Goal: Information Seeking & Learning: Learn about a topic

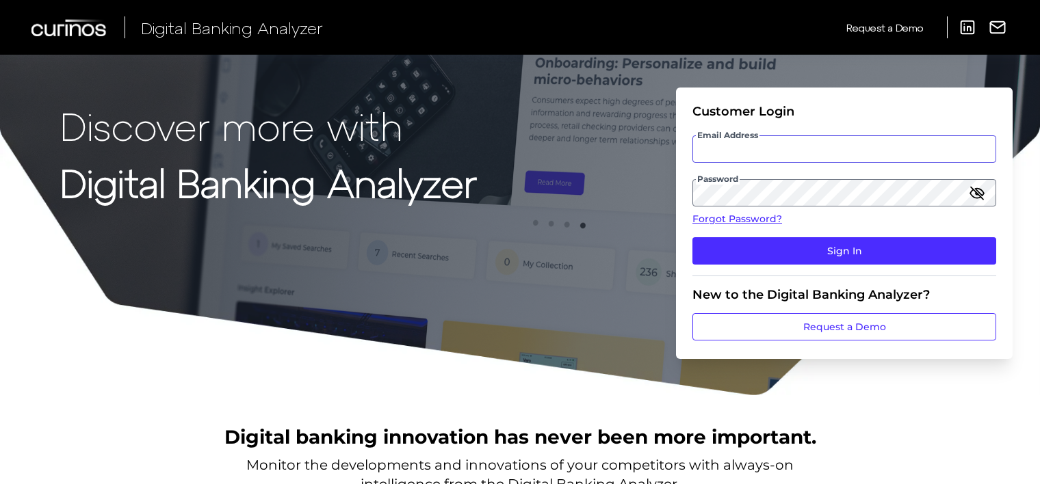
type input "[EMAIL_ADDRESS][DOMAIN_NAME]"
click at [974, 192] on icon "button" at bounding box center [977, 193] width 12 height 12
click at [731, 216] on link "Forgot Password?" at bounding box center [845, 219] width 304 height 14
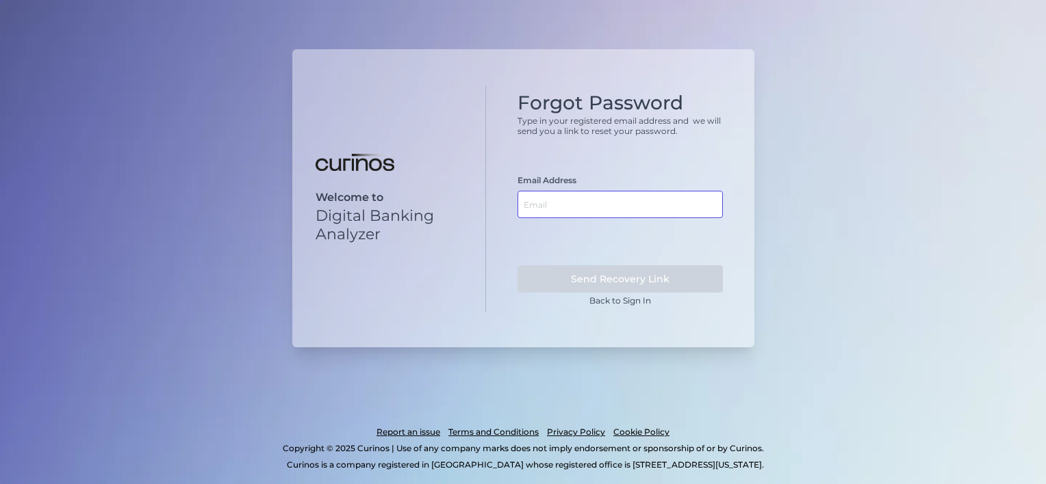
click at [599, 214] on input "text" at bounding box center [619, 204] width 205 height 27
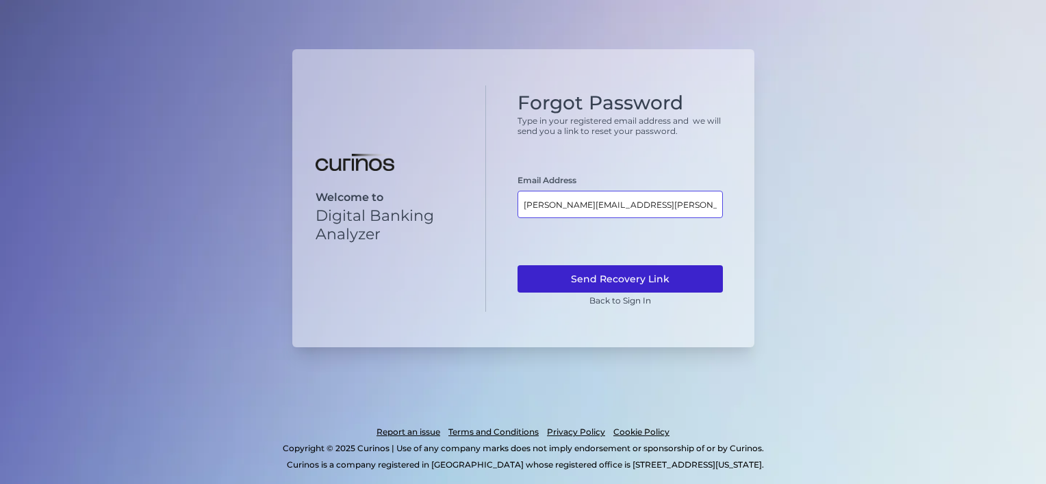
type input "susanta.modak@curinos.com"
click at [610, 281] on button "Send Recovery Link" at bounding box center [619, 279] width 205 height 27
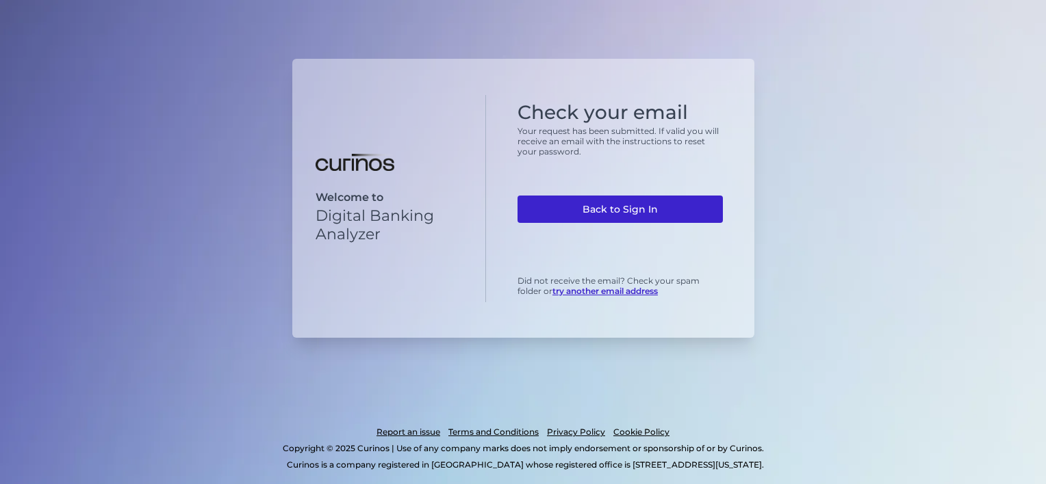
click at [639, 205] on link "Back to Sign In" at bounding box center [619, 209] width 205 height 27
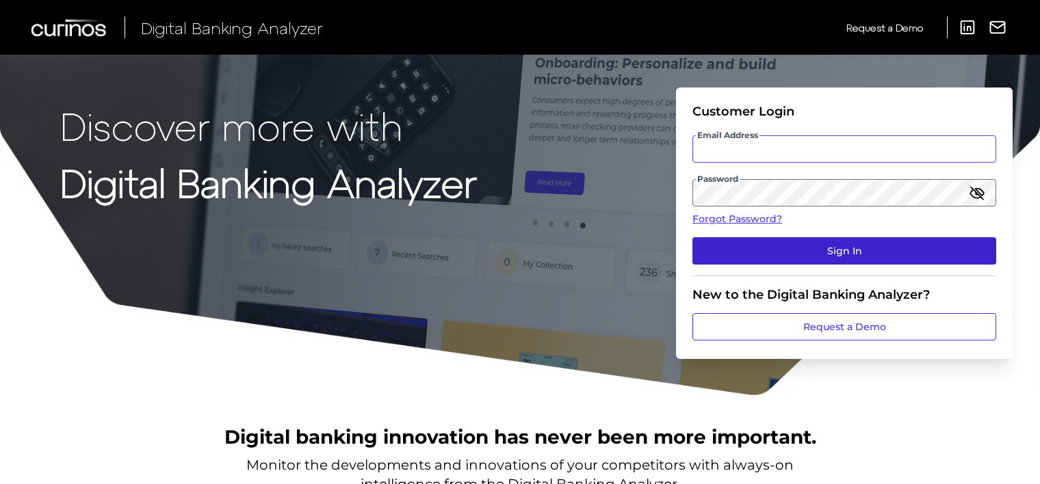
type input "[EMAIL_ADDRESS][DOMAIN_NAME]"
click at [884, 257] on button "Sign In" at bounding box center [845, 250] width 304 height 27
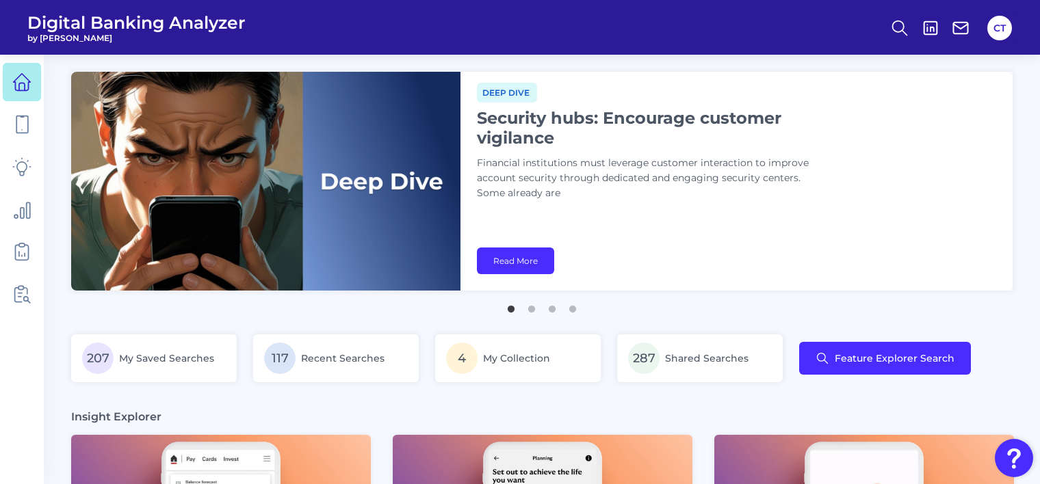
click at [392, 259] on img at bounding box center [265, 181] width 389 height 219
click at [532, 307] on button "2" at bounding box center [532, 306] width 14 height 14
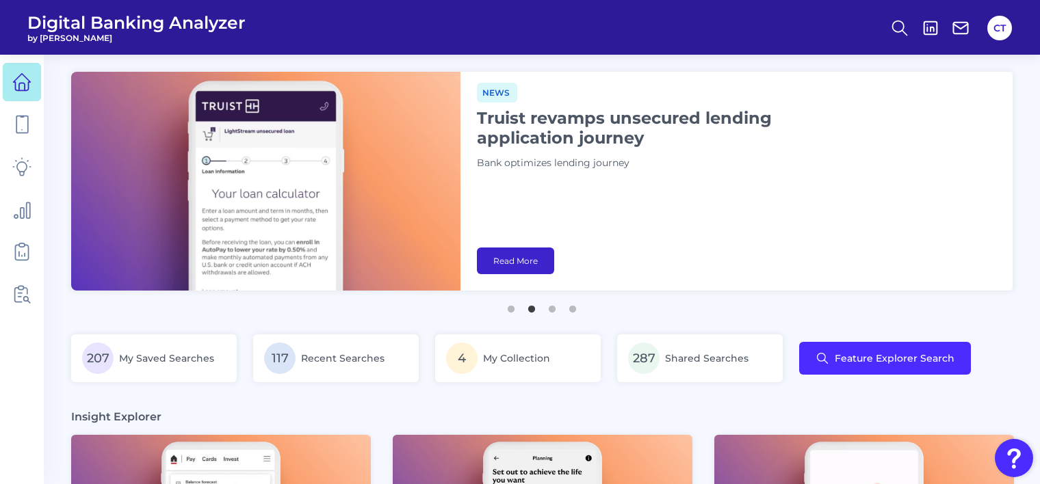
click at [502, 256] on link "Read More" at bounding box center [515, 261] width 77 height 27
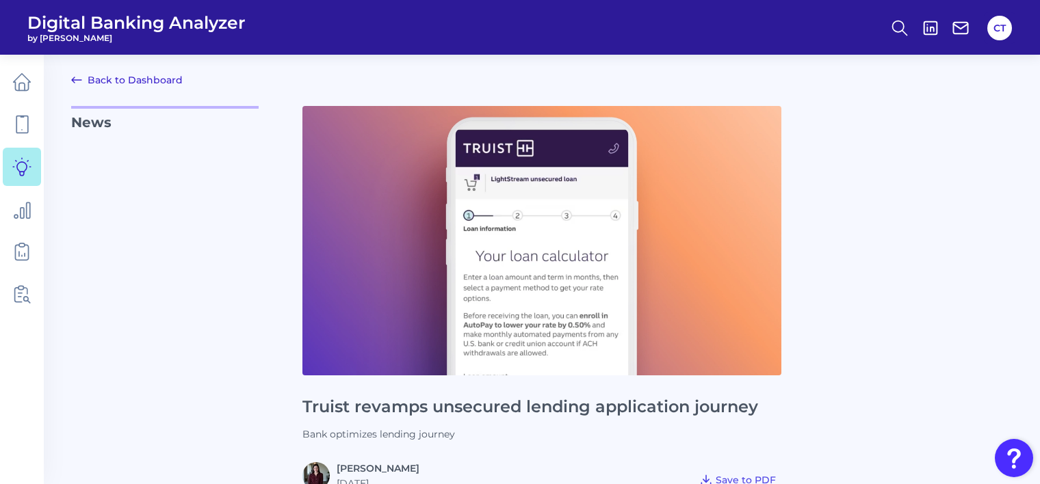
click at [161, 82] on link "Back to Dashboard" at bounding box center [127, 80] width 112 height 16
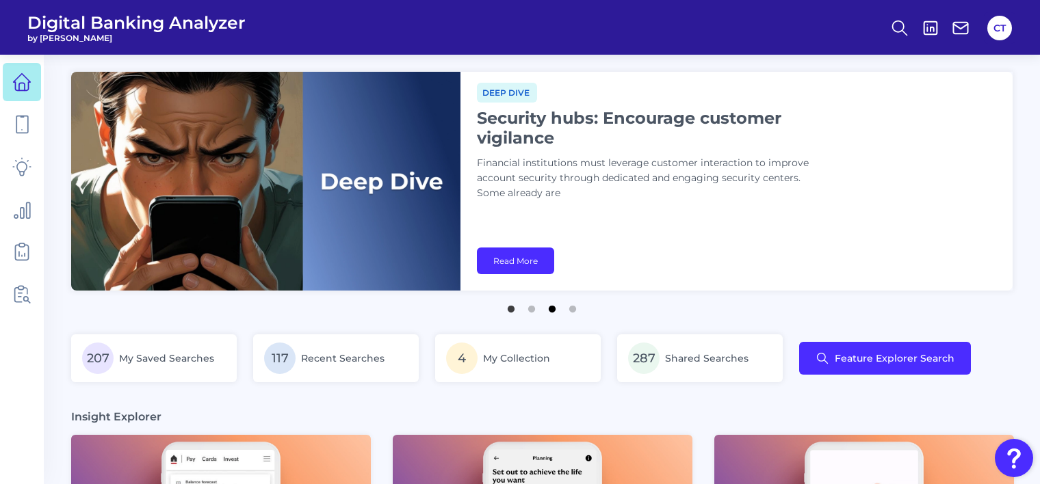
click at [553, 309] on button "3" at bounding box center [552, 306] width 14 height 14
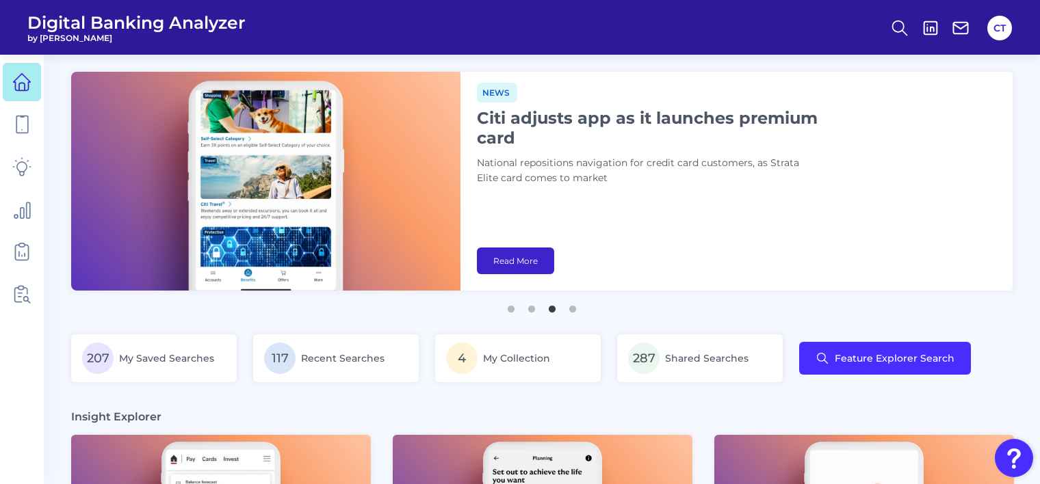
click at [524, 260] on link "Read More" at bounding box center [515, 261] width 77 height 27
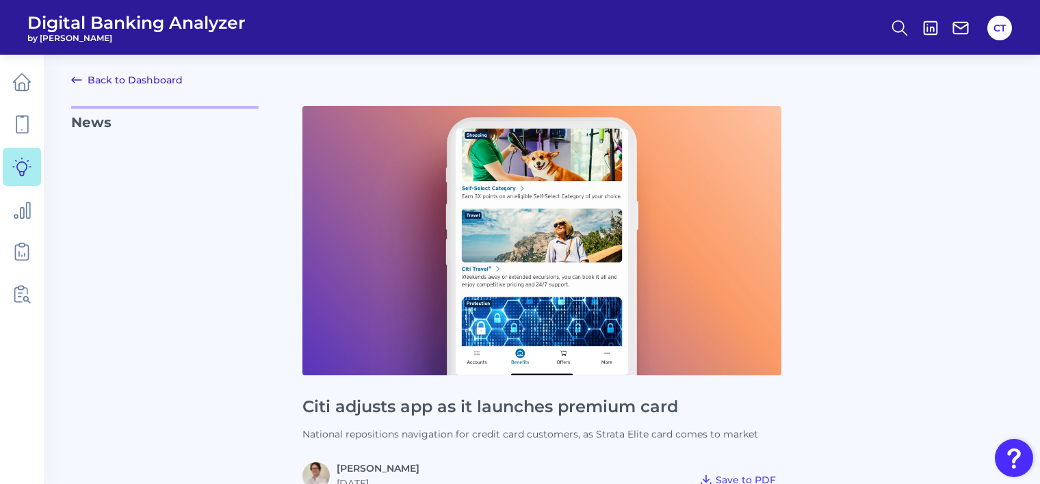
click at [166, 79] on link "Back to Dashboard" at bounding box center [127, 80] width 112 height 16
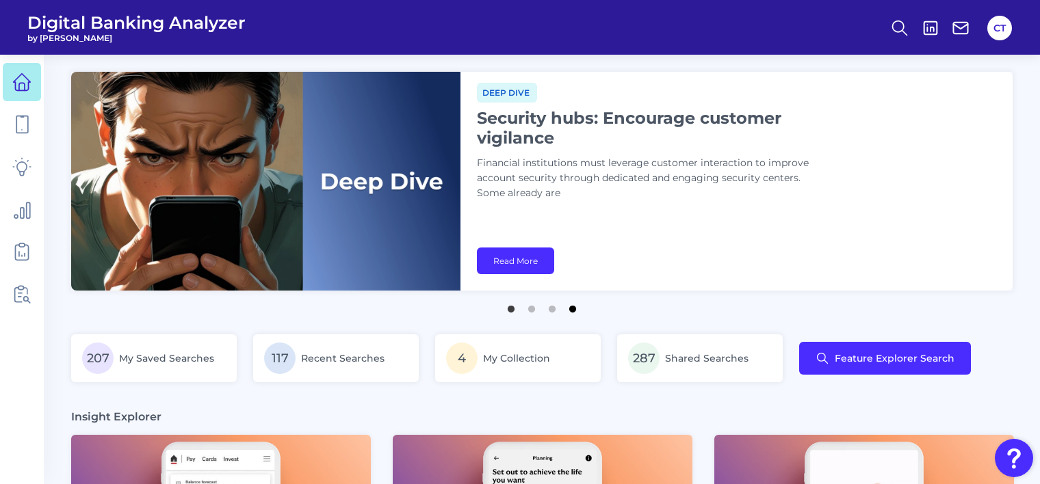
click at [574, 309] on button "4" at bounding box center [573, 306] width 14 height 14
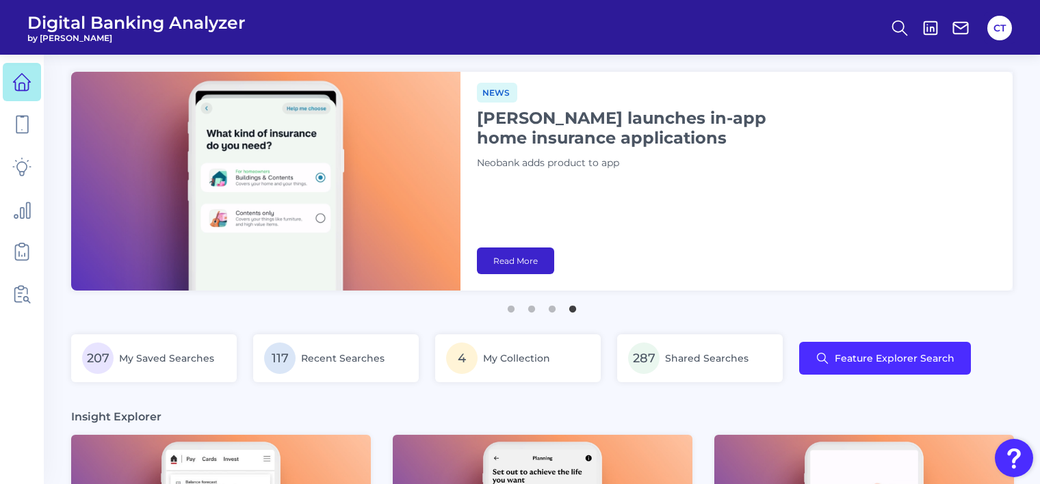
click at [508, 268] on link "Read More" at bounding box center [515, 261] width 77 height 27
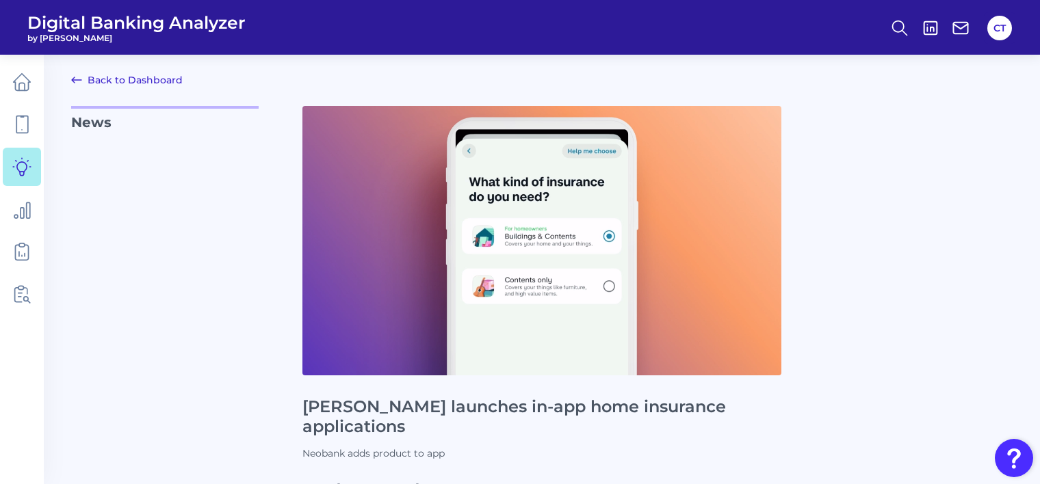
click at [151, 83] on link "Back to Dashboard" at bounding box center [127, 80] width 112 height 16
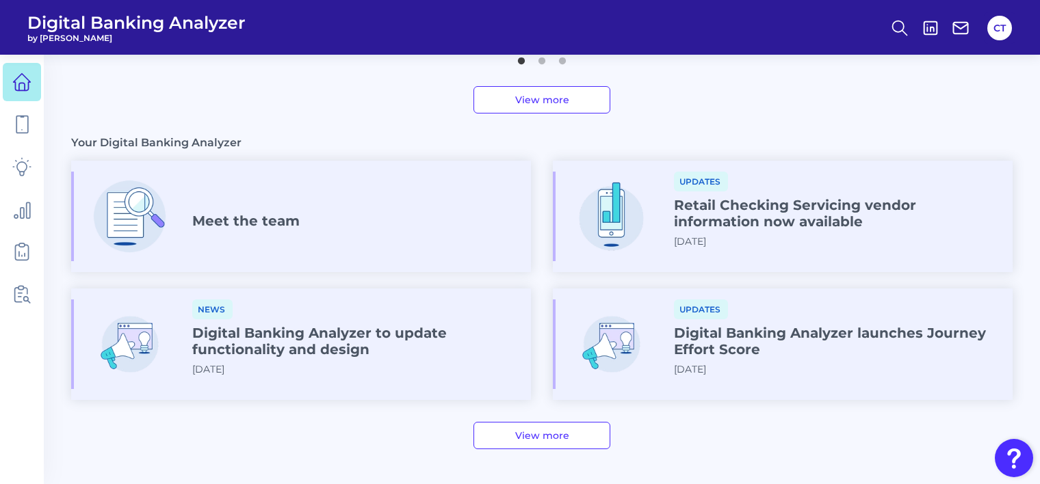
scroll to position [765, 0]
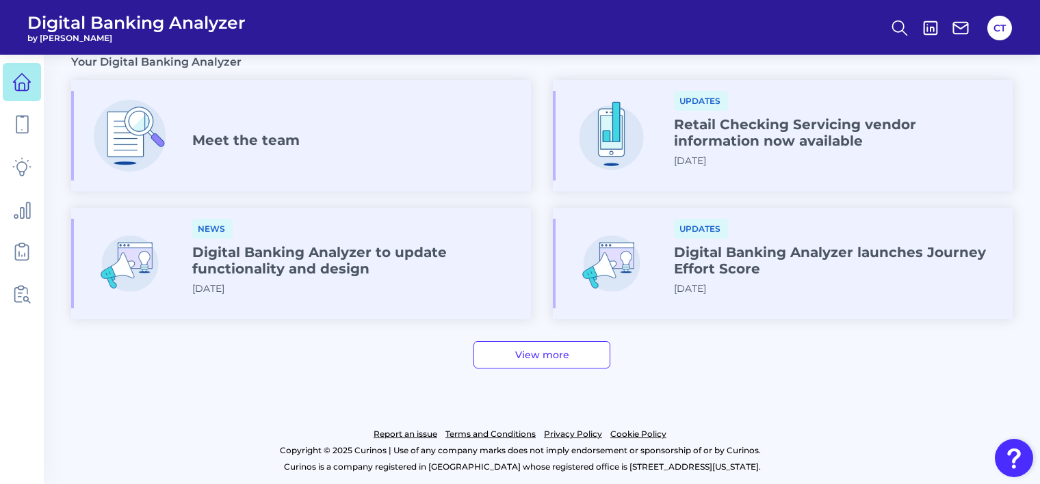
click at [518, 356] on link "View more" at bounding box center [542, 354] width 137 height 27
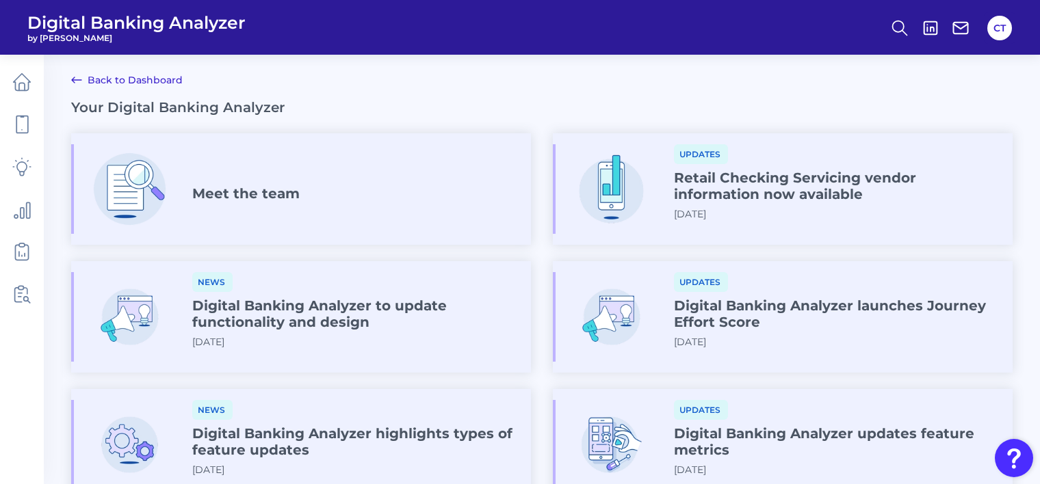
click at [235, 195] on h4 "Meet the team" at bounding box center [245, 193] width 107 height 16
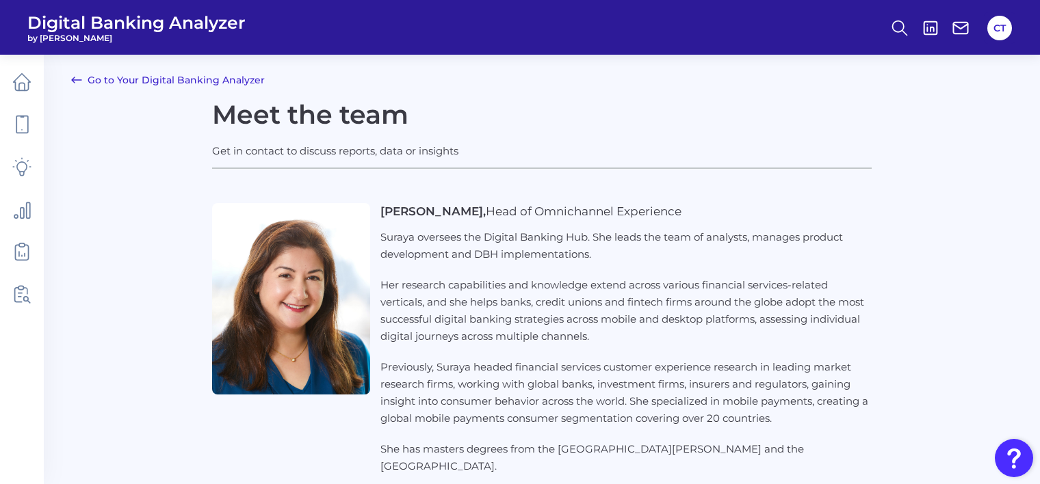
click at [198, 81] on link "Go to Your Digital Banking Analyzer" at bounding box center [168, 80] width 194 height 16
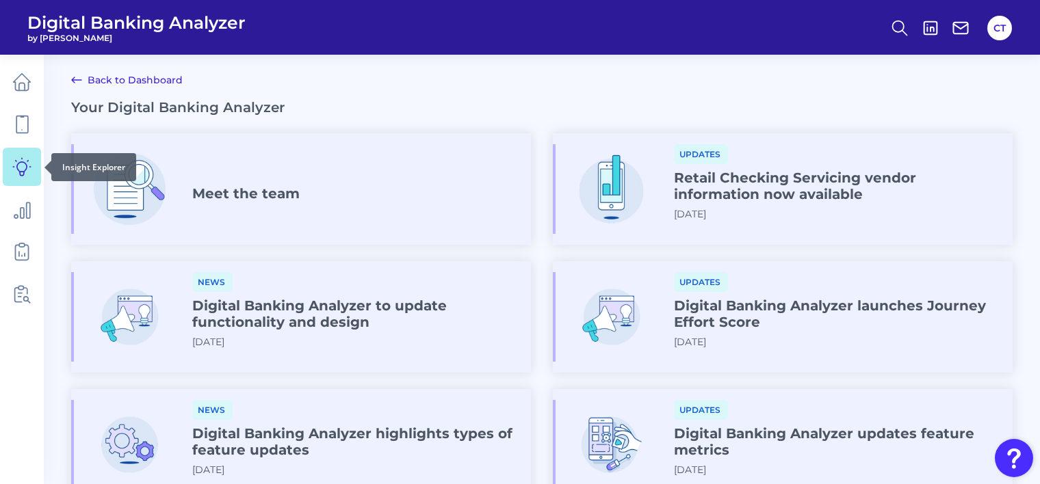
click at [21, 164] on icon at bounding box center [21, 166] width 19 height 19
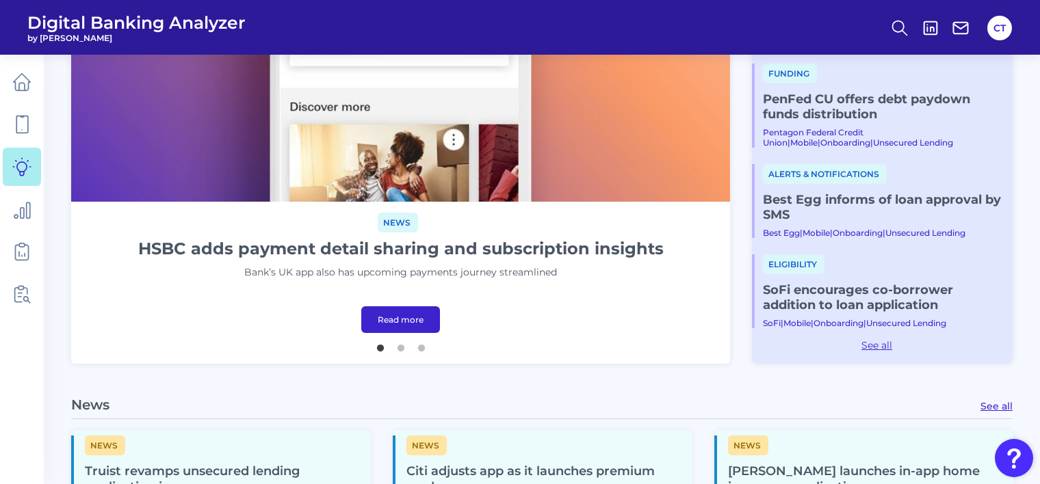
scroll to position [411, 0]
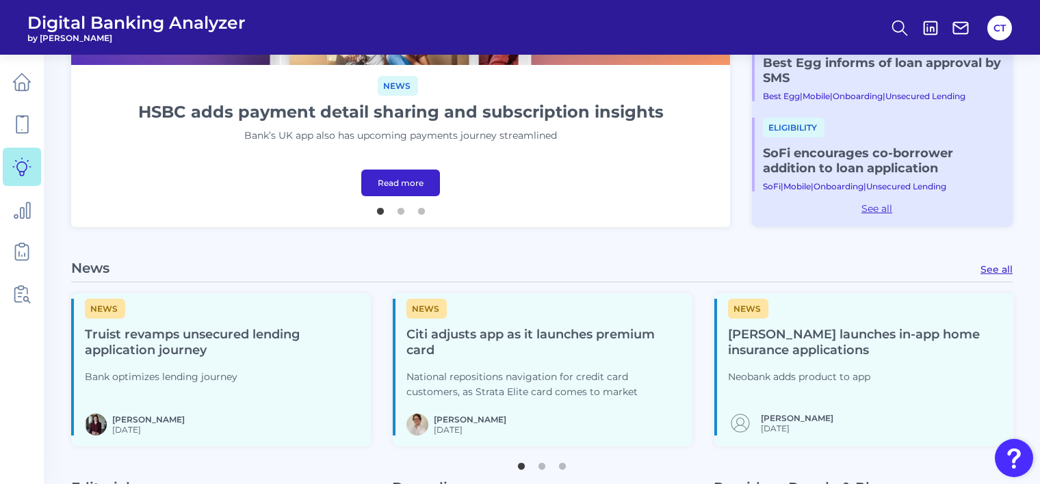
click at [396, 179] on link "Read more" at bounding box center [400, 183] width 79 height 27
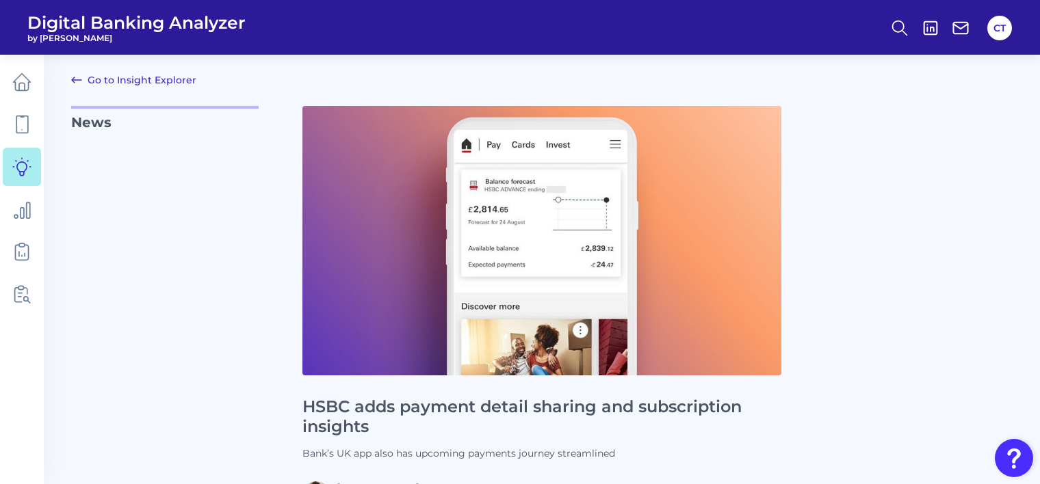
click at [128, 75] on link "Go to Insight Explorer" at bounding box center [133, 80] width 125 height 16
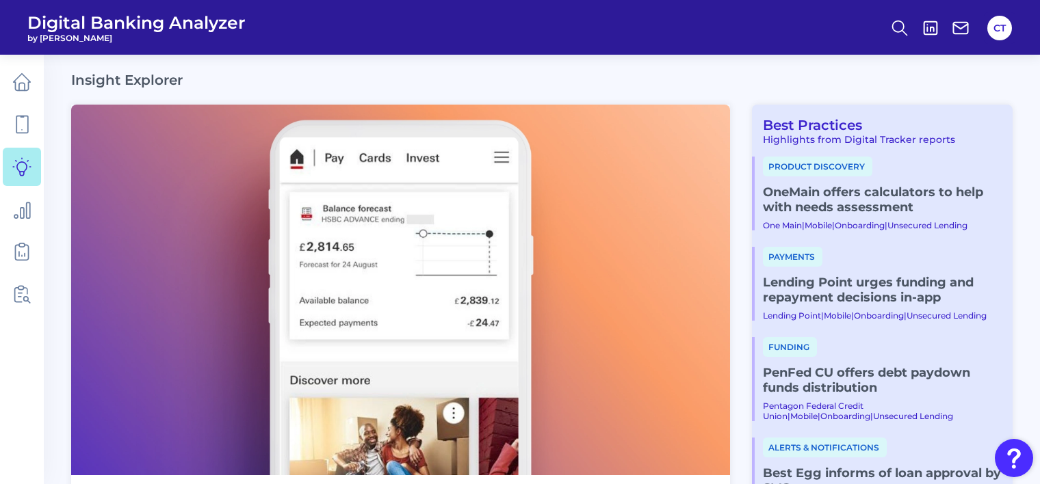
scroll to position [342, 0]
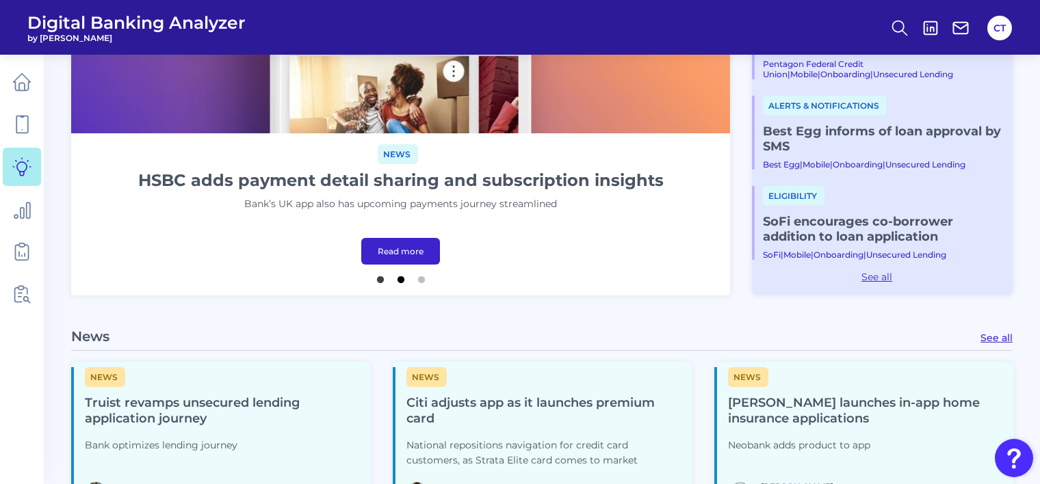
click at [395, 276] on button "2" at bounding box center [401, 277] width 14 height 14
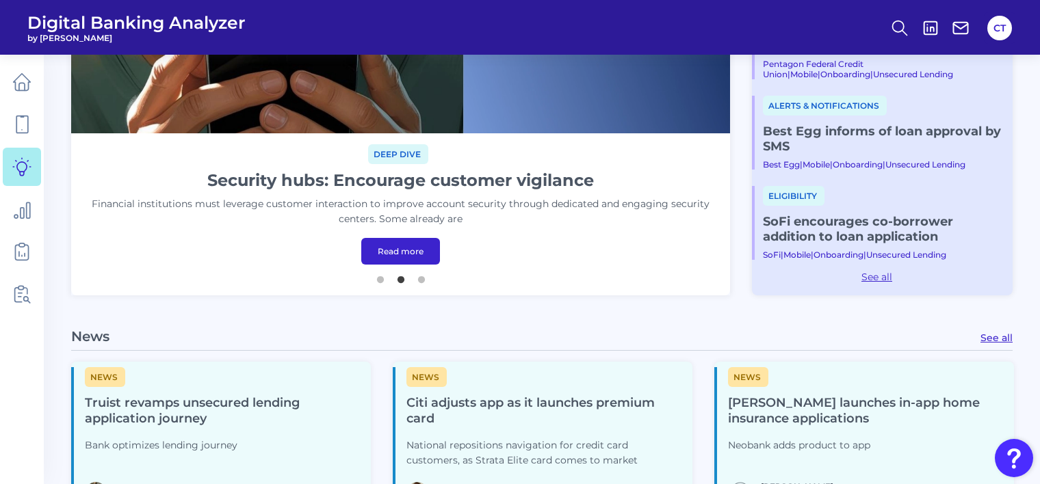
click at [398, 252] on link "Read more" at bounding box center [400, 251] width 79 height 27
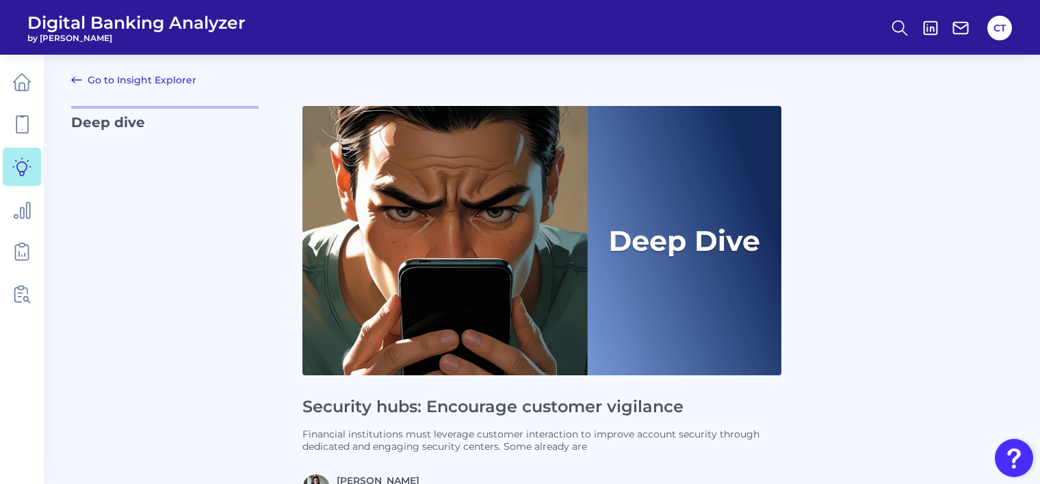
click at [161, 77] on link "Go to Insight Explorer" at bounding box center [133, 80] width 125 height 16
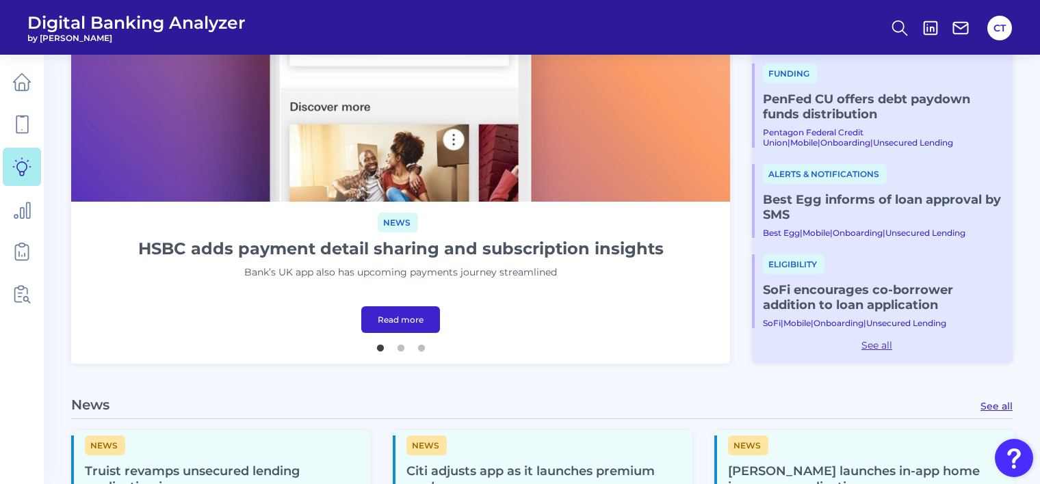
scroll to position [342, 0]
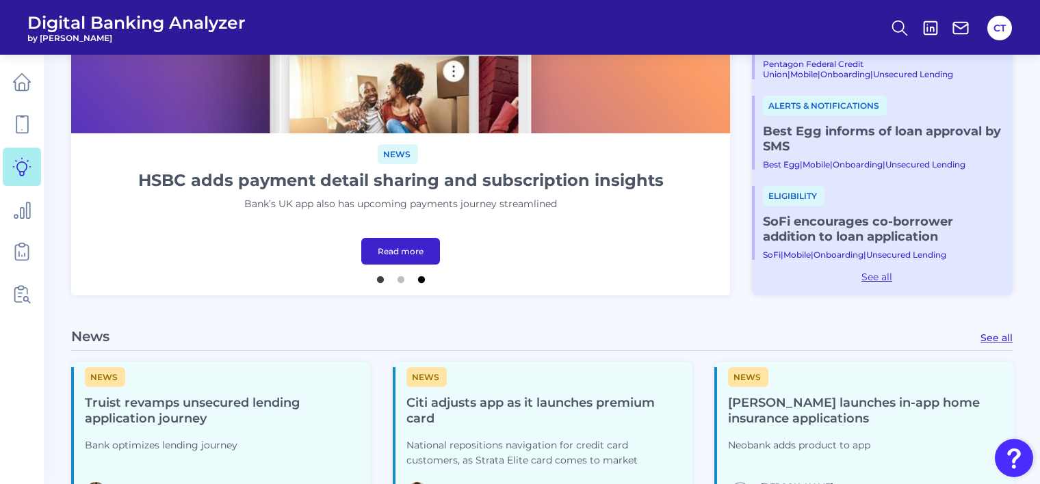
click at [422, 282] on button "3" at bounding box center [422, 277] width 14 height 14
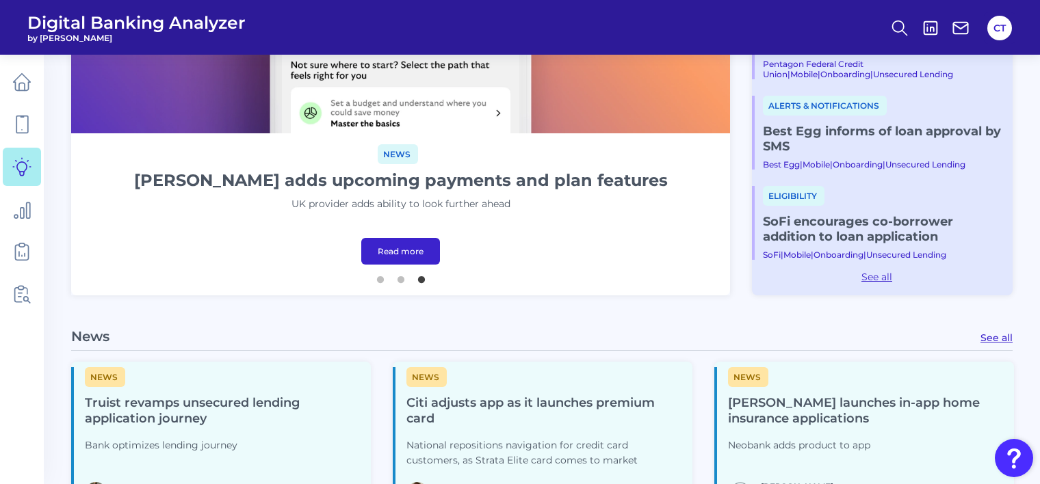
click at [394, 255] on link "Read more" at bounding box center [400, 251] width 79 height 27
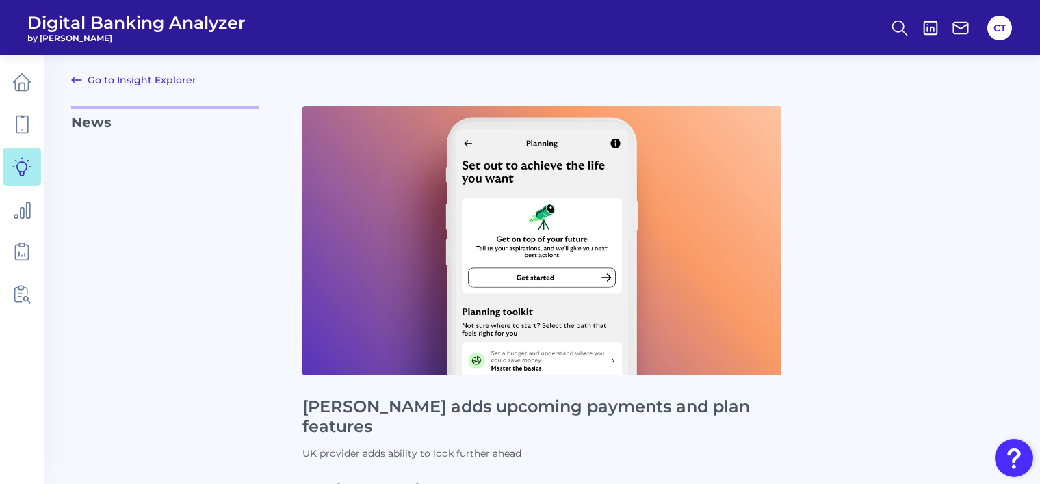
click at [167, 74] on link "Go to Insight Explorer" at bounding box center [133, 80] width 125 height 16
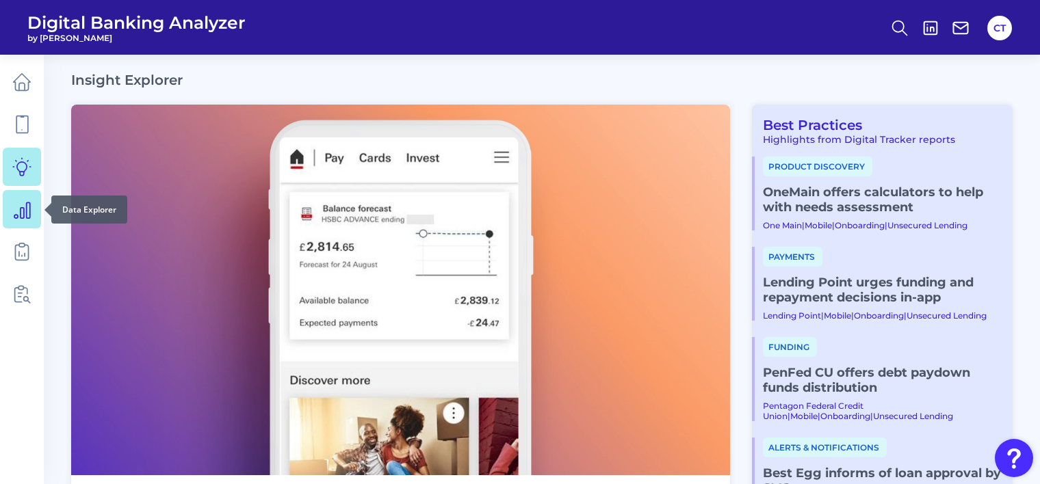
click at [18, 214] on icon at bounding box center [21, 209] width 19 height 19
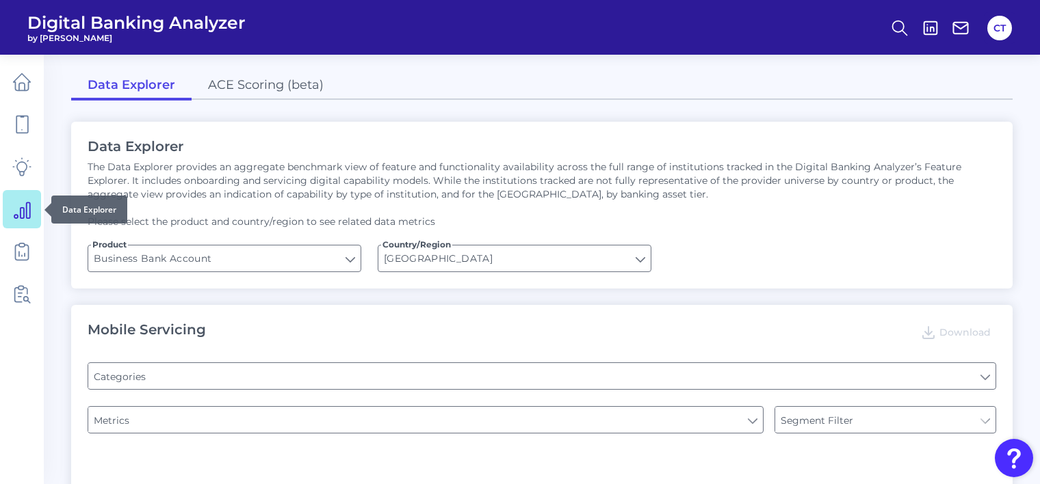
type input "Type of Institution"
type input "Pre-login Features"
type input "Login"
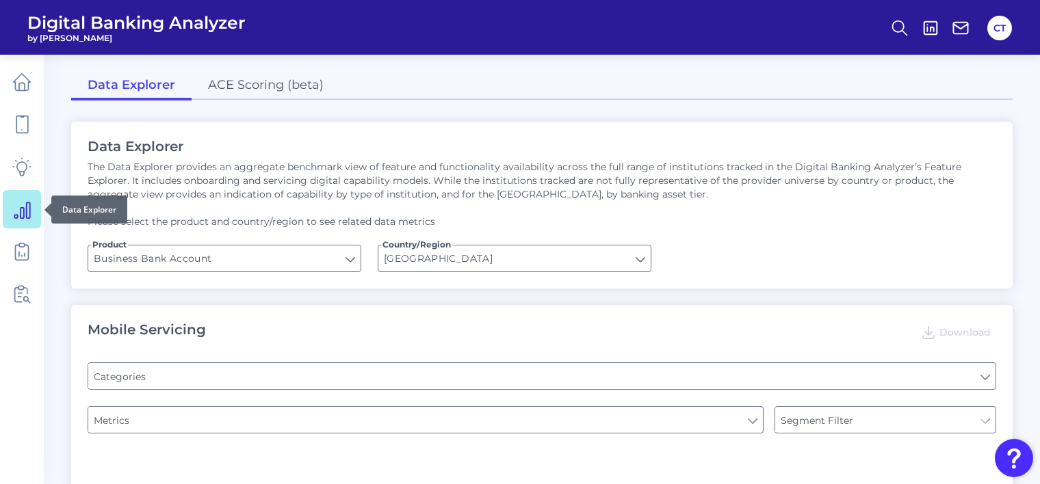
type input "Channel"
type input "Upon opening the app are users immediately prompted to use Touch/Face ID to log…"
type input "Does it offer third-party single sign on?"
type input "Can you apply for the PRODUCT as a new to brand customer on ANY digital channel?"
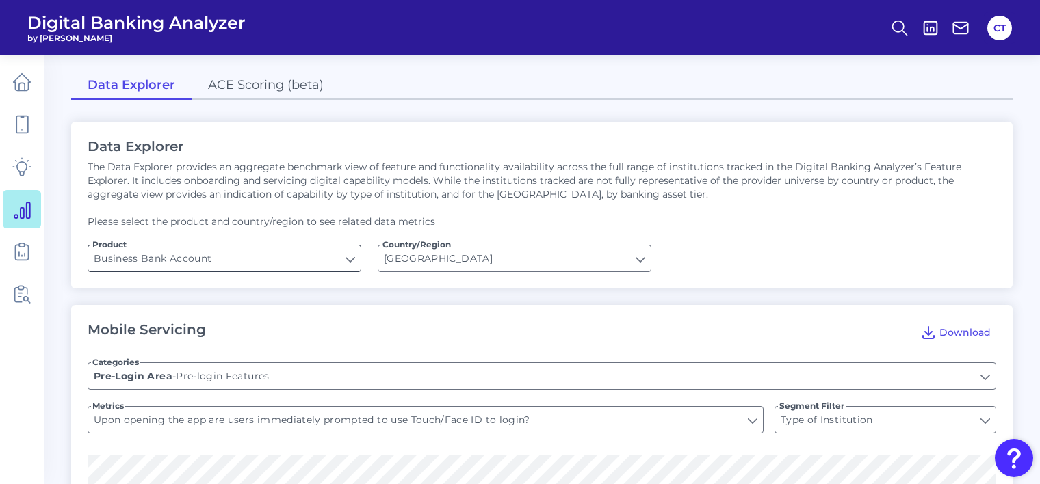
click at [289, 258] on input "Business Bank Account" at bounding box center [224, 259] width 272 height 26
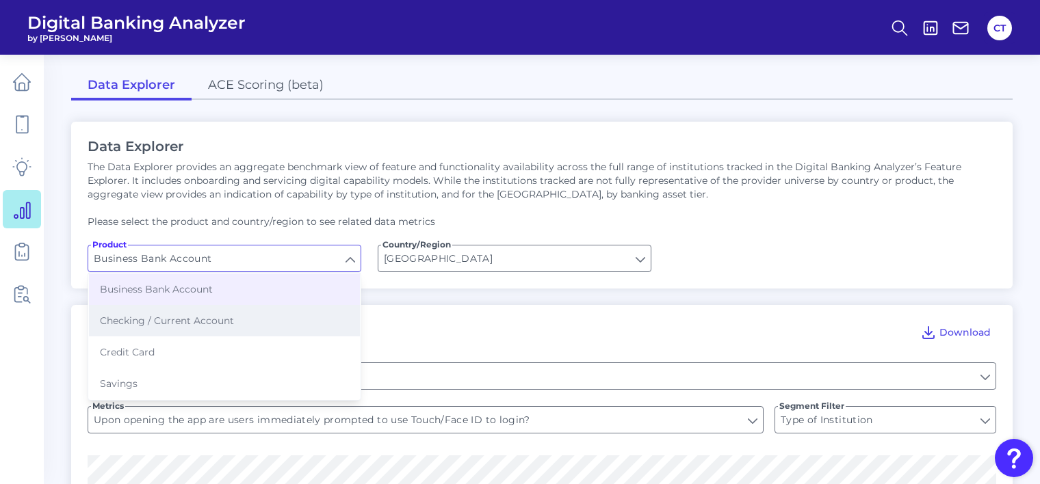
click at [208, 323] on span "Checking / Current Account" at bounding box center [167, 321] width 134 height 12
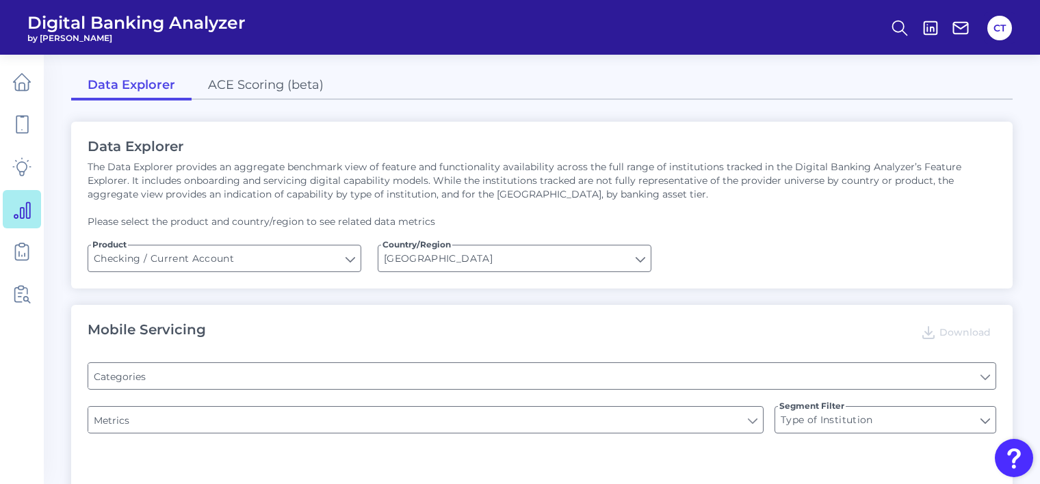
type input "Checking / Current Account"
type input "Pre-login Features"
type input "Channel"
type input "Online Banking Registration"
type input "Upon opening the app are users immediately prompted to use Touch/Face ID to log…"
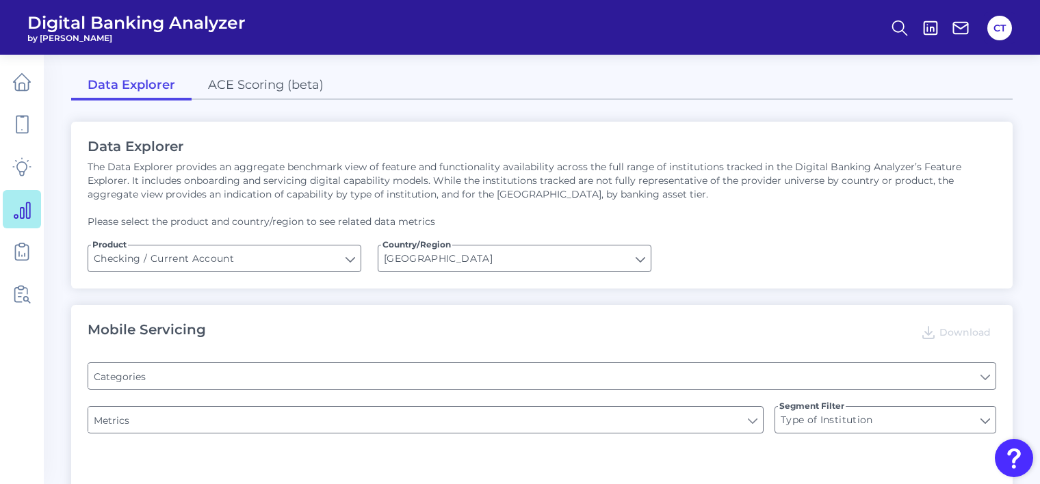
type input "Can you register for online banking?"
type input "END-TO-END JOURNEY: Can you apply for the PRODUCT as a new to brand customer on…"
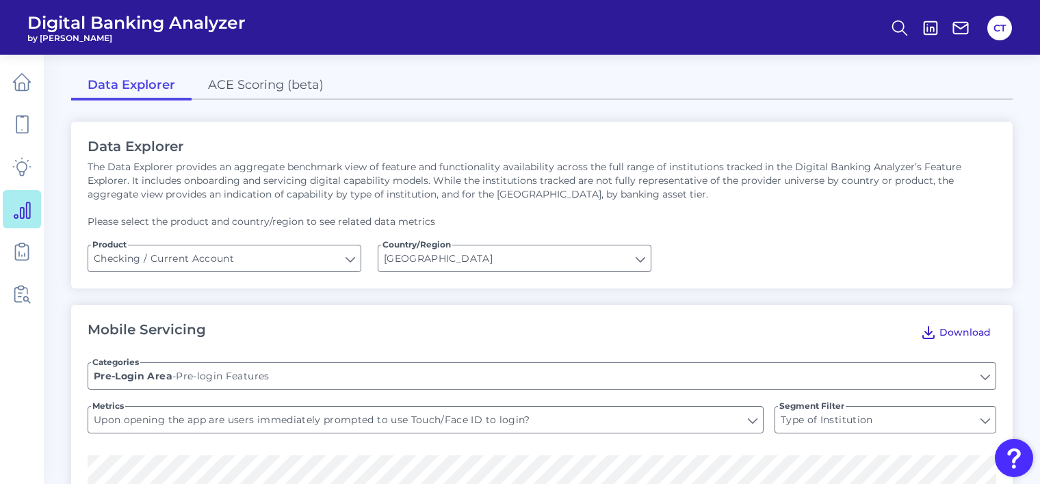
click at [931, 333] on icon at bounding box center [928, 332] width 16 height 16
click at [570, 83] on div "Data Explorer ACE Scoring (beta)" at bounding box center [542, 86] width 942 height 28
click at [267, 88] on link "ACE Scoring (beta)" at bounding box center [266, 86] width 148 height 29
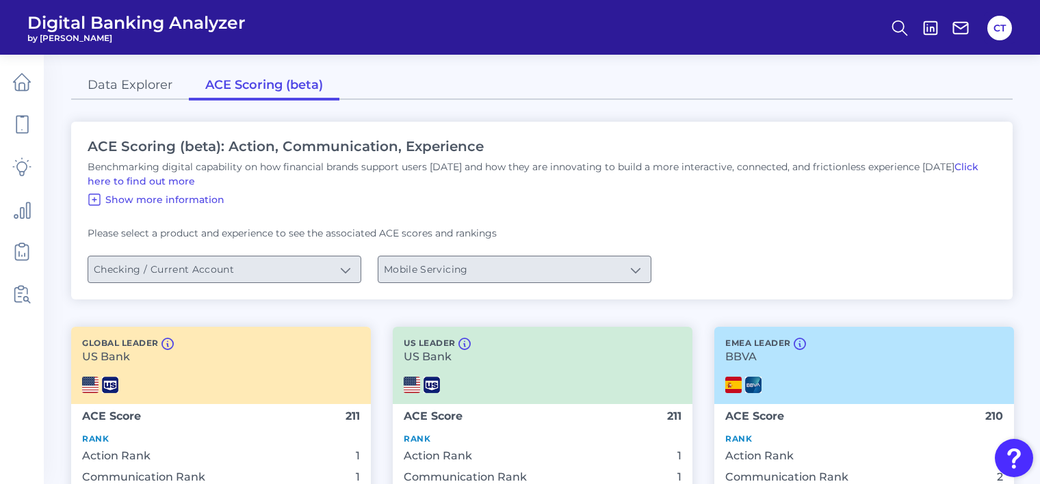
scroll to position [274, 0]
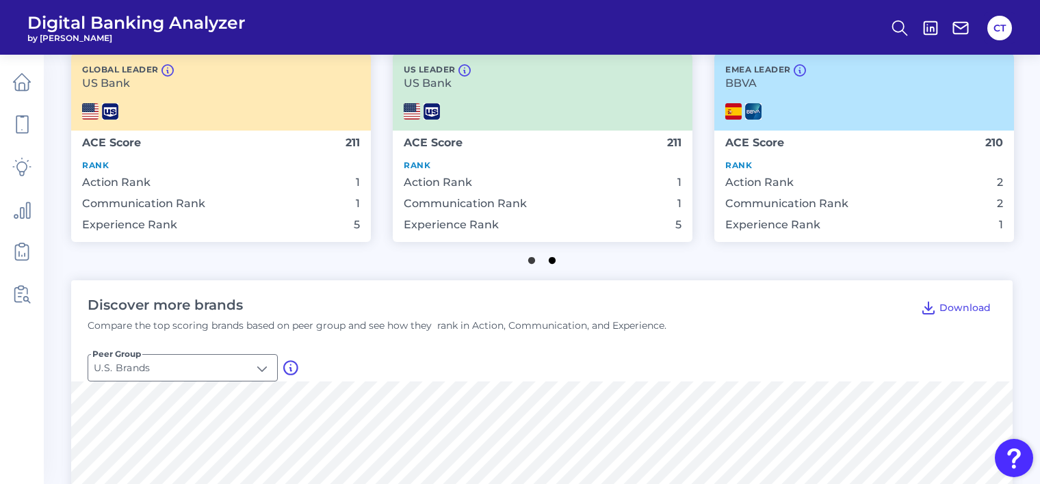
click at [551, 261] on button "2" at bounding box center [552, 257] width 14 height 14
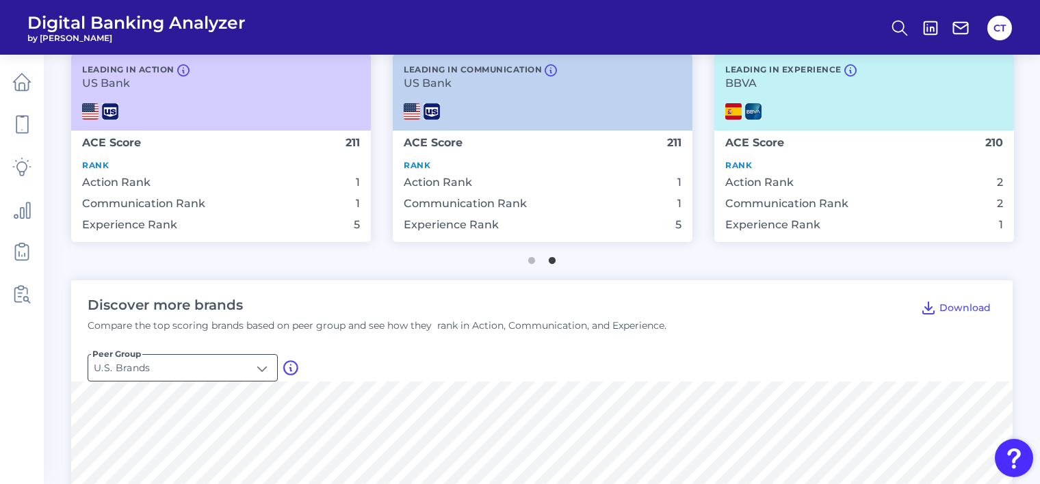
click at [260, 370] on input "U.S. Brands" at bounding box center [182, 368] width 189 height 26
click at [177, 438] on li "Global Brands" at bounding box center [182, 432] width 189 height 31
type input "Global Brands"
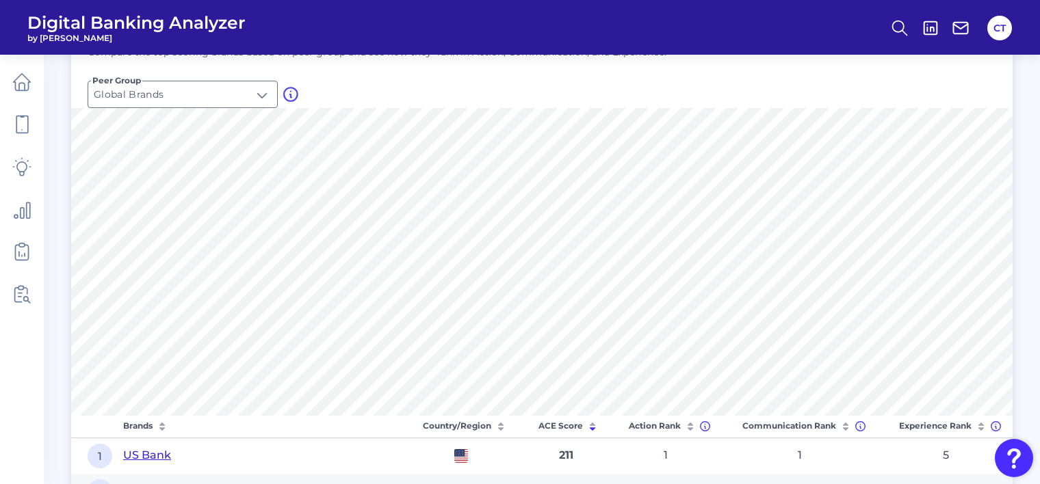
click at [689, 427] on icon at bounding box center [691, 427] width 14 height 14
click at [692, 423] on icon at bounding box center [691, 427] width 14 height 14
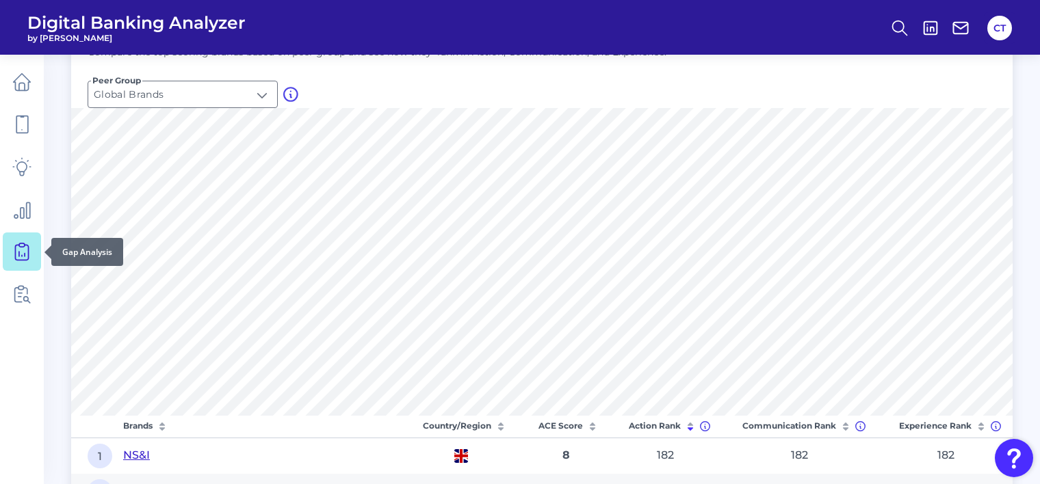
click at [21, 249] on icon at bounding box center [21, 251] width 19 height 19
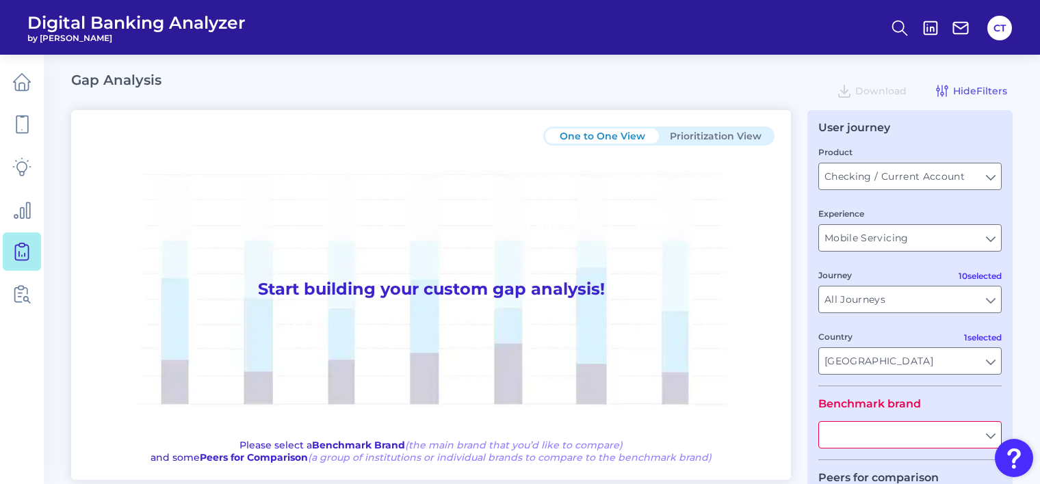
click at [862, 439] on input "text" at bounding box center [910, 435] width 182 height 26
click at [846, 465] on span "Barclays" at bounding box center [851, 466] width 41 height 12
type input "Barclays"
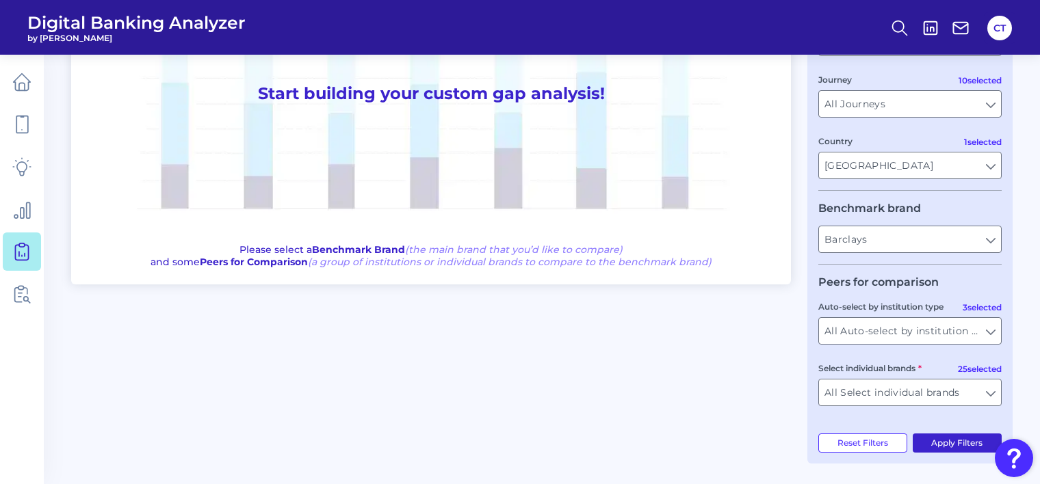
click at [935, 446] on button "Apply Filters" at bounding box center [958, 443] width 90 height 19
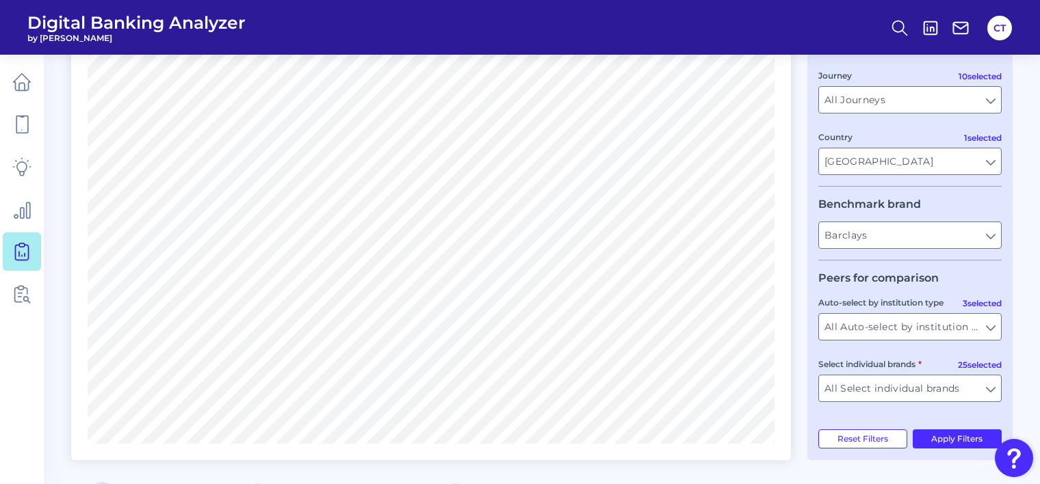
scroll to position [0, 0]
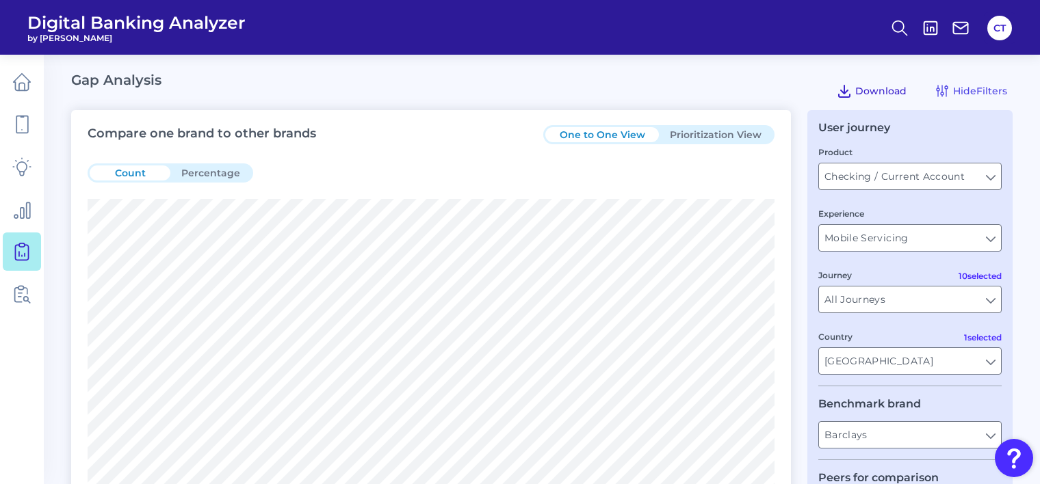
click at [850, 90] on icon at bounding box center [844, 91] width 16 height 16
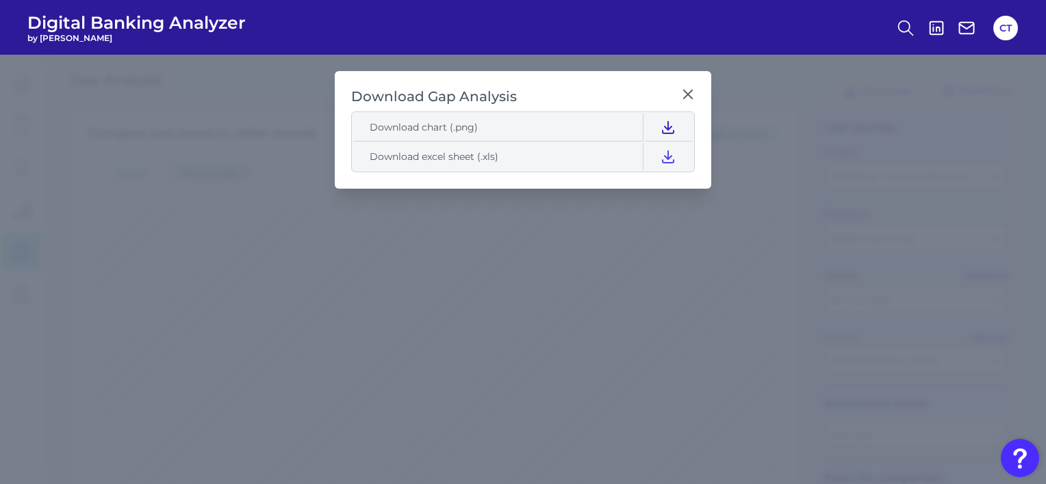
click at [675, 126] on icon at bounding box center [668, 127] width 16 height 16
click at [666, 157] on icon at bounding box center [667, 157] width 11 height 12
click at [684, 93] on icon at bounding box center [688, 95] width 14 height 14
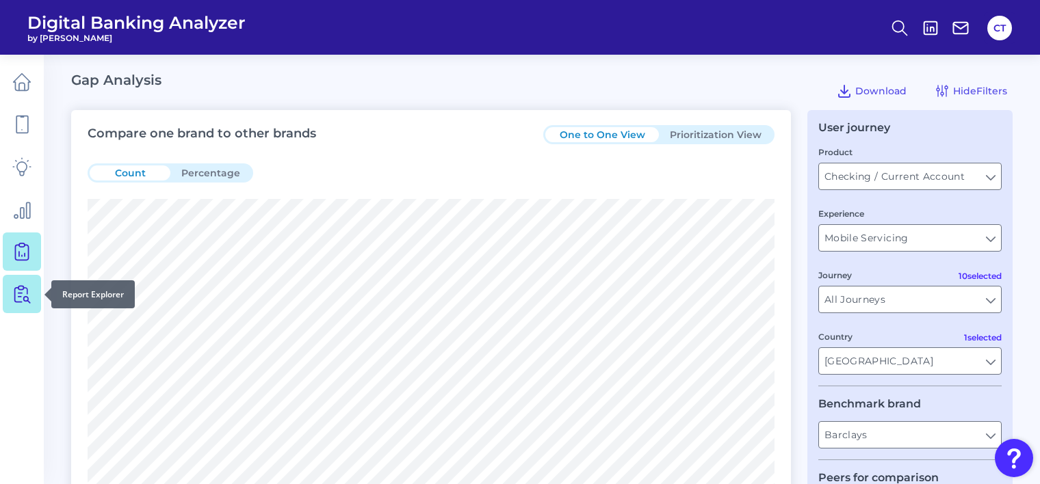
click at [22, 298] on icon at bounding box center [21, 294] width 19 height 19
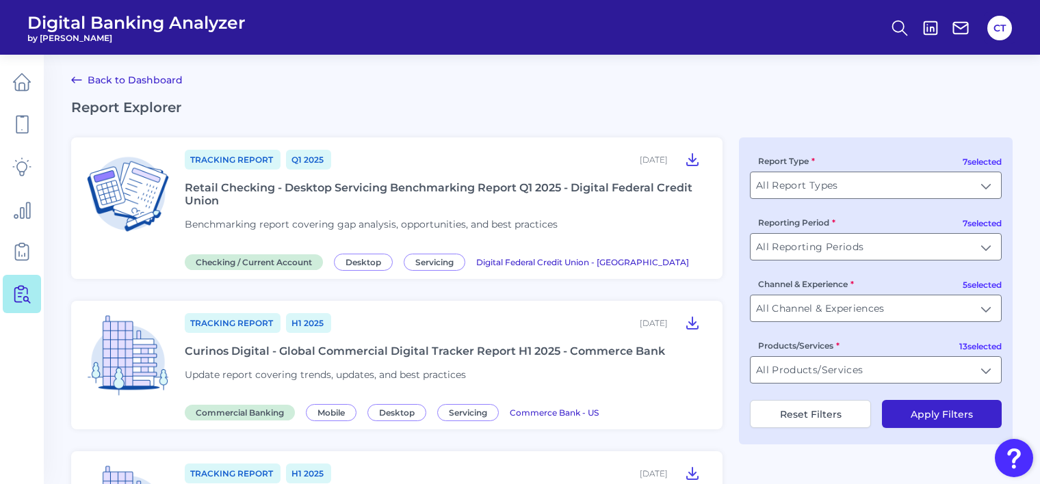
scroll to position [137, 0]
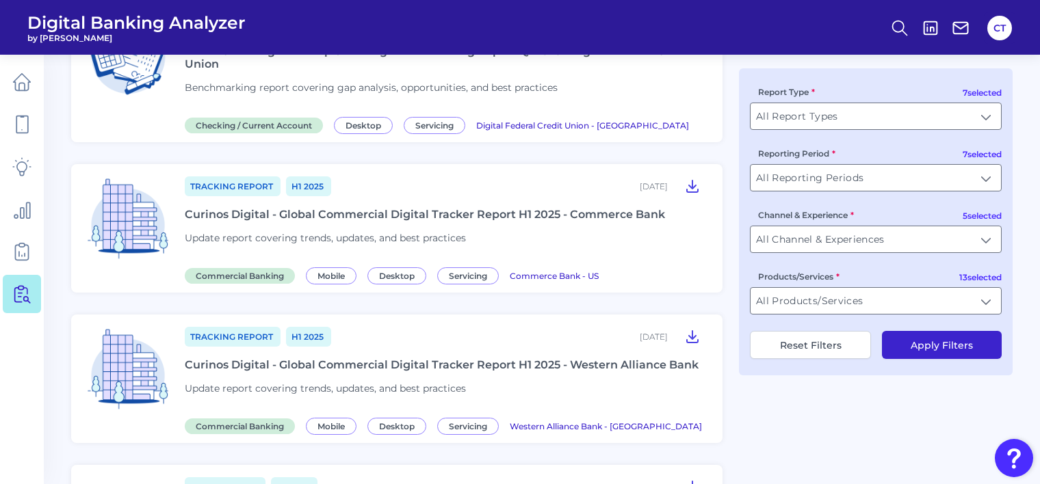
click at [922, 348] on button "Apply Filters" at bounding box center [942, 345] width 120 height 28
click at [241, 338] on span "Tracking Report" at bounding box center [233, 337] width 96 height 20
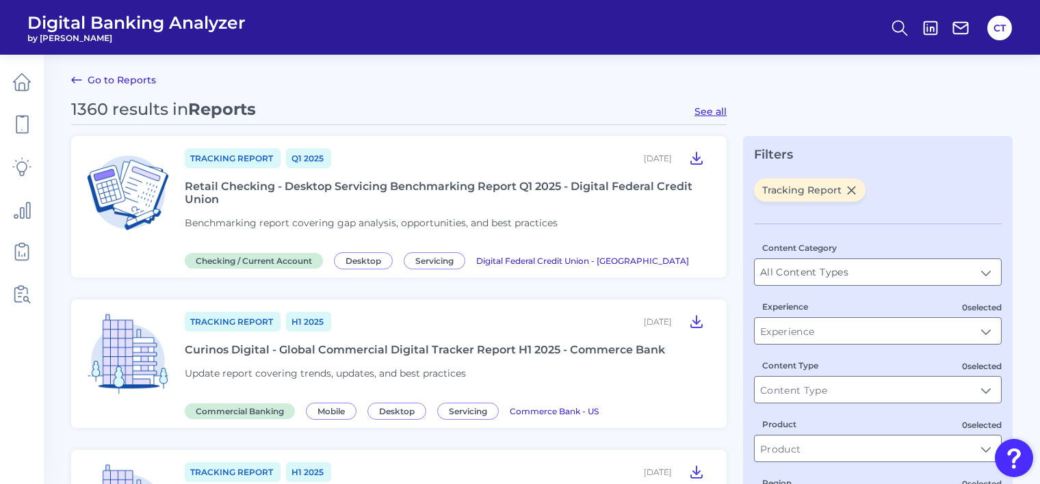
scroll to position [68, 0]
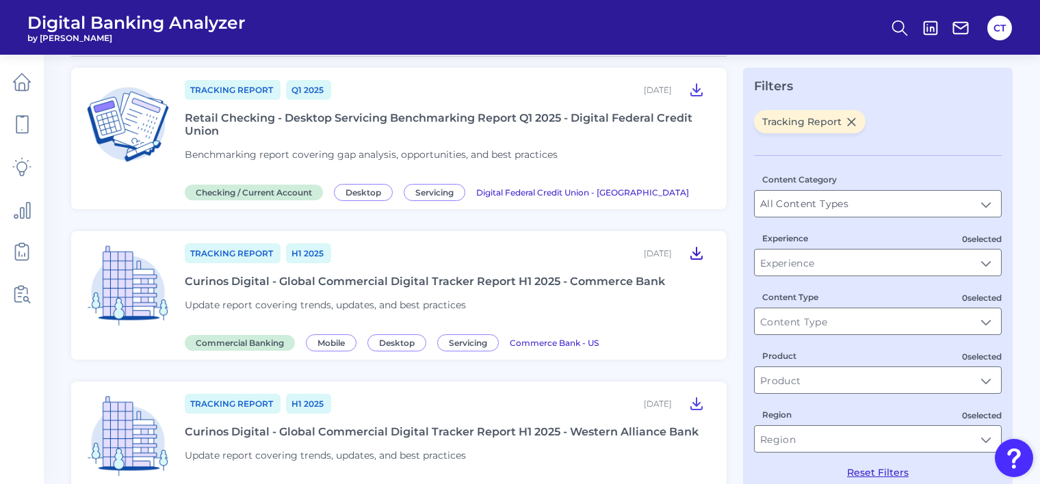
click at [698, 256] on icon at bounding box center [696, 253] width 16 height 16
click at [651, 184] on div "Tracking Report Q1 [DATE], 2025 Retail Checking - Desktop Servicing Benchmarkin…" at bounding box center [448, 139] width 526 height 120
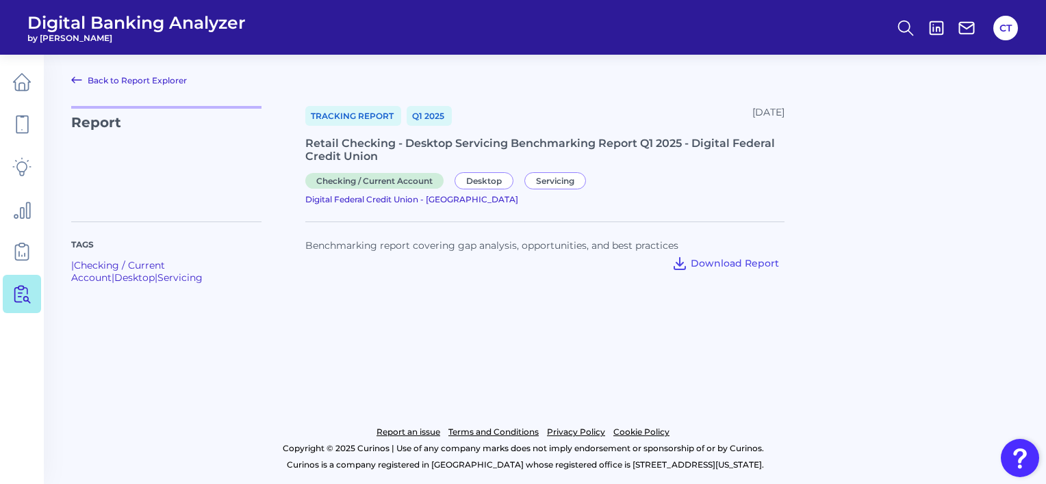
click at [169, 83] on link "Back to Report Explorer" at bounding box center [129, 80] width 116 height 16
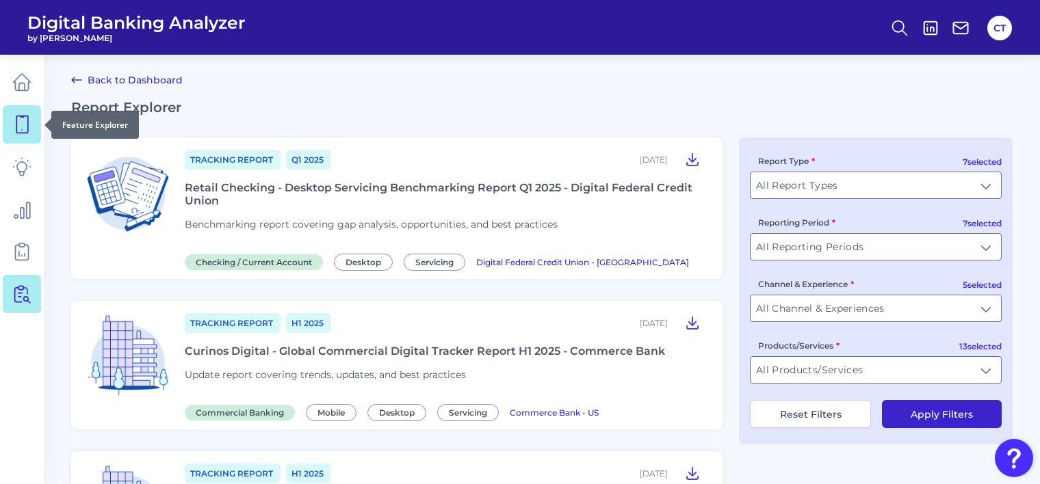
click at [17, 129] on icon at bounding box center [21, 124] width 19 height 19
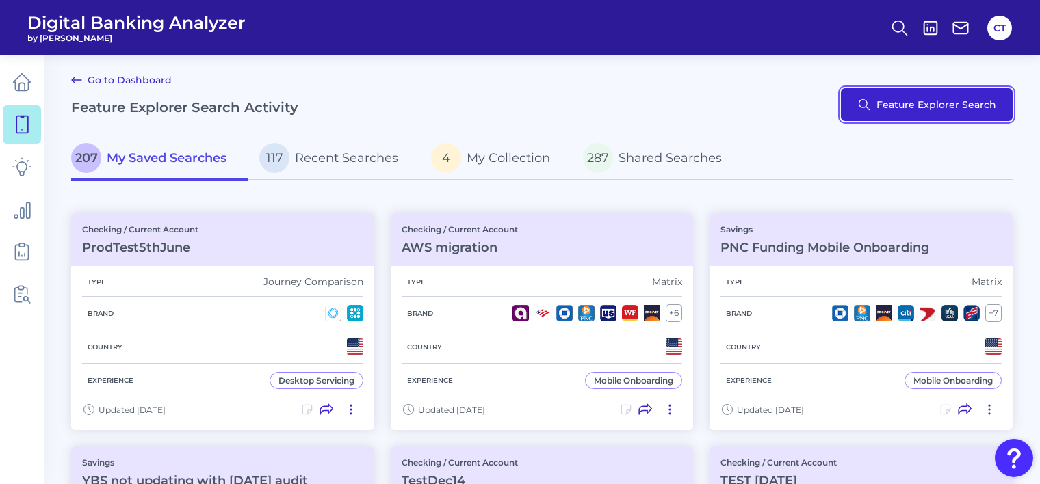
click at [907, 107] on button "Feature Explorer Search" at bounding box center [927, 104] width 172 height 33
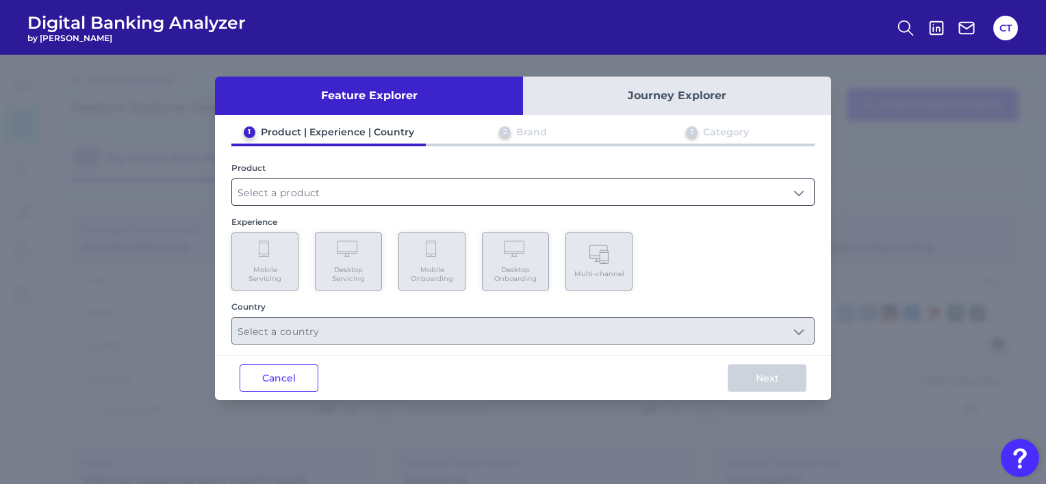
click at [337, 198] on input "text" at bounding box center [523, 192] width 582 height 26
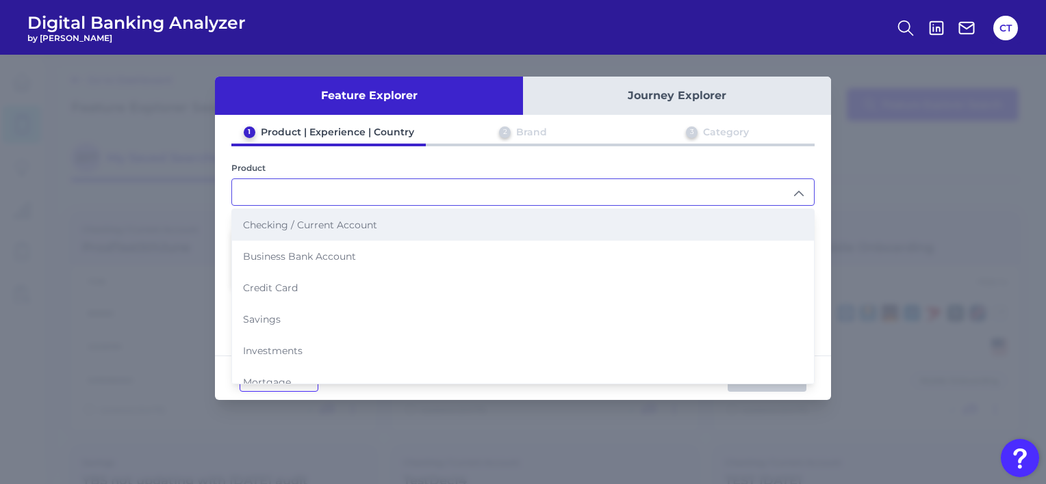
click at [327, 235] on li "Checking / Current Account" at bounding box center [523, 224] width 582 height 31
type input "Checking / Current Account"
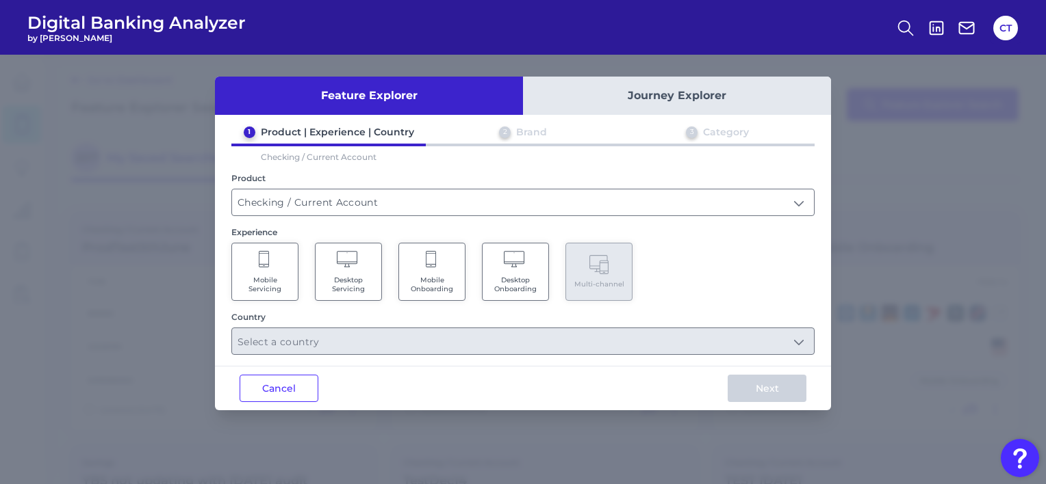
click at [416, 279] on span "Mobile Onboarding" at bounding box center [432, 285] width 52 height 18
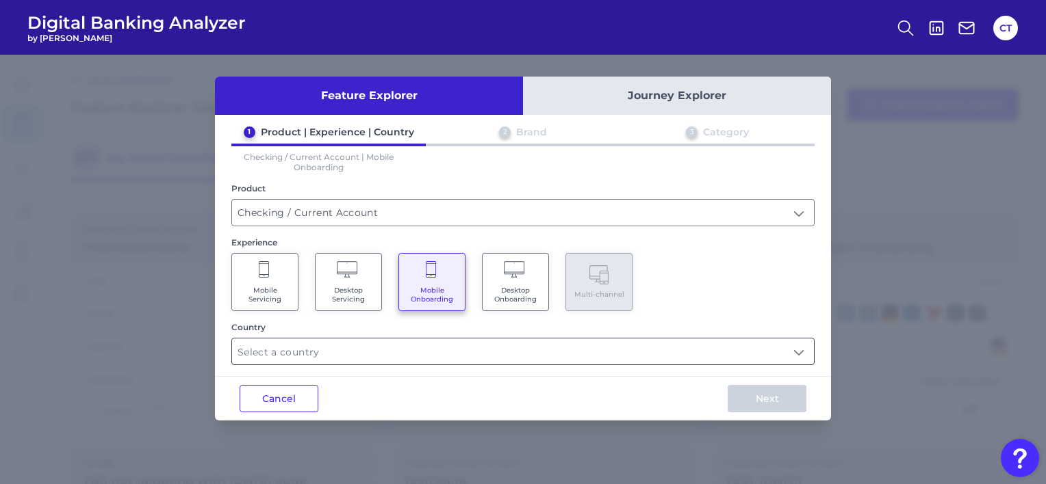
click at [419, 348] on input "text" at bounding box center [523, 352] width 582 height 26
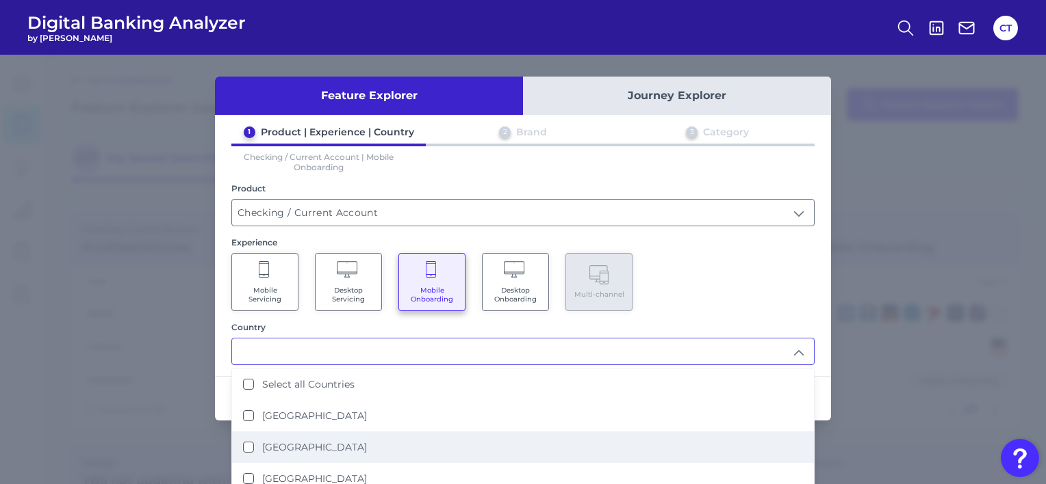
click at [296, 452] on li "[GEOGRAPHIC_DATA]" at bounding box center [523, 447] width 582 height 31
type input "[GEOGRAPHIC_DATA]"
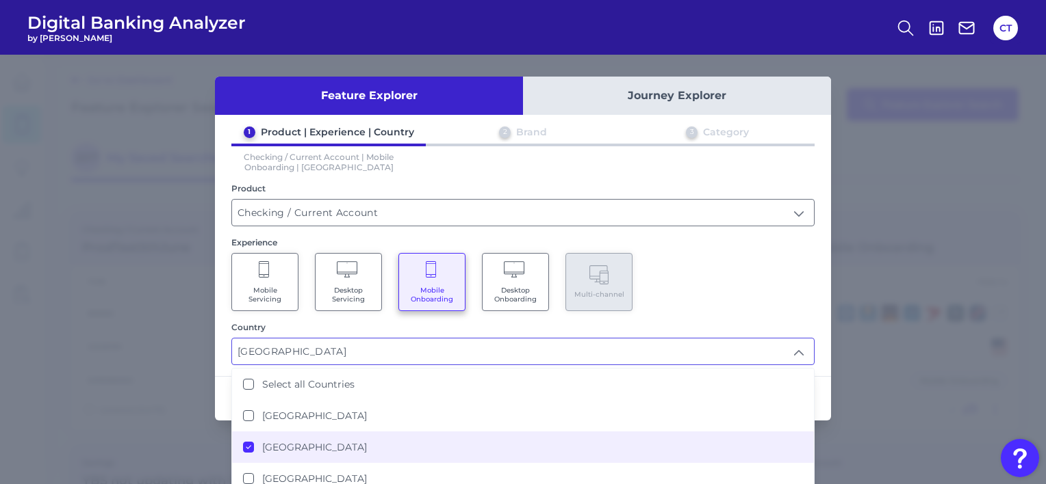
click at [704, 271] on div "Mobile Servicing Desktop Servicing Mobile Onboarding Desktop Onboarding Multi-c…" at bounding box center [522, 282] width 583 height 58
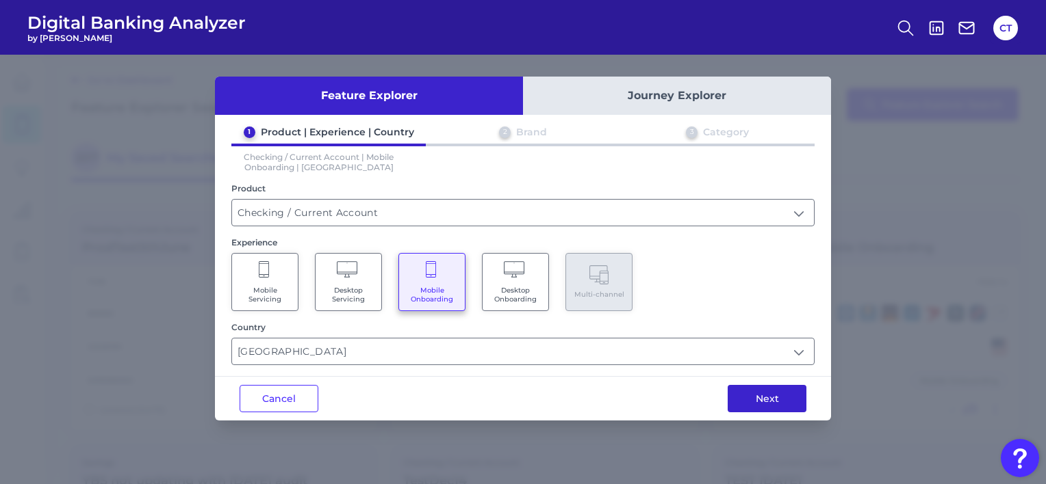
click at [758, 399] on button "Next" at bounding box center [766, 398] width 79 height 27
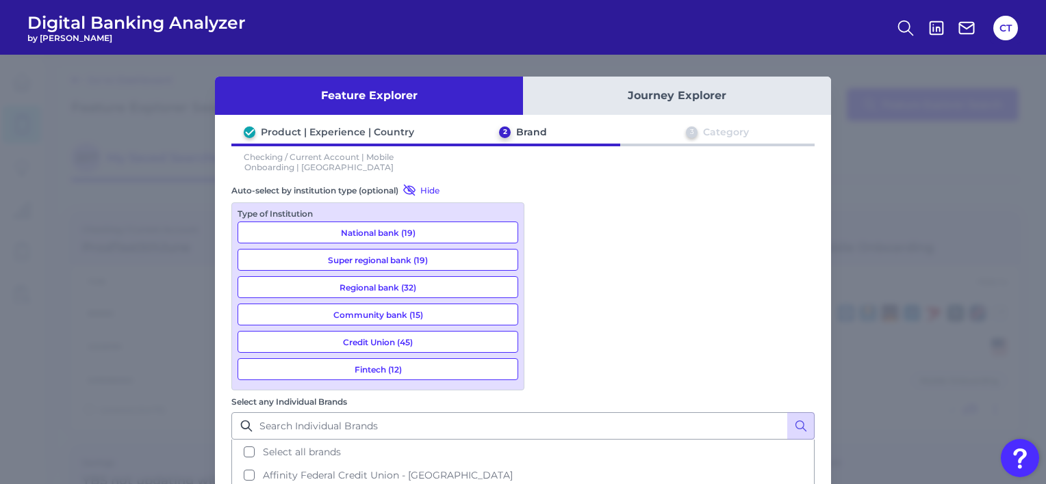
click at [393, 368] on button "Fintech (12)" at bounding box center [377, 370] width 281 height 22
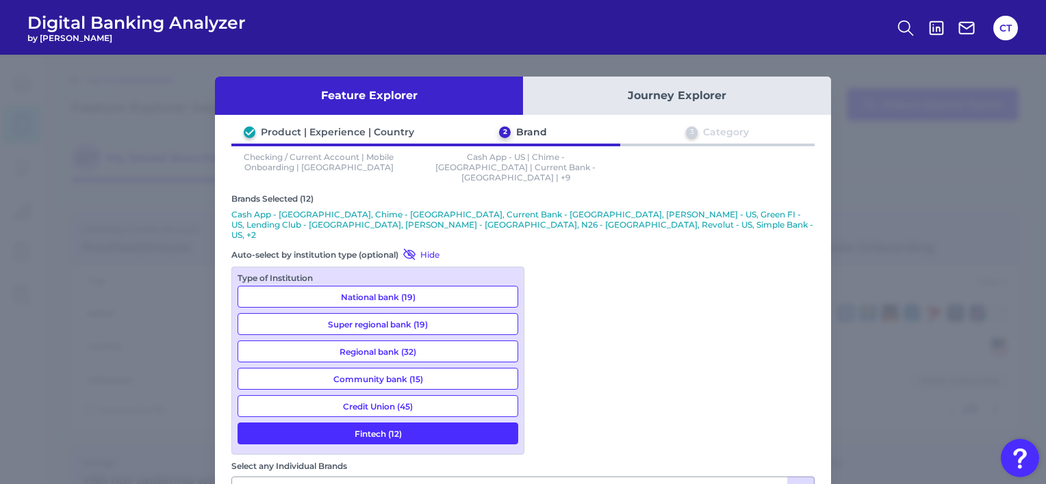
scroll to position [56, 0]
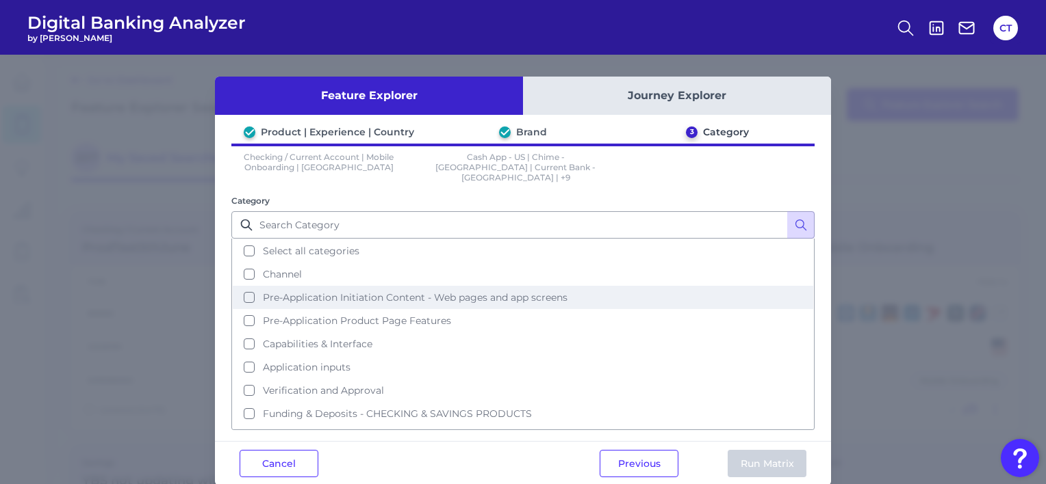
click at [246, 289] on button "Pre-Application Initiation Content - Web pages and app screens" at bounding box center [523, 297] width 580 height 23
click at [755, 455] on button "Run Matrix" at bounding box center [766, 463] width 79 height 27
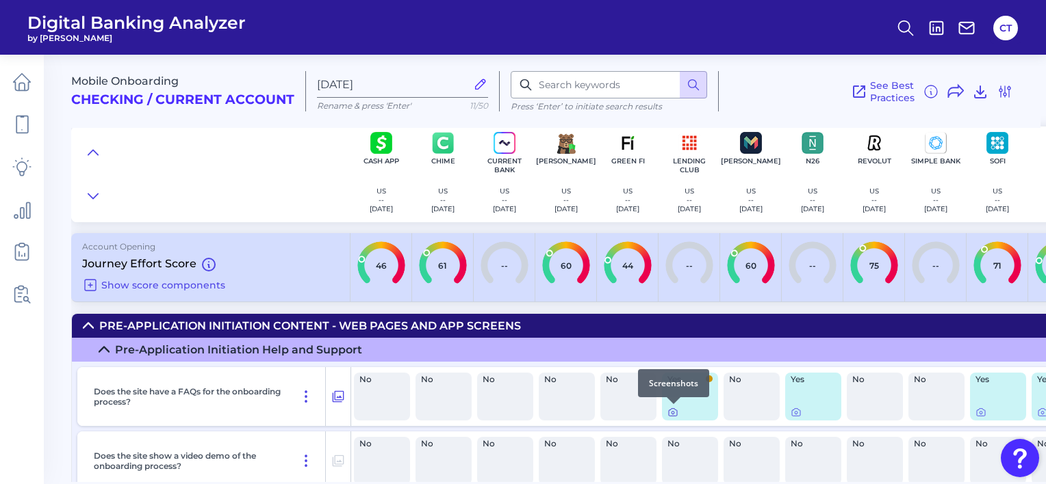
click at [669, 412] on icon at bounding box center [672, 412] width 11 height 11
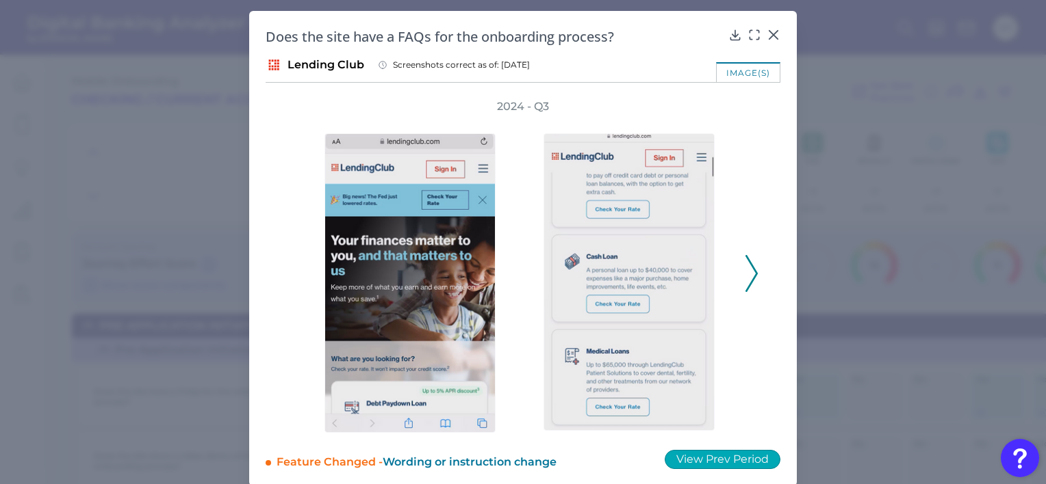
click at [727, 463] on button "View Prev Period" at bounding box center [722, 459] width 116 height 19
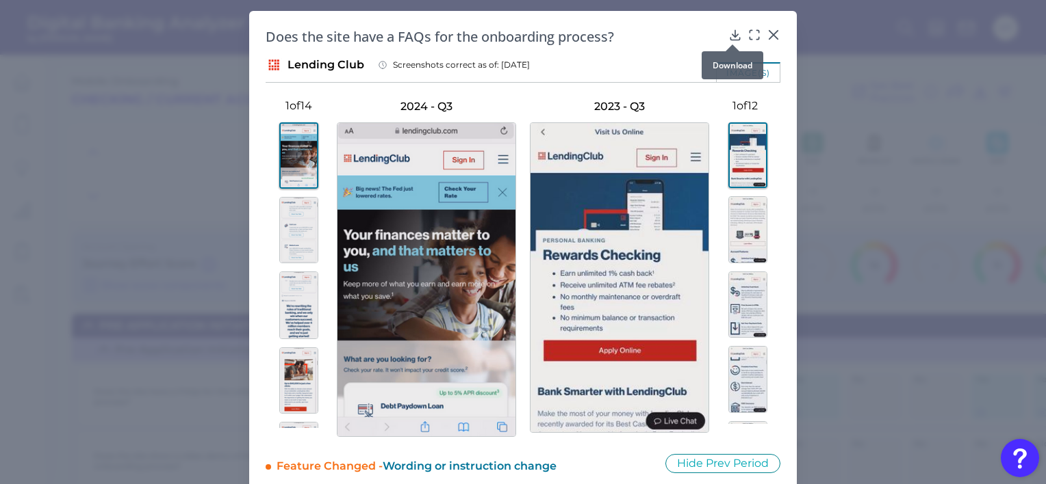
click at [728, 38] on div at bounding box center [732, 45] width 14 height 14
click at [731, 36] on icon at bounding box center [734, 35] width 9 height 10
click at [643, 53] on div "Does the site have a FAQs for the onboarding process? Lending Club Screenshots …" at bounding box center [522, 251] width 547 height 480
click at [767, 34] on icon at bounding box center [773, 35] width 14 height 14
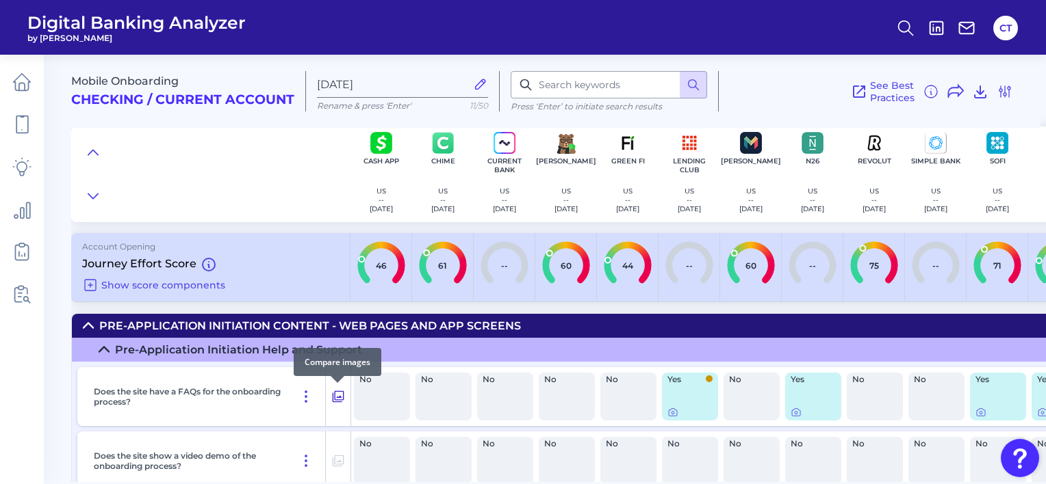
click at [331, 396] on icon at bounding box center [338, 397] width 14 height 16
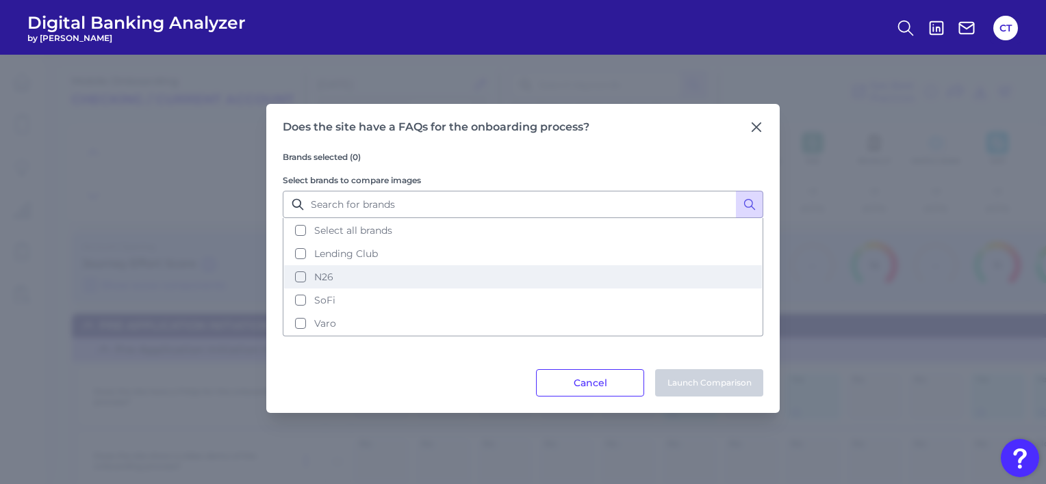
click at [331, 279] on span "N26" at bounding box center [323, 277] width 19 height 12
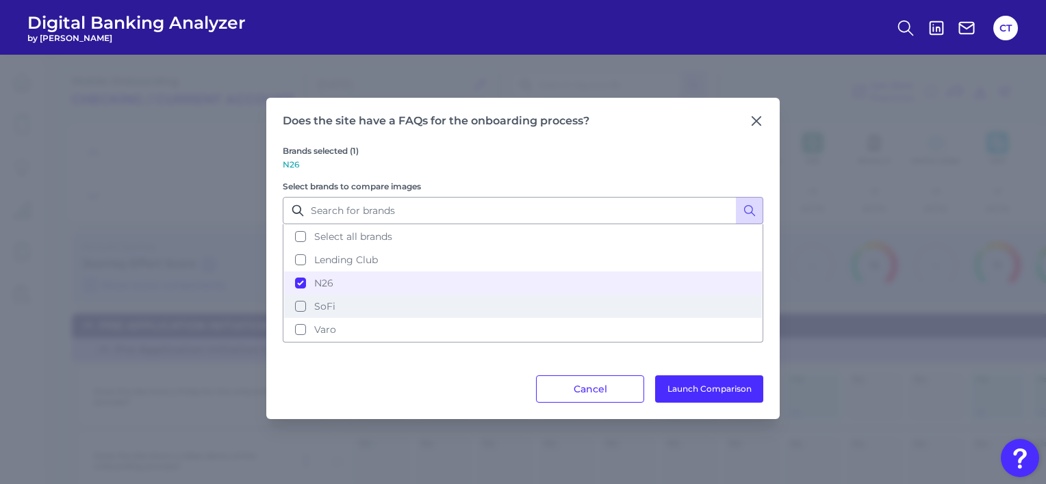
click at [328, 301] on span "SoFi" at bounding box center [324, 306] width 21 height 12
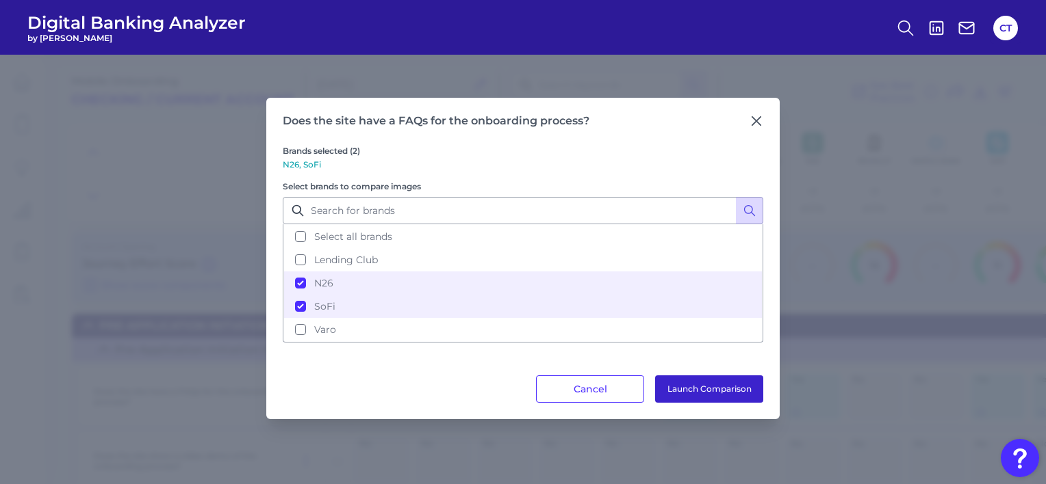
click at [706, 382] on button "Launch Comparison" at bounding box center [709, 389] width 108 height 27
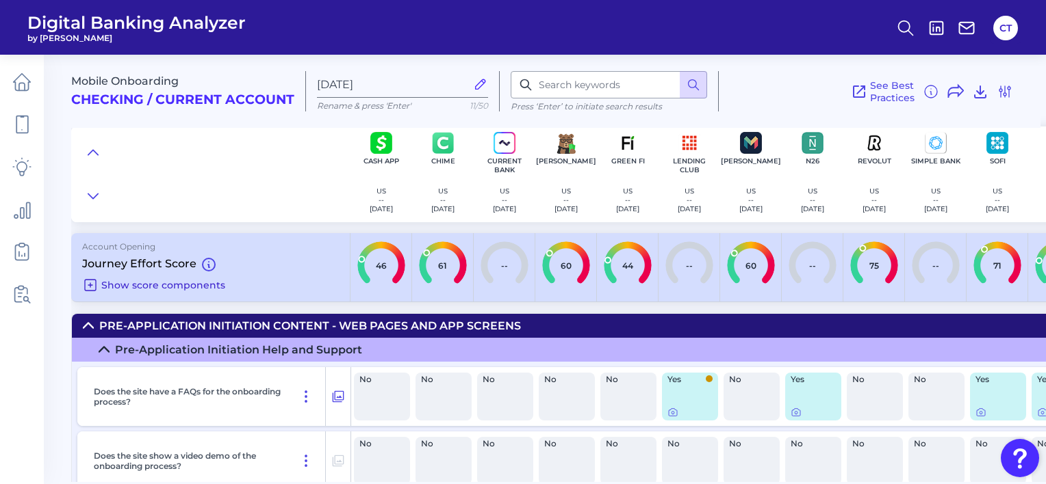
click at [90, 283] on icon at bounding box center [90, 285] width 11 height 11
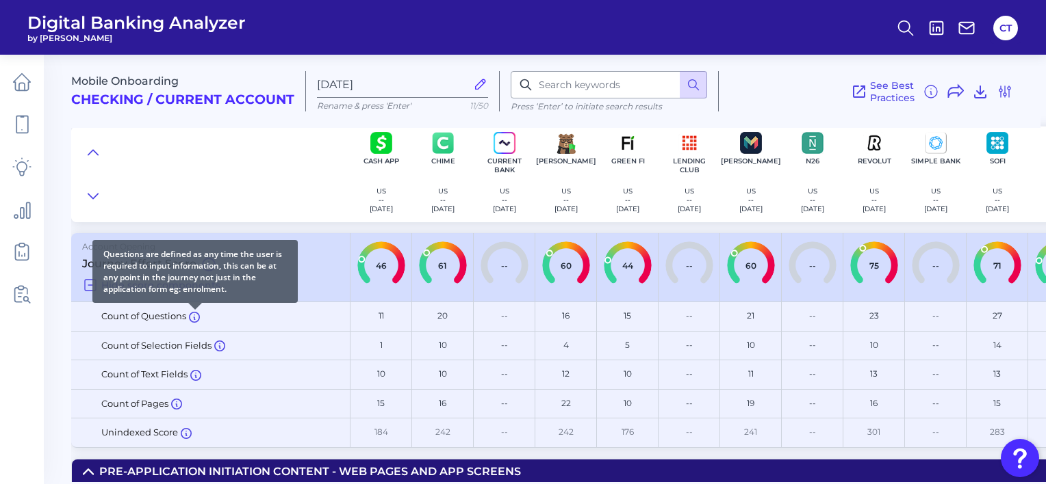
click at [195, 318] on icon at bounding box center [194, 319] width 1 height 2
click at [194, 316] on icon at bounding box center [194, 317] width 11 height 11
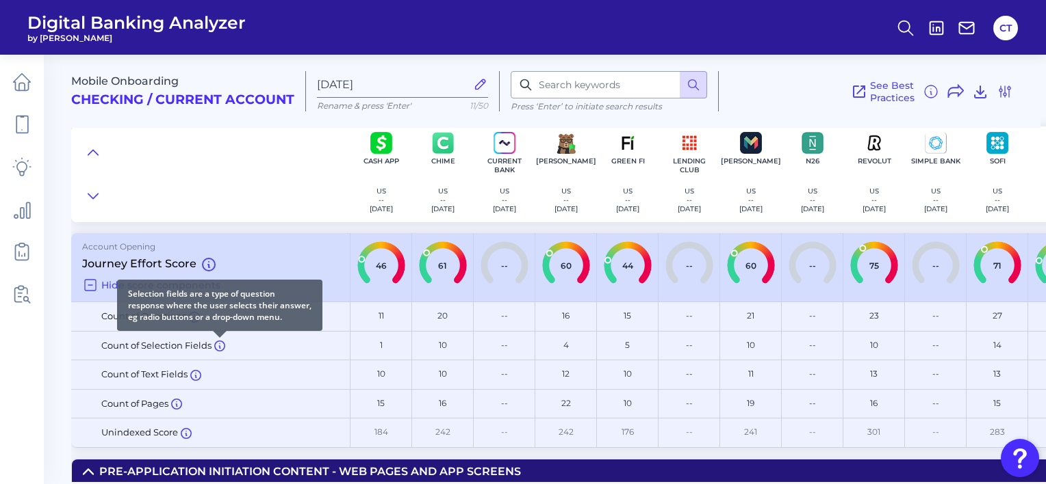
click at [218, 341] on div at bounding box center [220, 338] width 14 height 14
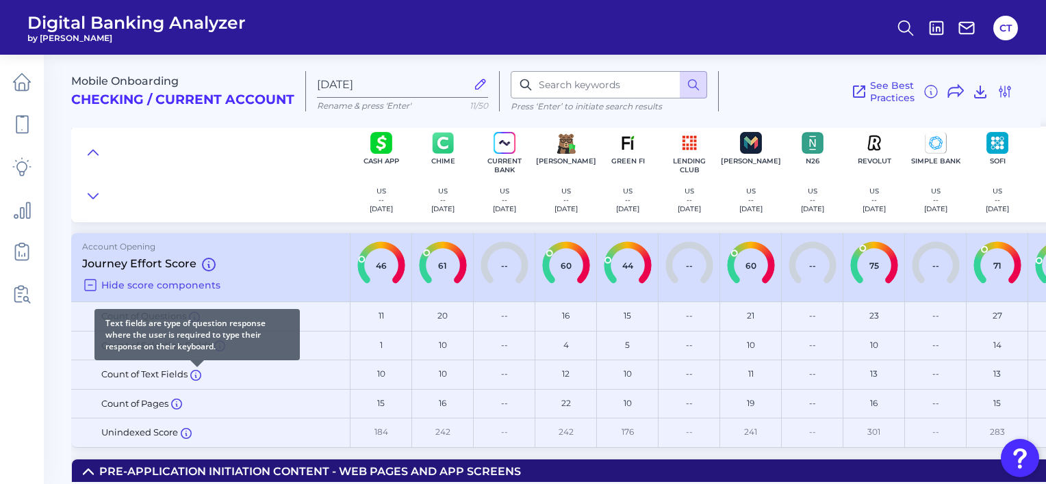
click at [196, 376] on icon at bounding box center [195, 377] width 1 height 2
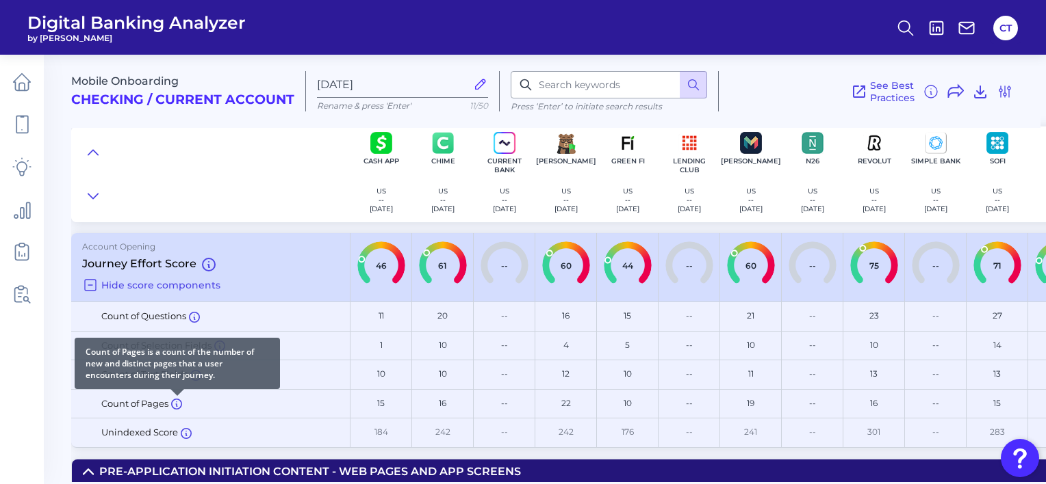
click at [176, 406] on icon at bounding box center [176, 404] width 11 height 11
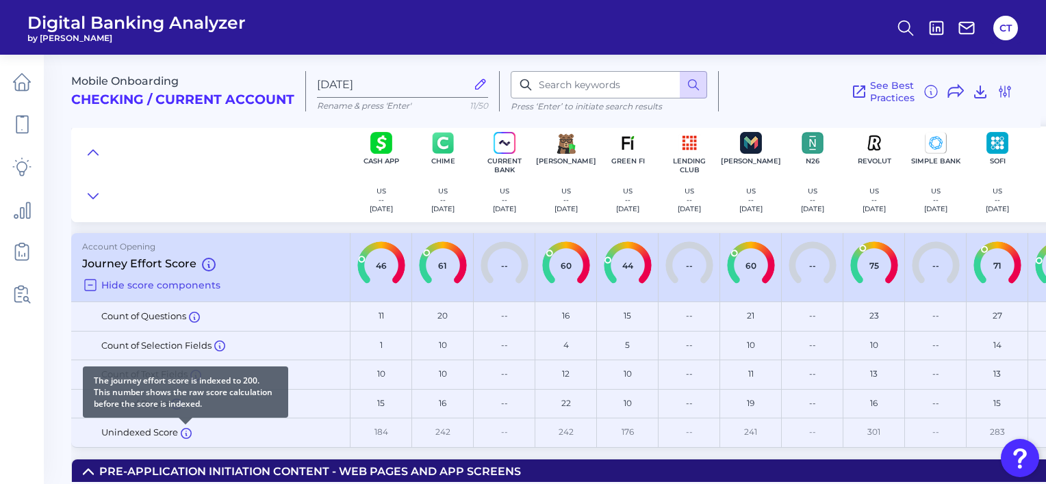
click at [183, 430] on icon at bounding box center [186, 433] width 11 height 11
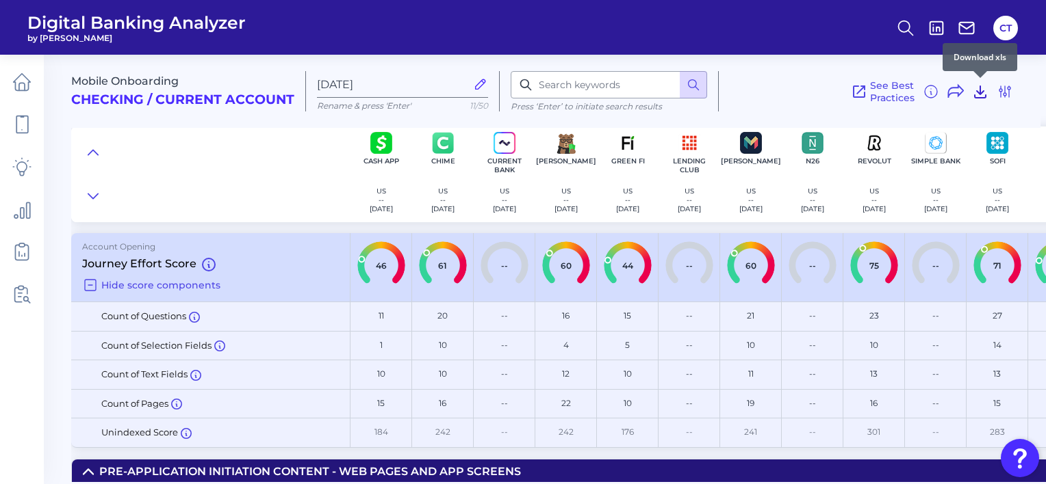
click at [980, 90] on icon at bounding box center [979, 92] width 11 height 12
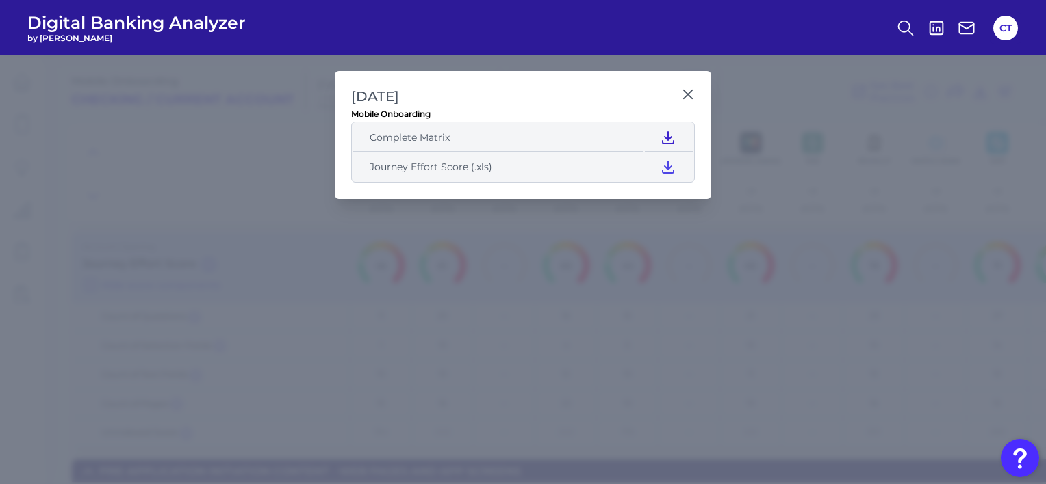
click at [669, 138] on icon at bounding box center [667, 138] width 11 height 12
click at [667, 168] on icon at bounding box center [668, 167] width 16 height 16
click at [687, 95] on icon at bounding box center [688, 94] width 8 height 8
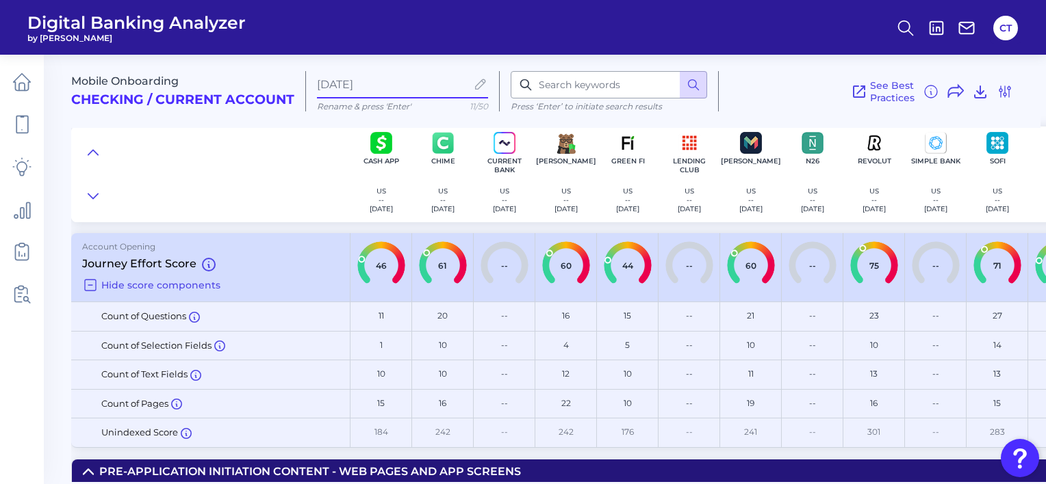
click at [391, 82] on input "[DATE]" at bounding box center [391, 84] width 149 height 13
type input "A"
type input "Test26 july"
click at [981, 93] on icon at bounding box center [980, 91] width 16 height 16
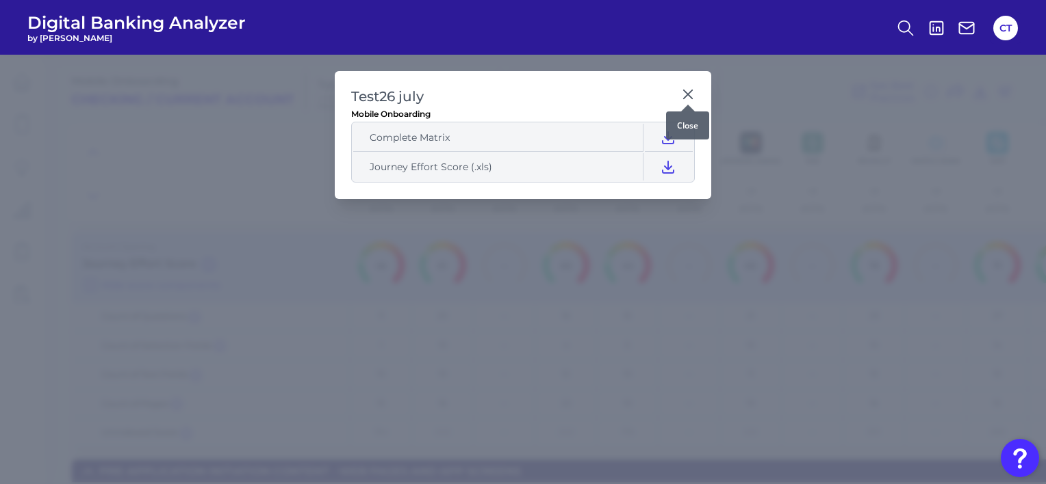
click at [687, 93] on icon at bounding box center [688, 94] width 8 height 8
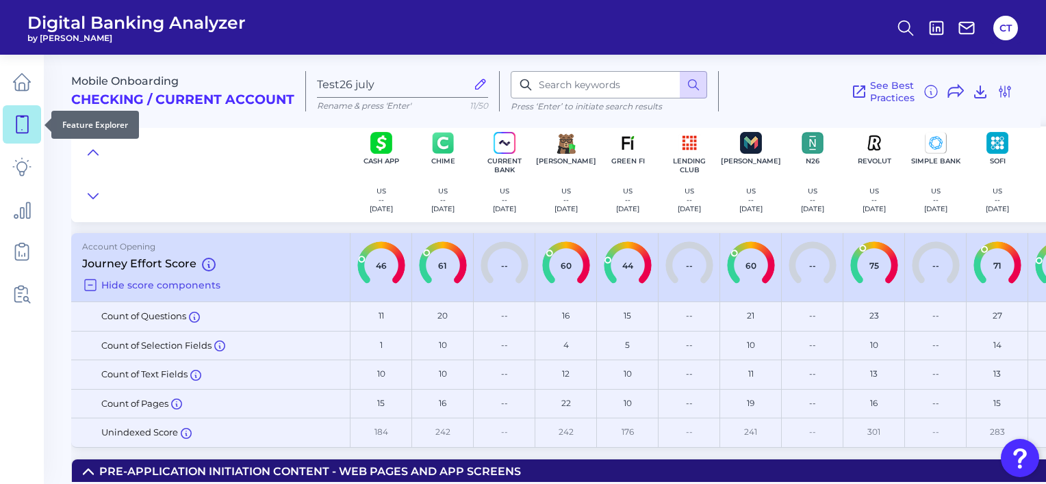
click at [22, 130] on icon at bounding box center [22, 124] width 12 height 17
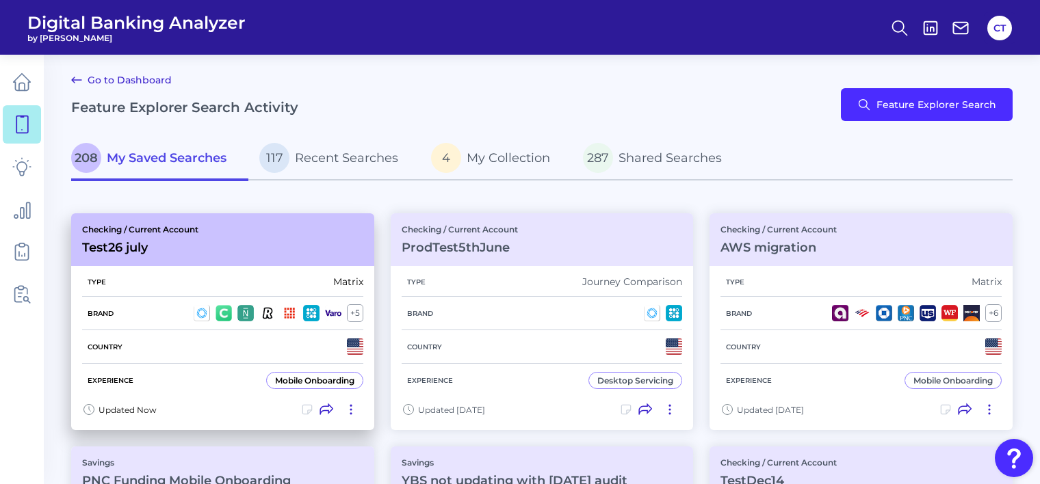
click at [302, 410] on icon at bounding box center [306, 410] width 9 height 9
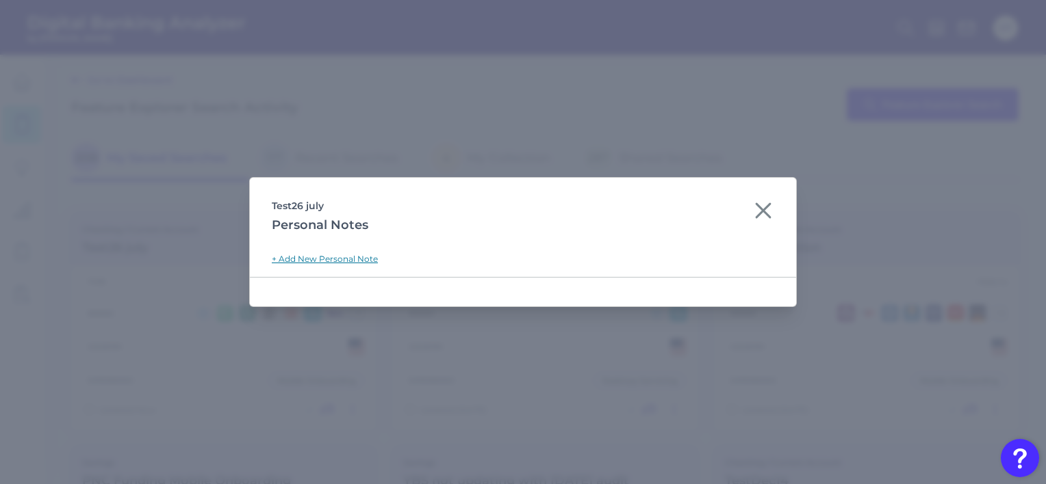
click at [349, 257] on link "+ Add New Personal Note" at bounding box center [325, 259] width 106 height 10
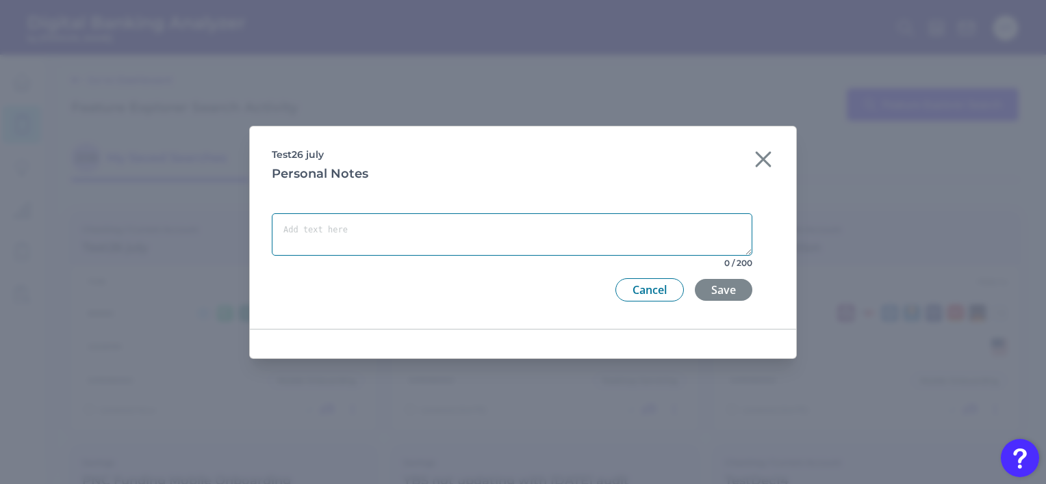
click at [443, 216] on textarea at bounding box center [512, 235] width 480 height 42
type textarea "Test"
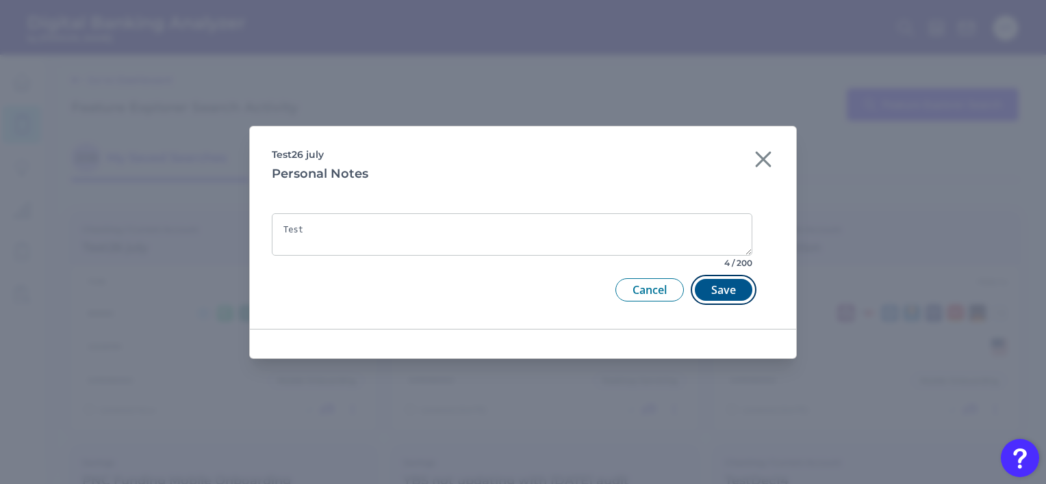
click at [723, 289] on button "Save" at bounding box center [723, 290] width 57 height 22
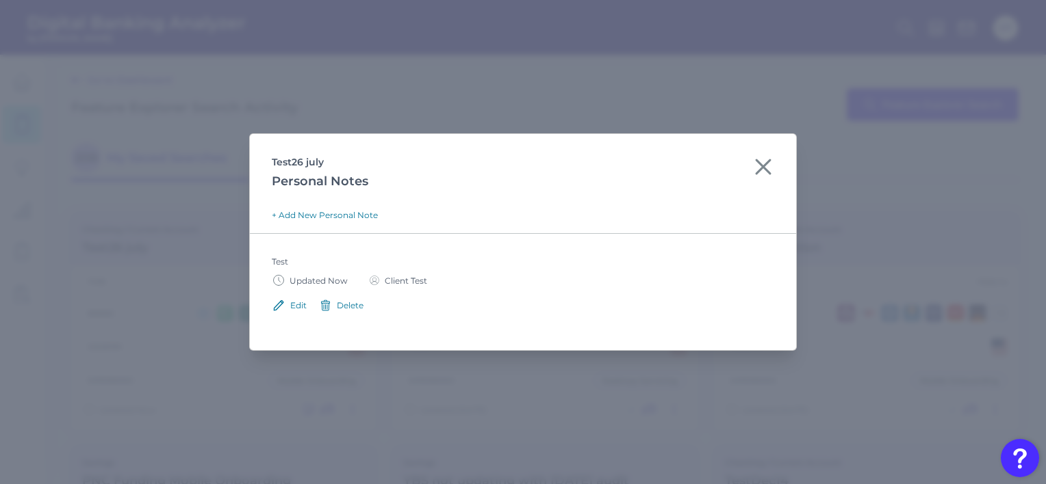
click at [348, 306] on div "Delete" at bounding box center [350, 305] width 27 height 10
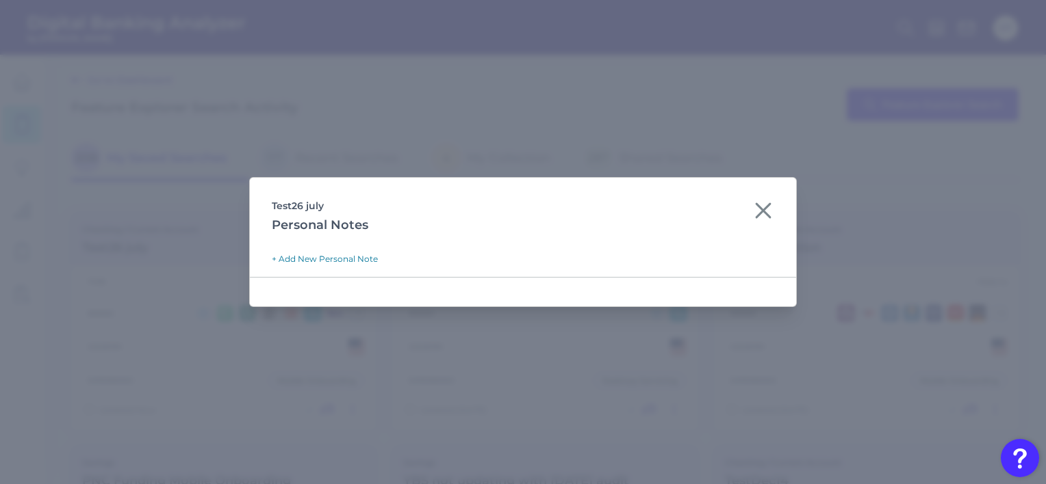
click at [756, 209] on icon at bounding box center [763, 211] width 22 height 22
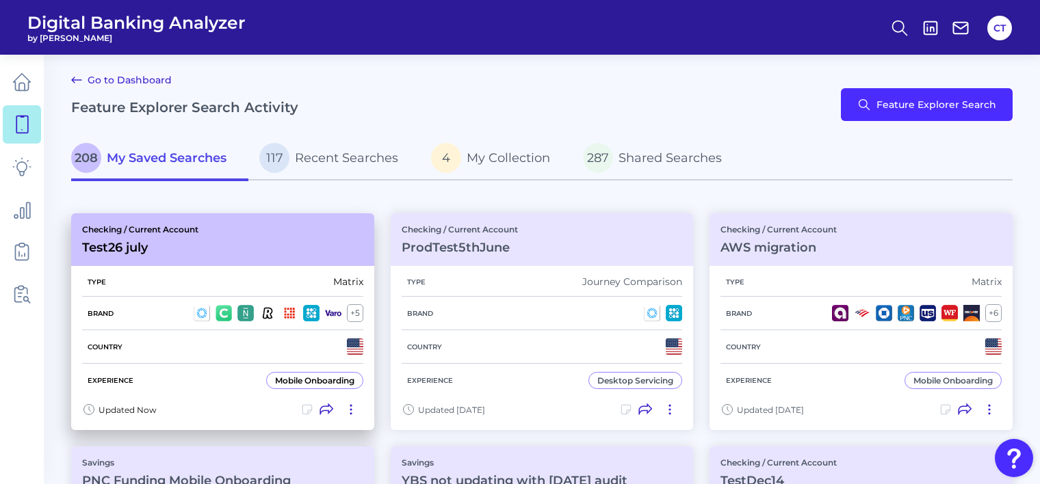
click at [350, 406] on icon at bounding box center [351, 410] width 14 height 14
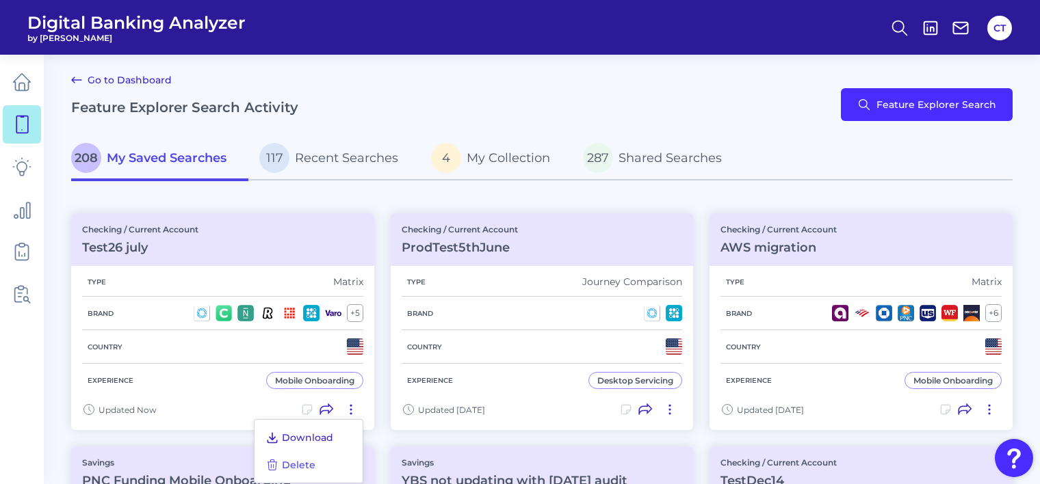
click at [293, 432] on span "Download" at bounding box center [307, 438] width 51 height 12
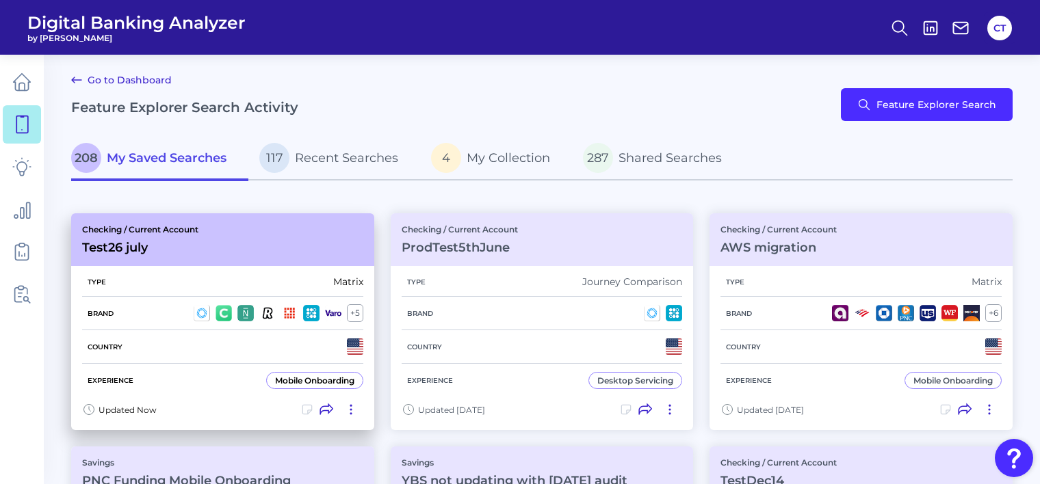
click at [351, 406] on icon at bounding box center [351, 410] width 14 height 14
click at [268, 337] on div "Country" at bounding box center [222, 348] width 281 height 34
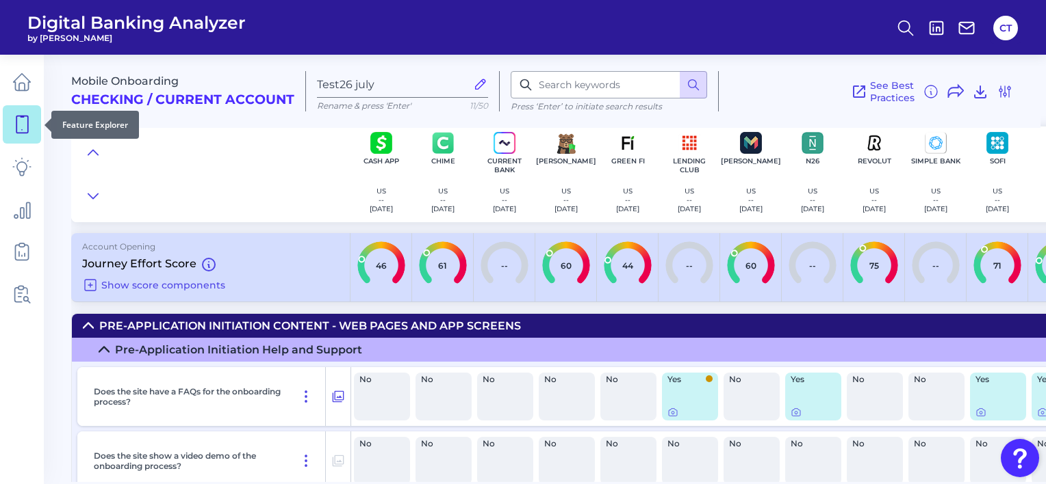
click at [29, 127] on icon at bounding box center [21, 124] width 19 height 19
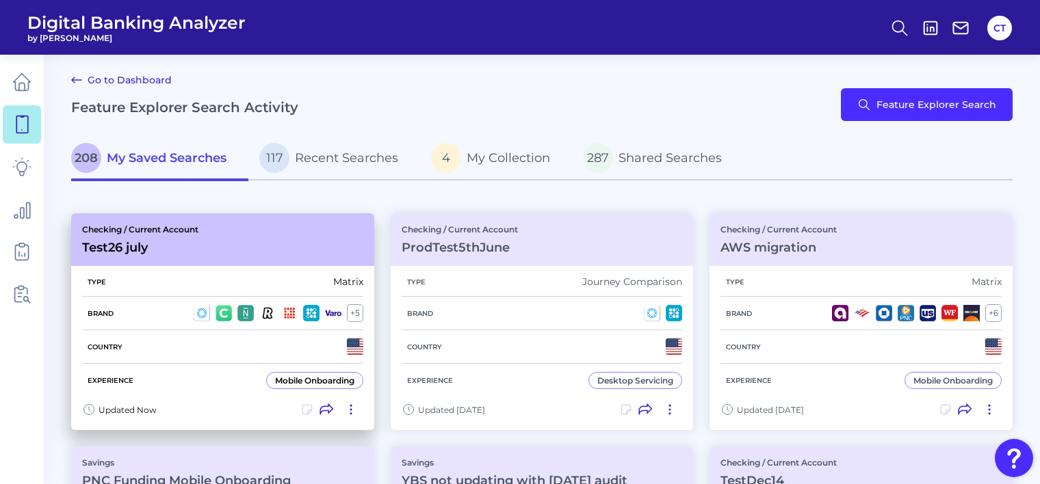
click at [348, 411] on icon at bounding box center [351, 410] width 14 height 14
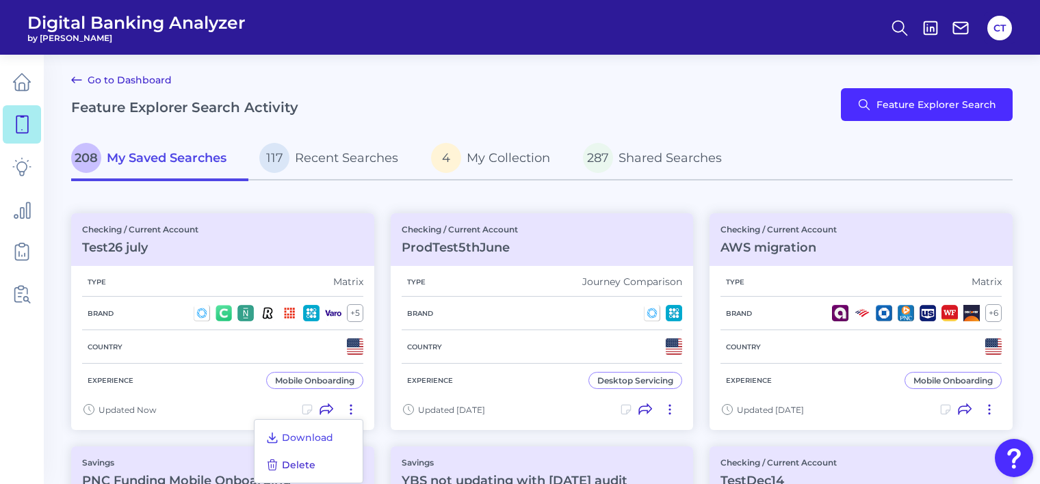
click at [308, 465] on span "Delete" at bounding box center [299, 465] width 34 height 12
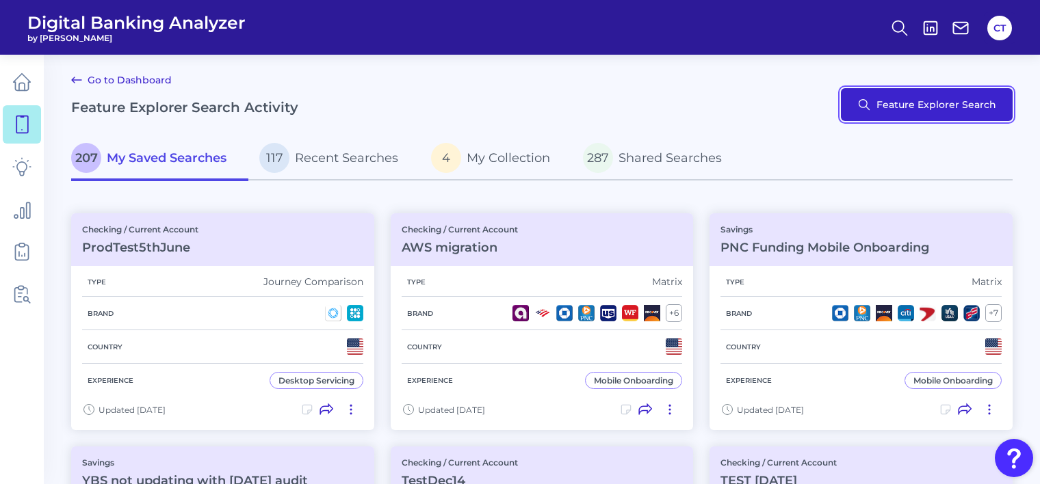
click at [906, 107] on button "Feature Explorer Search" at bounding box center [927, 104] width 172 height 33
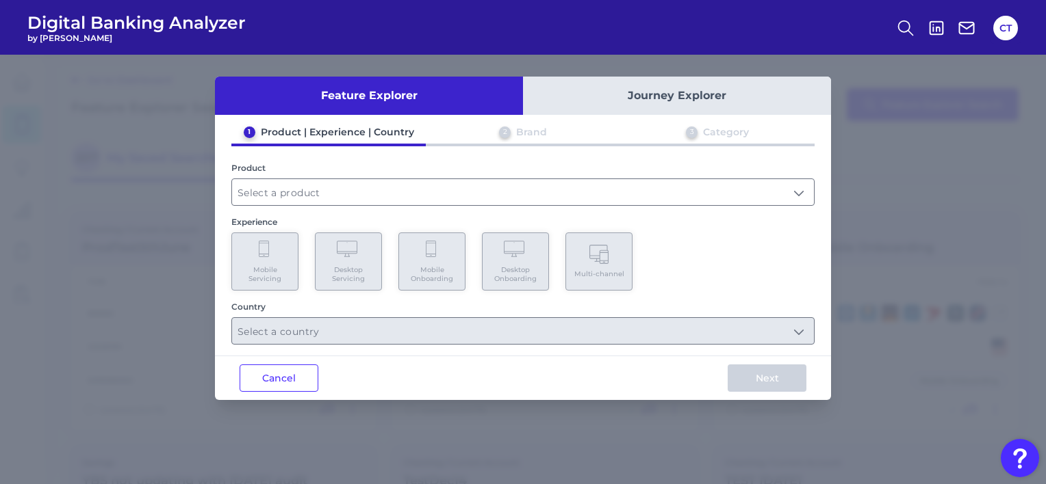
click at [674, 93] on button "Journey Explorer" at bounding box center [677, 96] width 308 height 38
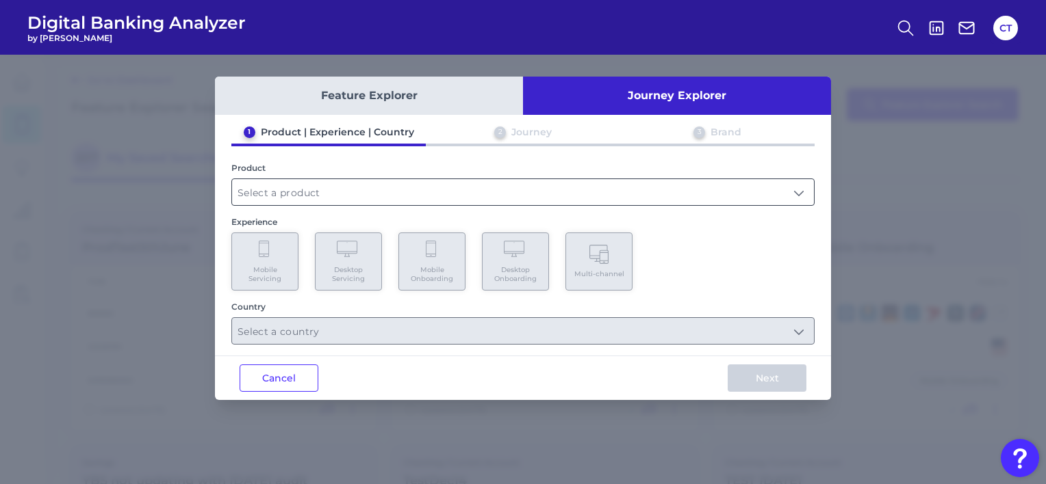
click at [515, 193] on input "text" at bounding box center [523, 192] width 582 height 26
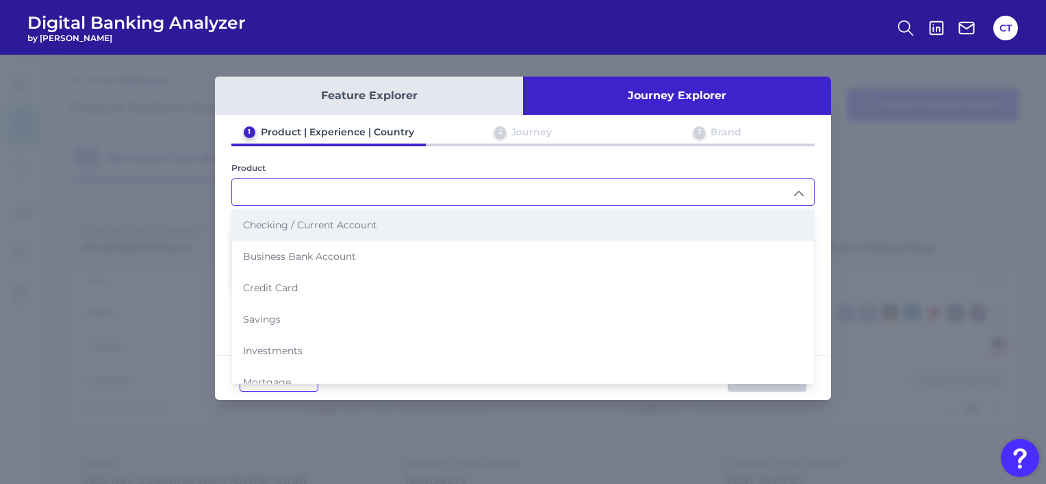
click at [387, 226] on li "Checking / Current Account" at bounding box center [523, 224] width 582 height 31
type input "Checking / Current Account"
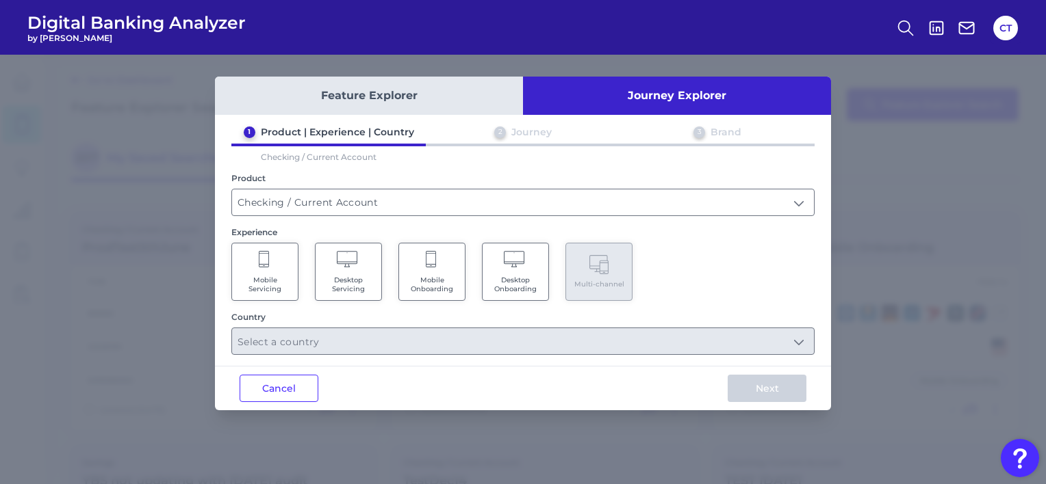
click at [435, 276] on span "Mobile Onboarding" at bounding box center [432, 285] width 52 height 18
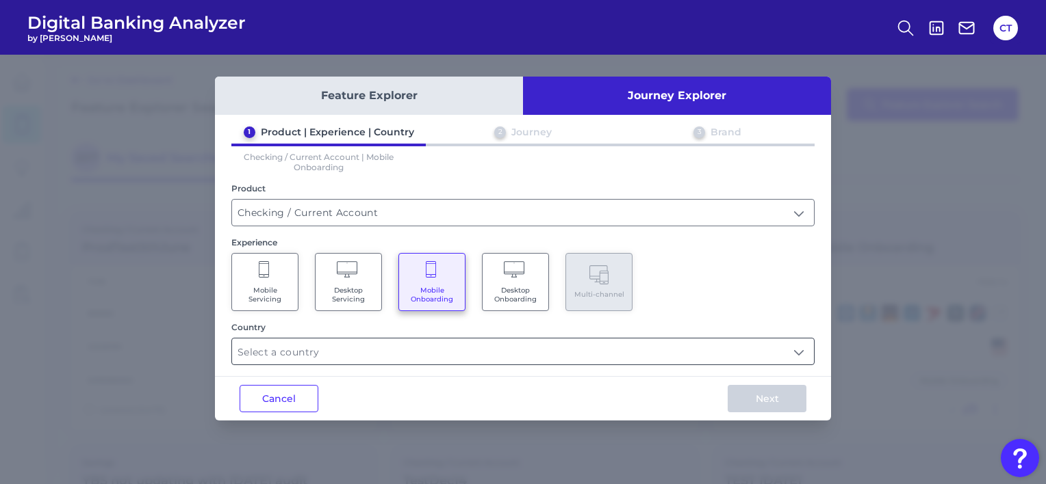
click at [514, 357] on input "text" at bounding box center [523, 352] width 582 height 26
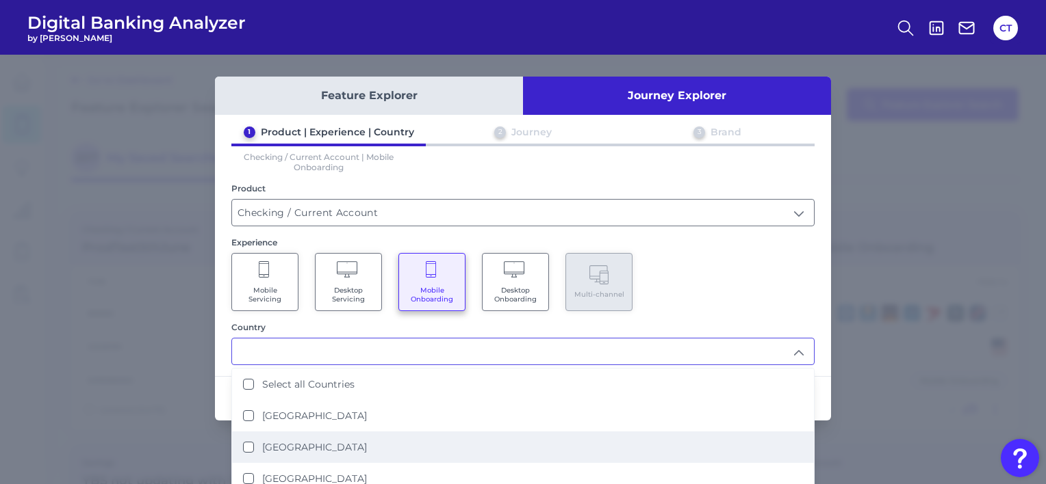
click at [294, 443] on label "[GEOGRAPHIC_DATA]" at bounding box center [314, 447] width 105 height 12
type input "[GEOGRAPHIC_DATA]"
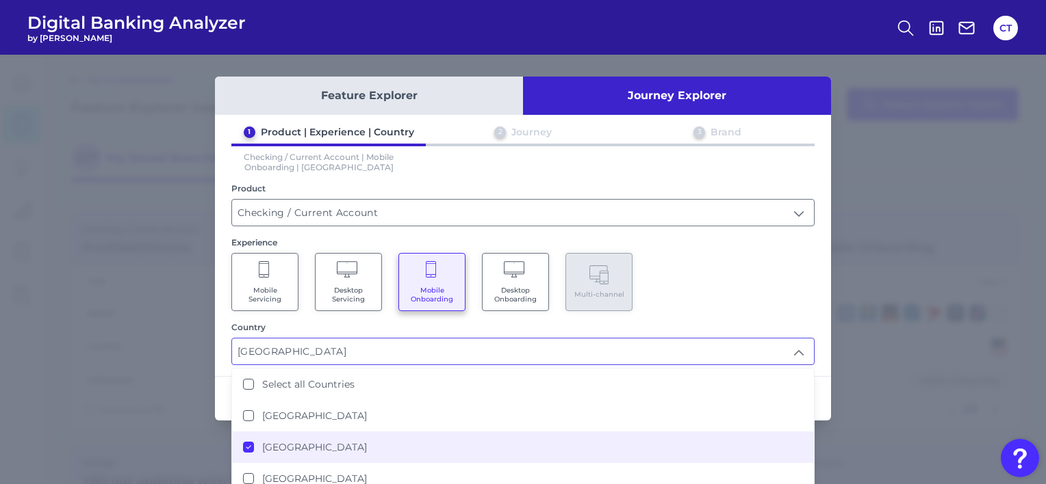
click at [695, 266] on div "Mobile Servicing Desktop Servicing Mobile Onboarding Desktop Onboarding Multi-c…" at bounding box center [522, 282] width 583 height 58
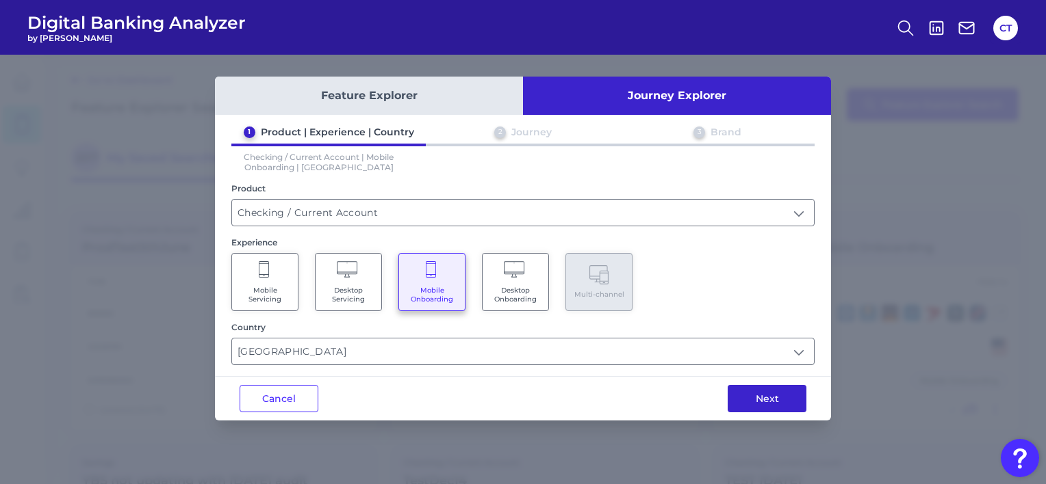
click at [750, 397] on button "Next" at bounding box center [766, 398] width 79 height 27
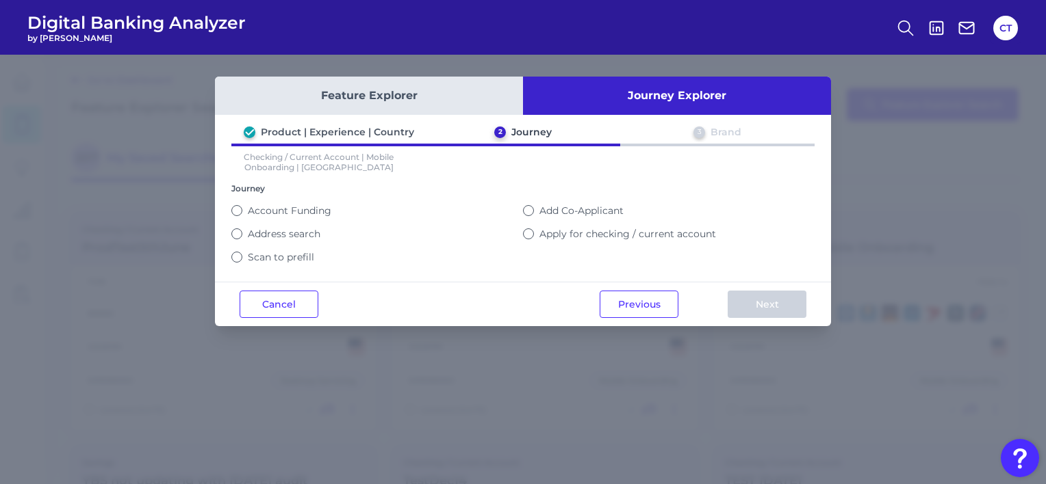
click at [285, 255] on label "Scan to prefill" at bounding box center [281, 257] width 66 height 12
click at [242, 255] on button "Scan to prefill" at bounding box center [236, 257] width 11 height 11
click at [749, 302] on button "Next" at bounding box center [766, 304] width 79 height 27
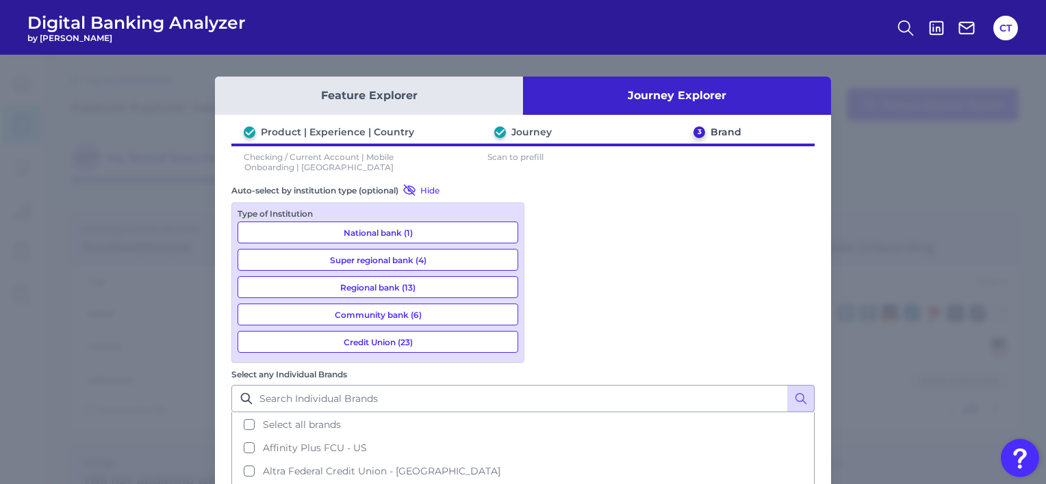
click at [379, 315] on button "Community bank (6)" at bounding box center [377, 315] width 281 height 22
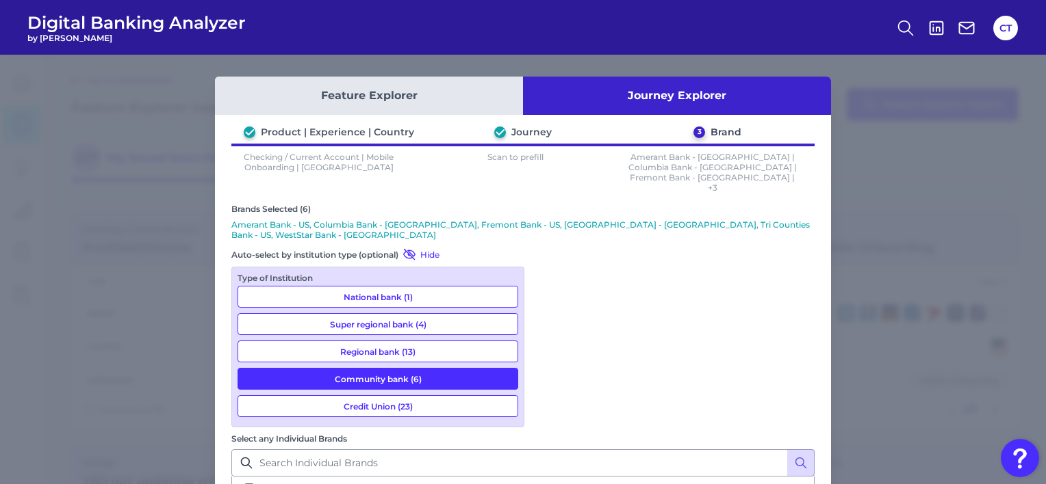
scroll to position [46, 0]
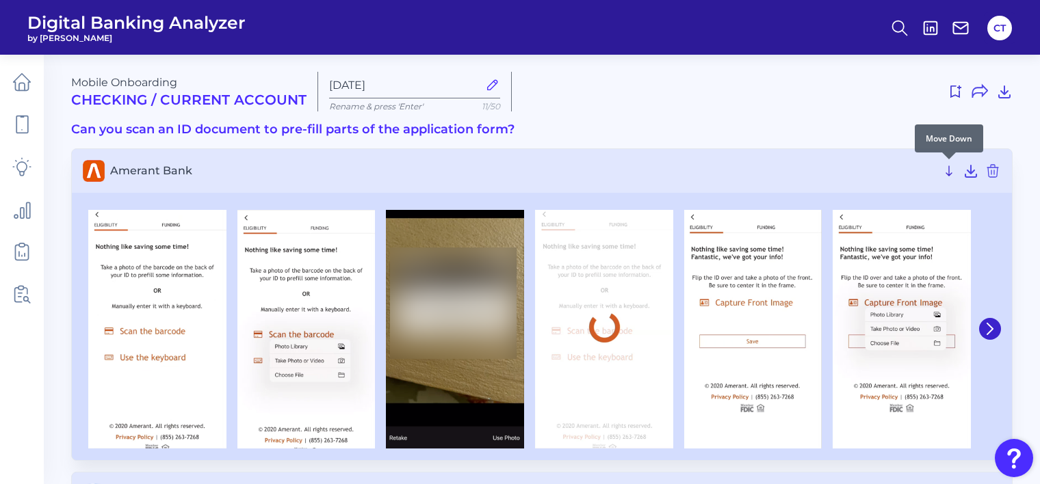
click at [951, 170] on icon at bounding box center [949, 171] width 16 height 16
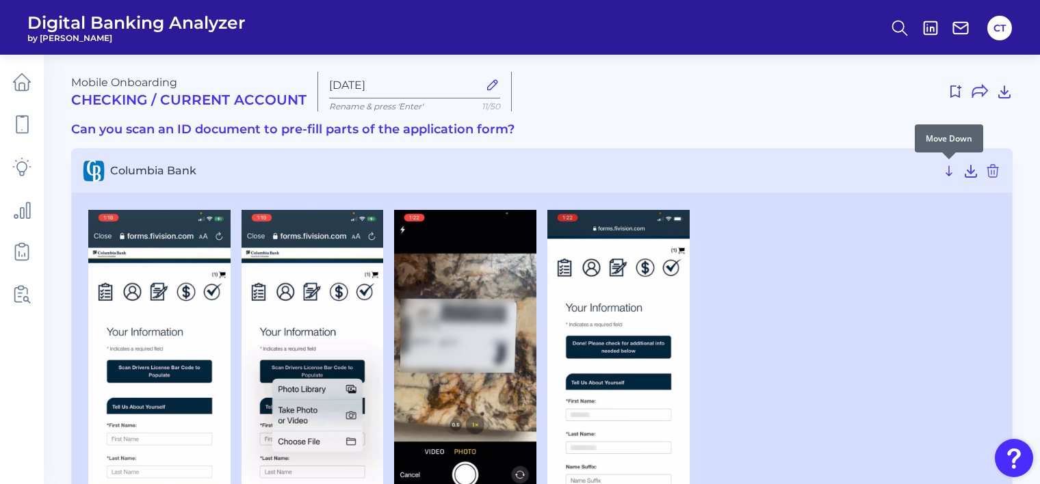
click at [948, 170] on icon at bounding box center [949, 171] width 16 height 16
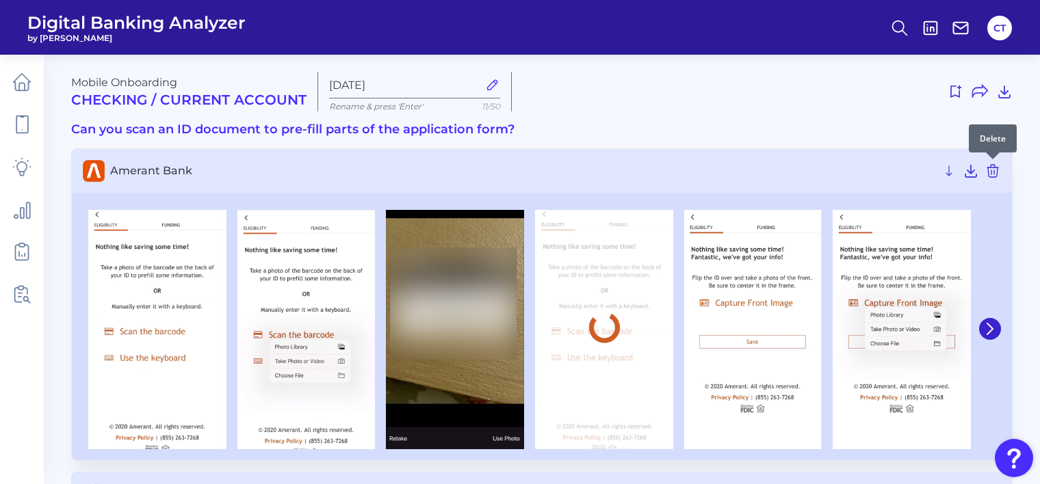
click at [995, 170] on icon at bounding box center [993, 171] width 16 height 16
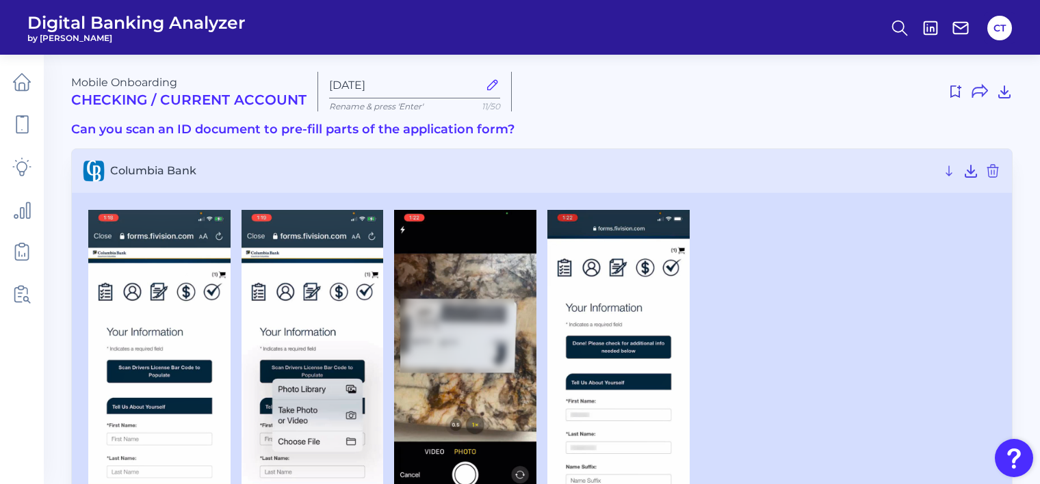
click at [489, 85] on icon at bounding box center [492, 84] width 15 height 15
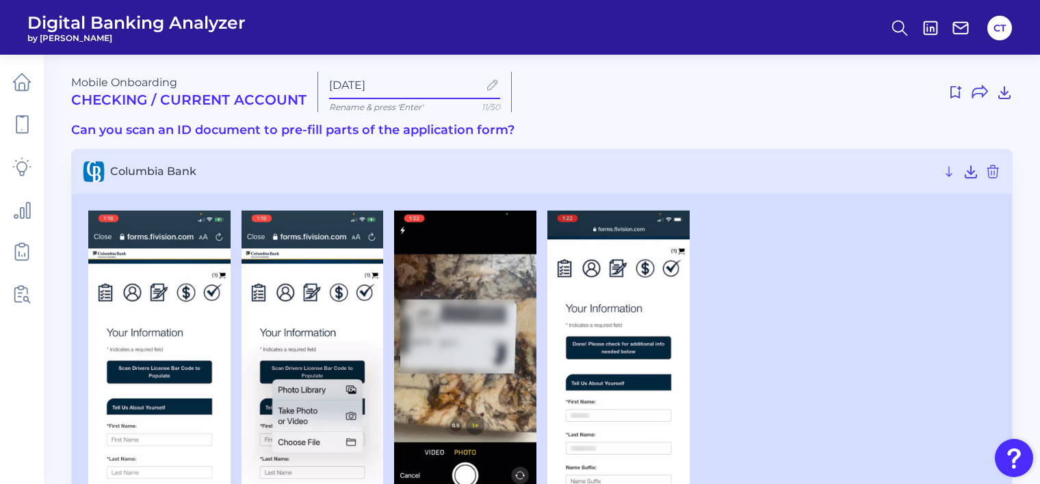
click at [478, 85] on input "[DATE]" at bounding box center [403, 85] width 149 height 13
drag, startPoint x: 419, startPoint y: 86, endPoint x: 328, endPoint y: 82, distance: 91.1
click at [329, 82] on input "[DATE]" at bounding box center [403, 85] width 149 height 13
type input "TestAUg26"
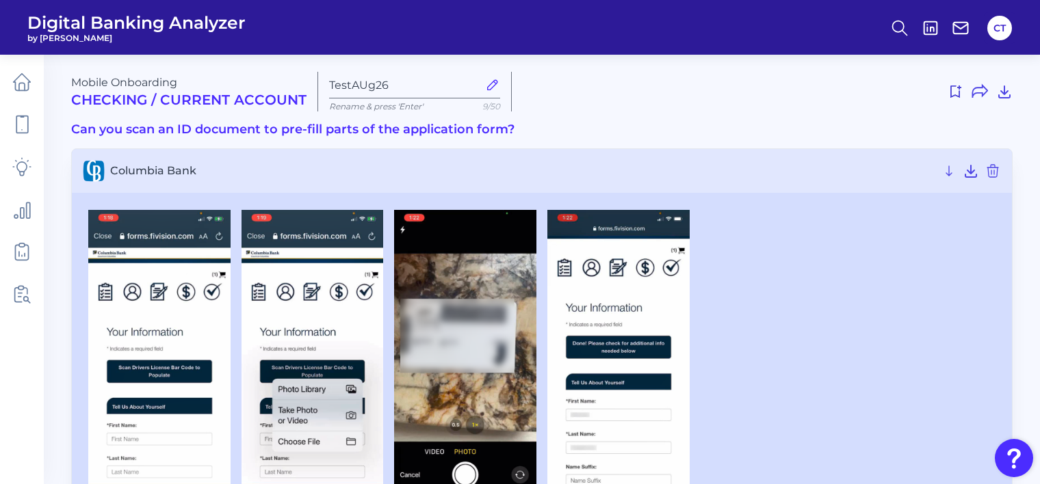
scroll to position [137, 0]
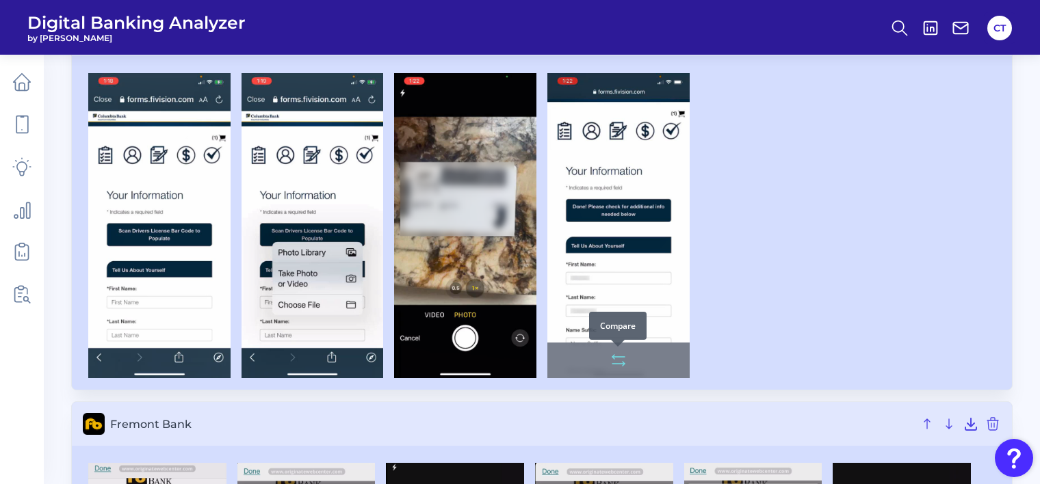
click at [615, 358] on icon at bounding box center [618, 360] width 16 height 16
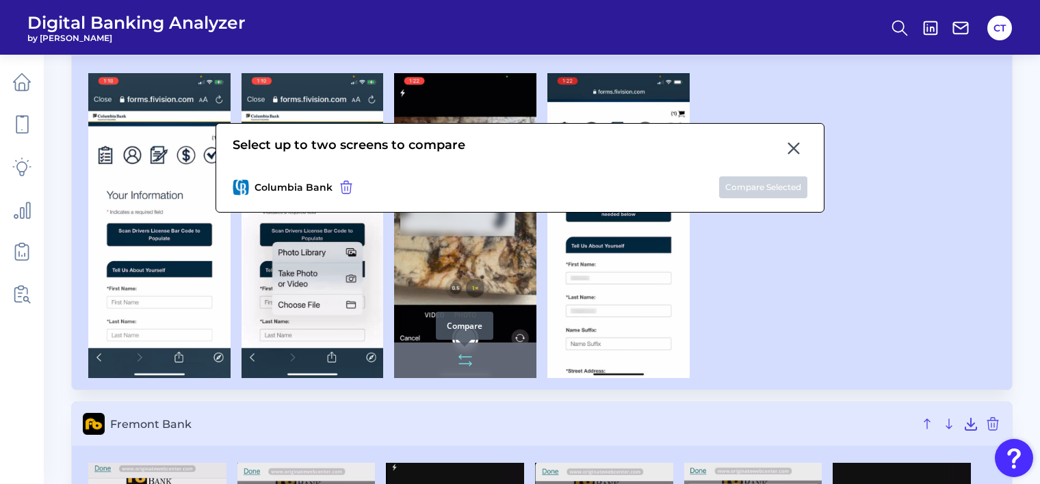
click at [464, 363] on icon at bounding box center [465, 360] width 16 height 16
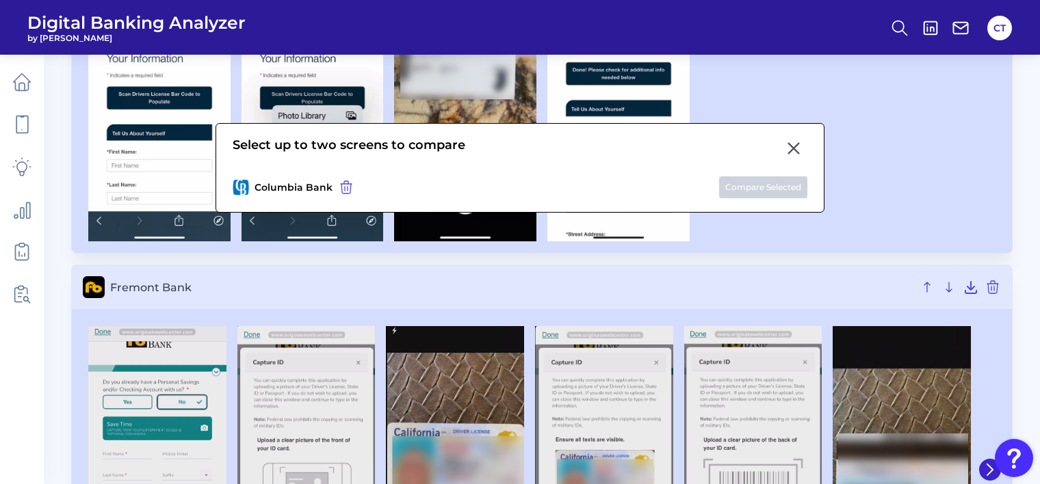
scroll to position [411, 0]
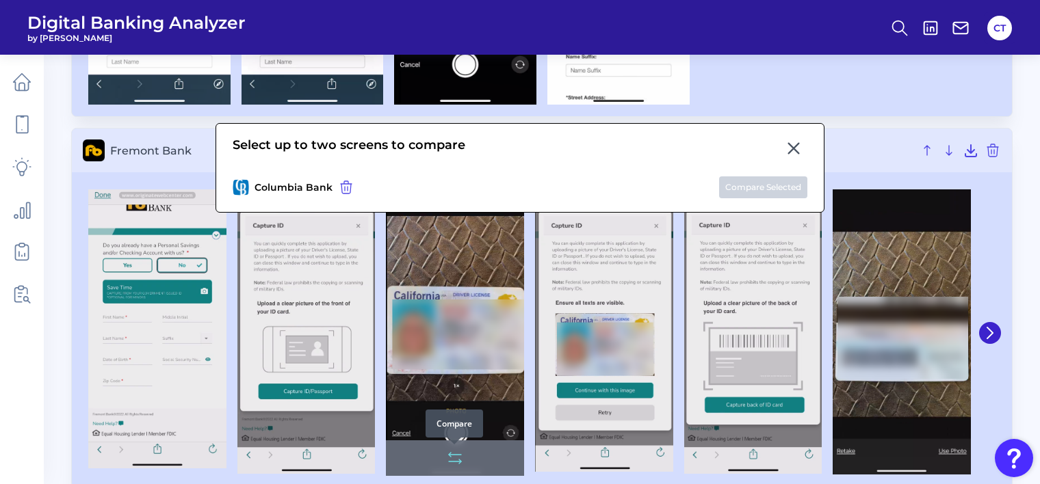
click at [456, 455] on icon at bounding box center [455, 455] width 12 height 0
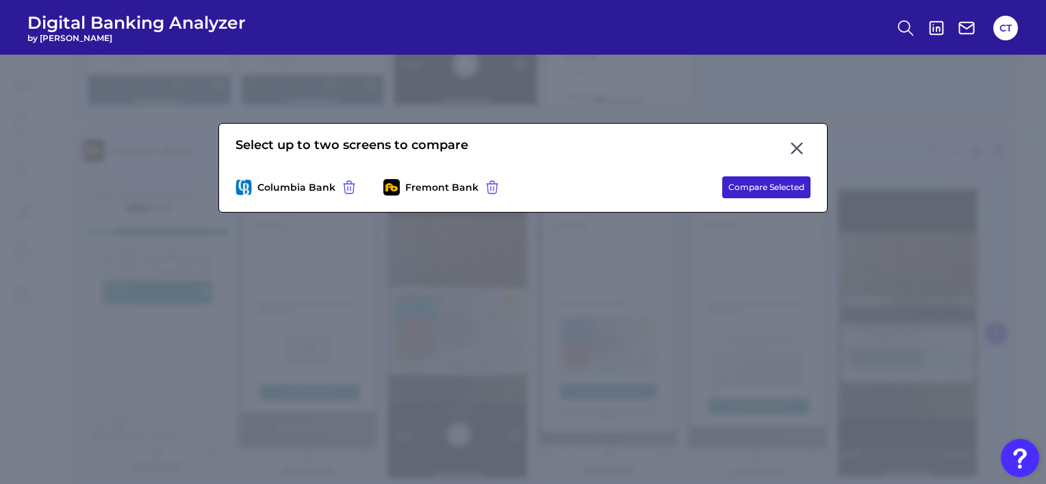
click at [772, 189] on button "Compare Selected" at bounding box center [766, 188] width 88 height 22
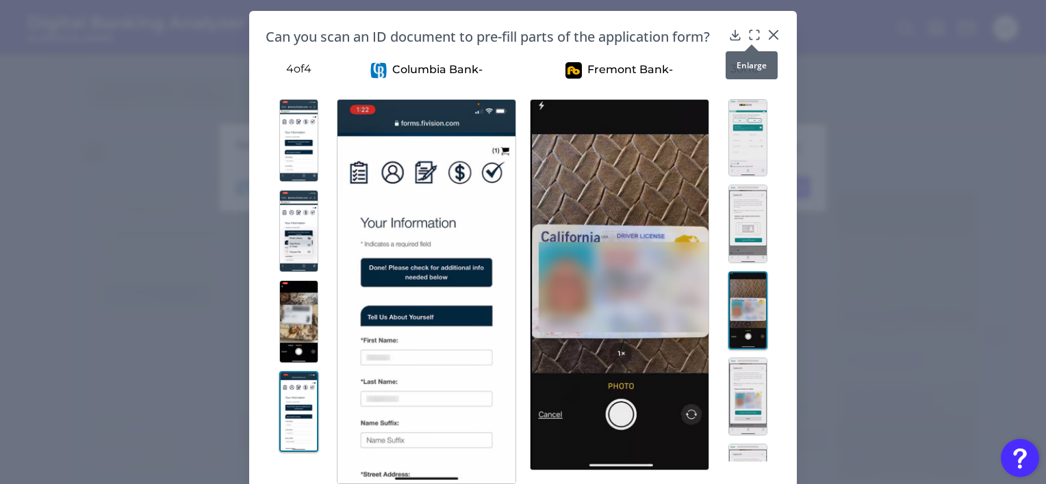
click at [748, 38] on div at bounding box center [752, 45] width 14 height 14
click at [751, 35] on icon at bounding box center [754, 35] width 14 height 14
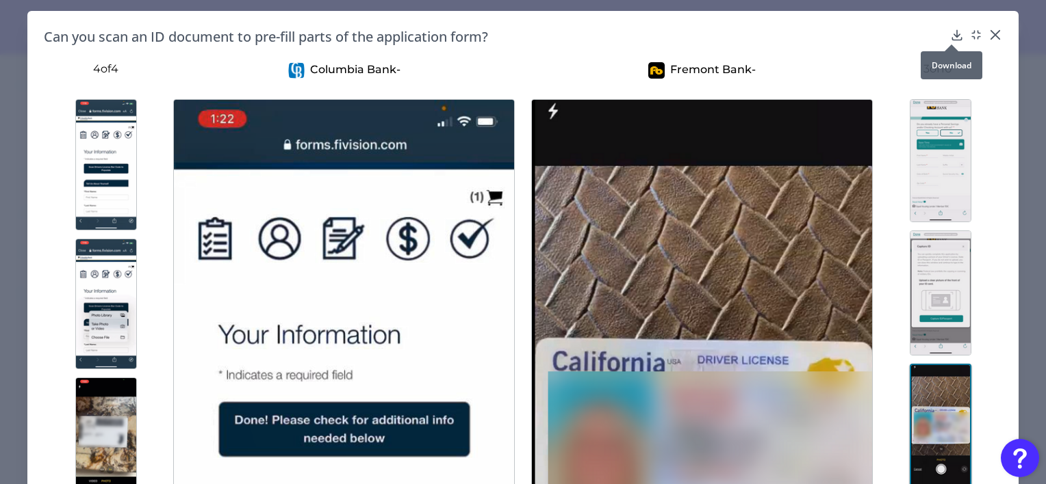
click at [950, 36] on icon at bounding box center [957, 35] width 14 height 14
click at [988, 35] on icon at bounding box center [995, 35] width 14 height 14
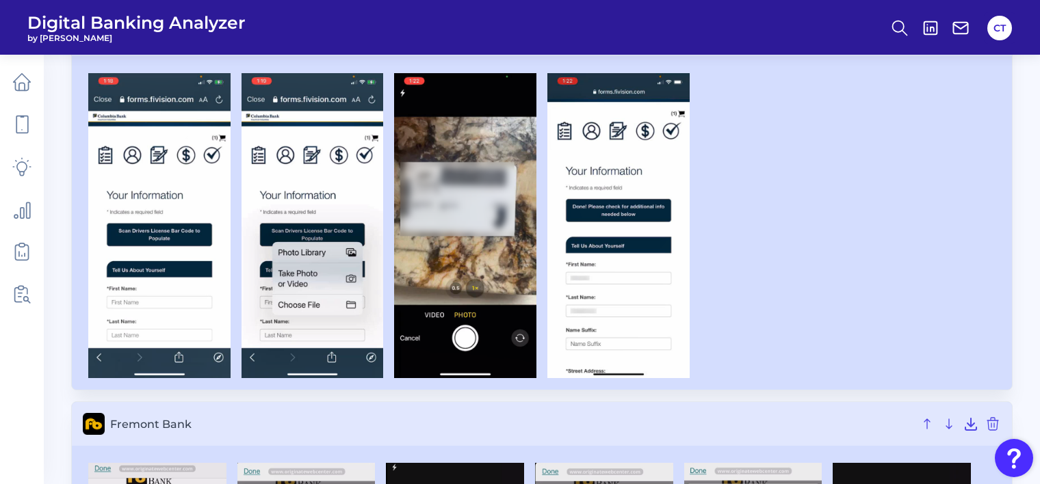
scroll to position [0, 0]
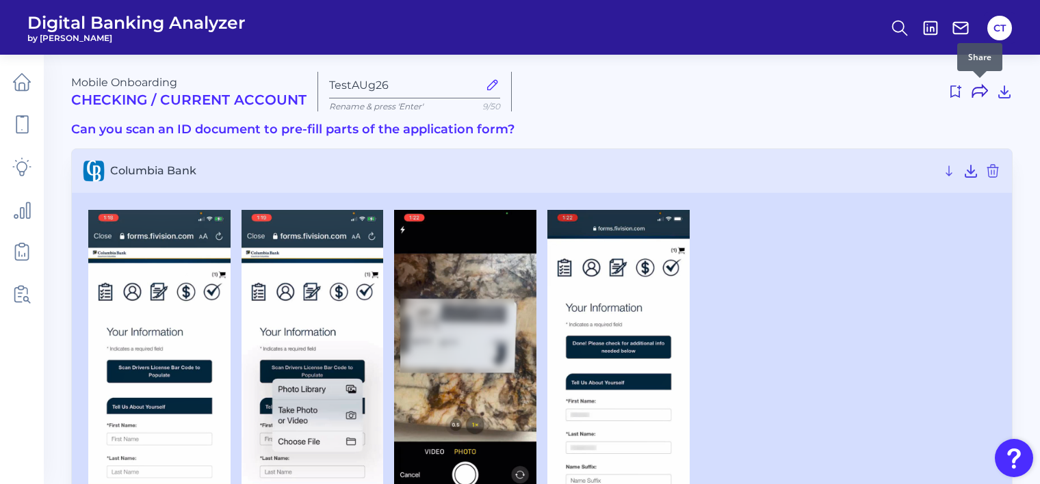
click at [985, 88] on icon at bounding box center [979, 92] width 15 height 12
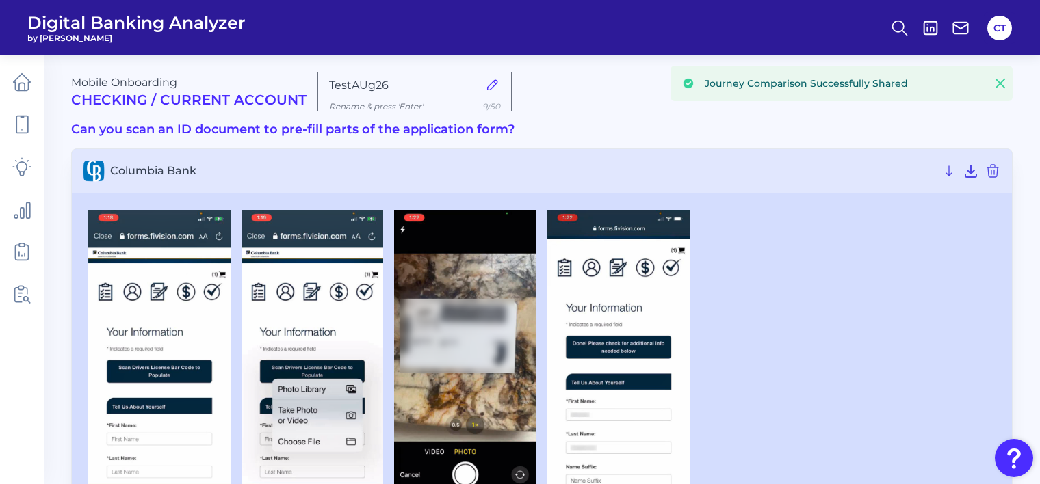
click at [1002, 81] on icon at bounding box center [1000, 83] width 8 height 8
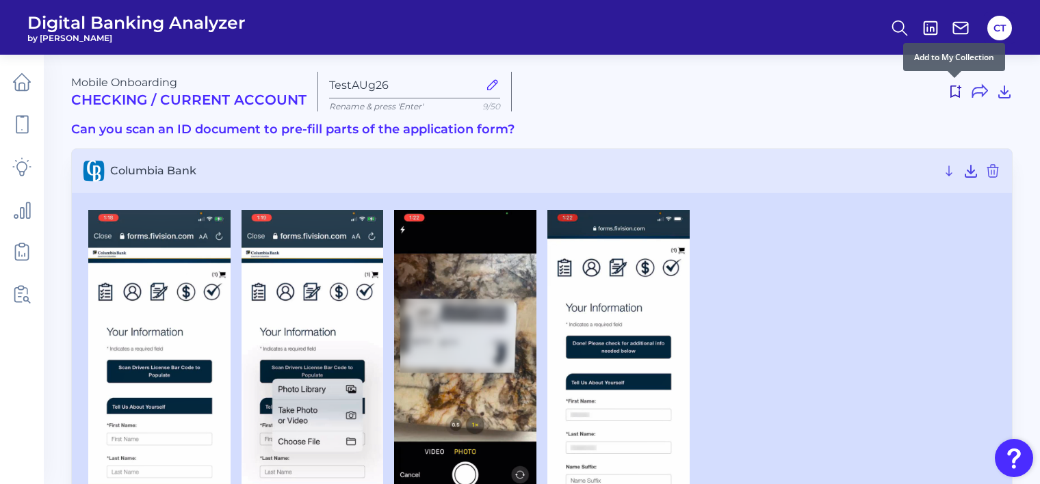
click at [955, 96] on icon at bounding box center [955, 91] width 16 height 16
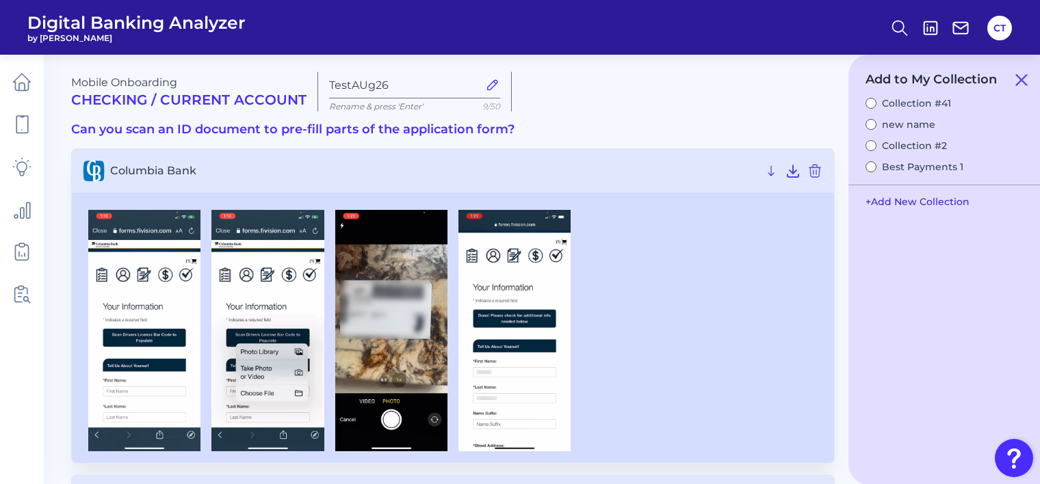
click at [892, 202] on button "+ Add New Collection" at bounding box center [918, 202] width 118 height 26
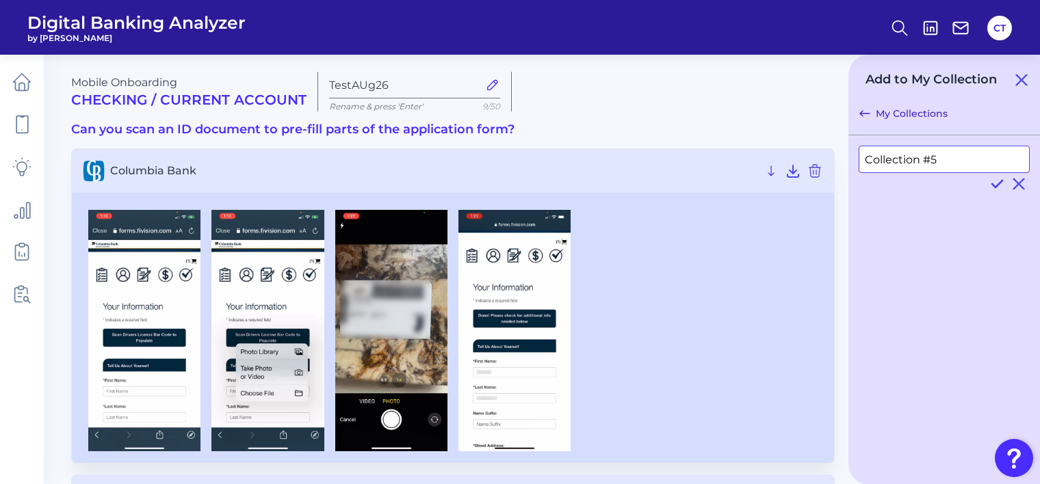
drag, startPoint x: 947, startPoint y: 160, endPoint x: 866, endPoint y: 158, distance: 80.8
click at [866, 158] on input "Collection #5" at bounding box center [944, 159] width 171 height 27
type input "[DATE]"
click at [994, 183] on icon at bounding box center [997, 184] width 16 height 16
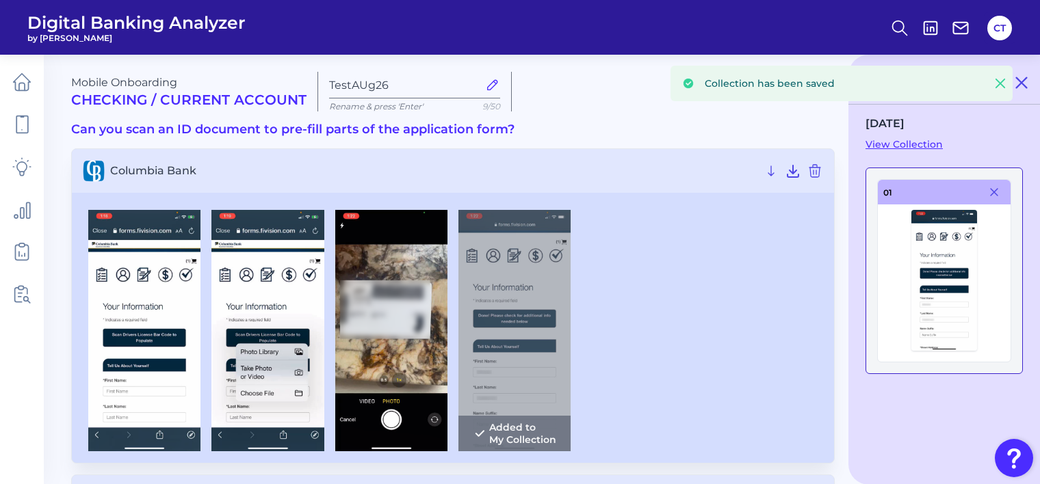
scroll to position [205, 0]
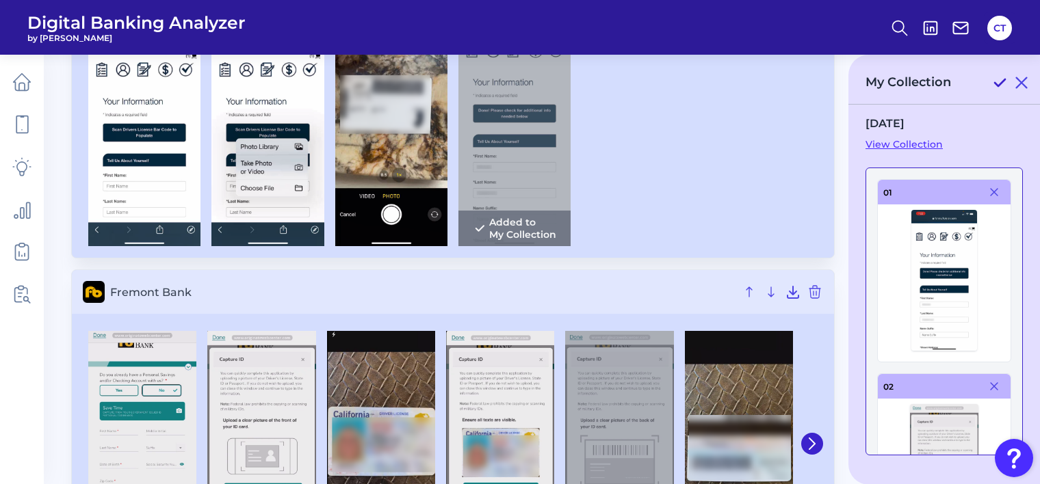
click at [999, 83] on icon at bounding box center [1000, 83] width 16 height 16
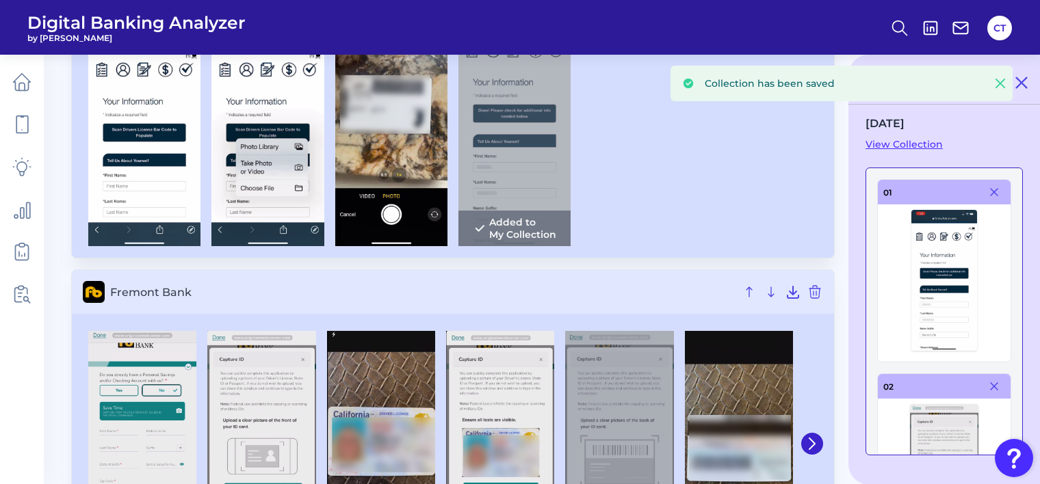
click at [925, 142] on link "View Collection" at bounding box center [944, 144] width 157 height 12
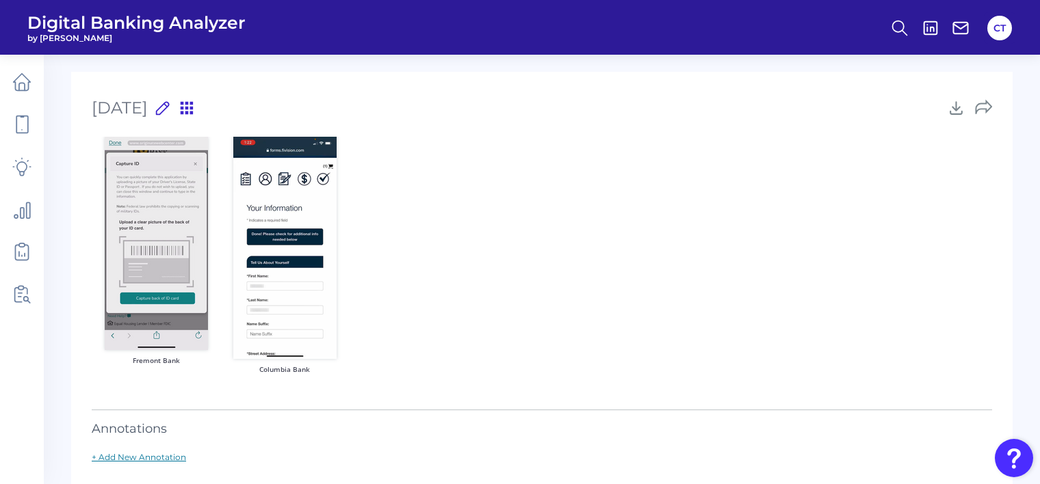
click at [172, 456] on link "+ Add New Annotation" at bounding box center [139, 457] width 94 height 10
click at [353, 428] on div "Annotations" at bounding box center [542, 423] width 901 height 27
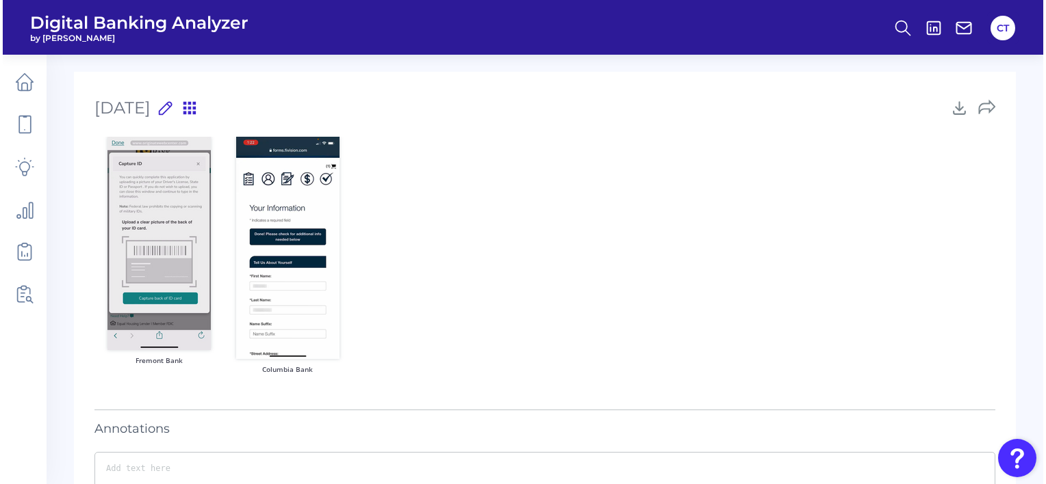
scroll to position [109, 0]
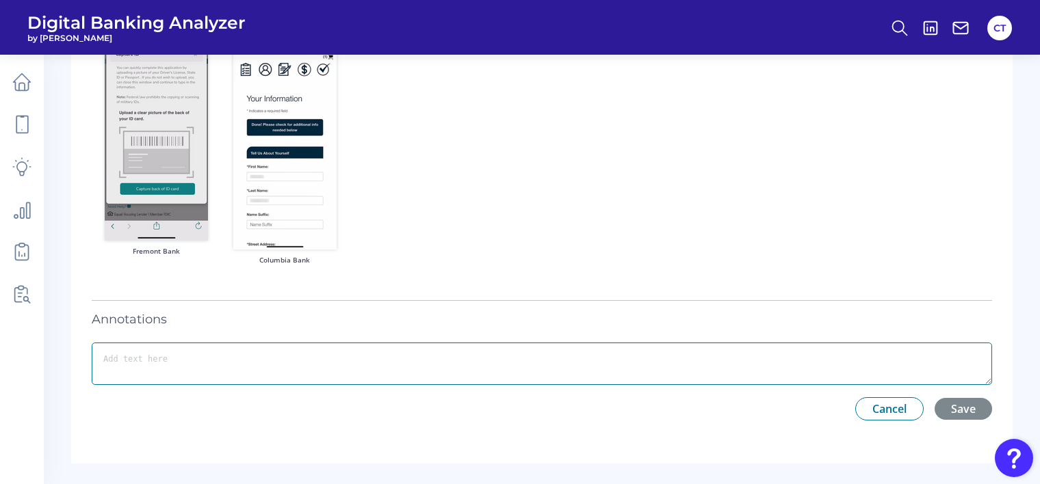
click at [500, 353] on textarea at bounding box center [542, 364] width 901 height 42
type textarea "Test"
click at [966, 411] on button "Save" at bounding box center [963, 409] width 57 height 22
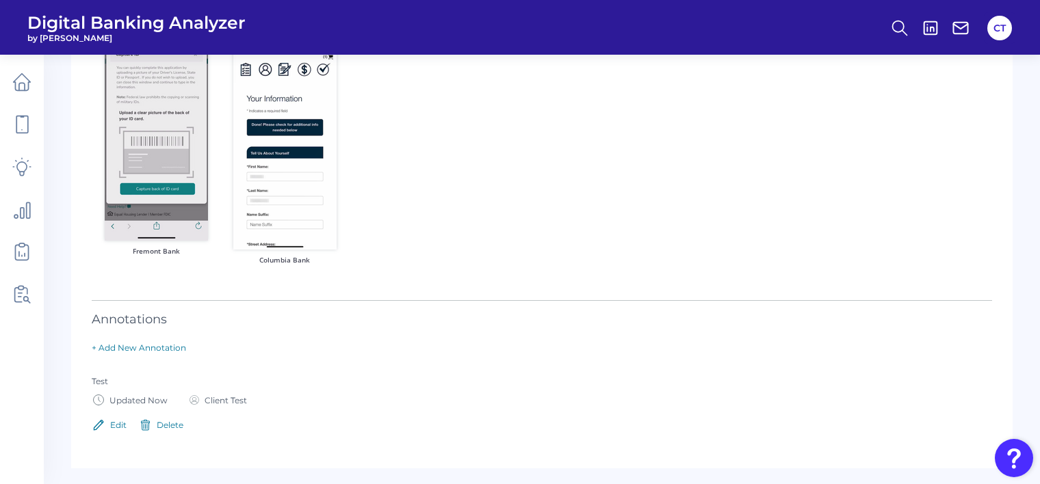
click at [123, 424] on div "Edit" at bounding box center [118, 425] width 16 height 10
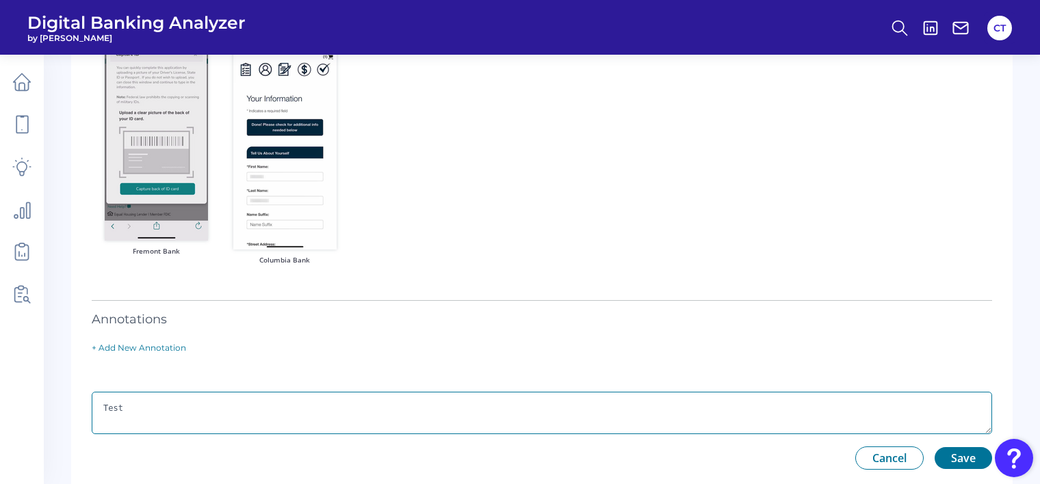
click at [189, 411] on textarea "Test" at bounding box center [542, 413] width 901 height 42
type textarea "Test A"
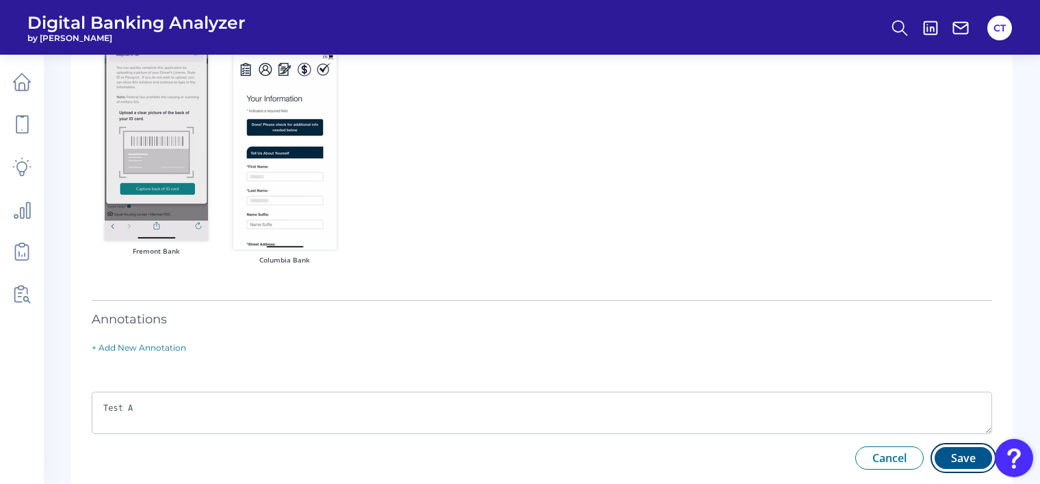
click at [972, 456] on button "Save" at bounding box center [963, 459] width 57 height 22
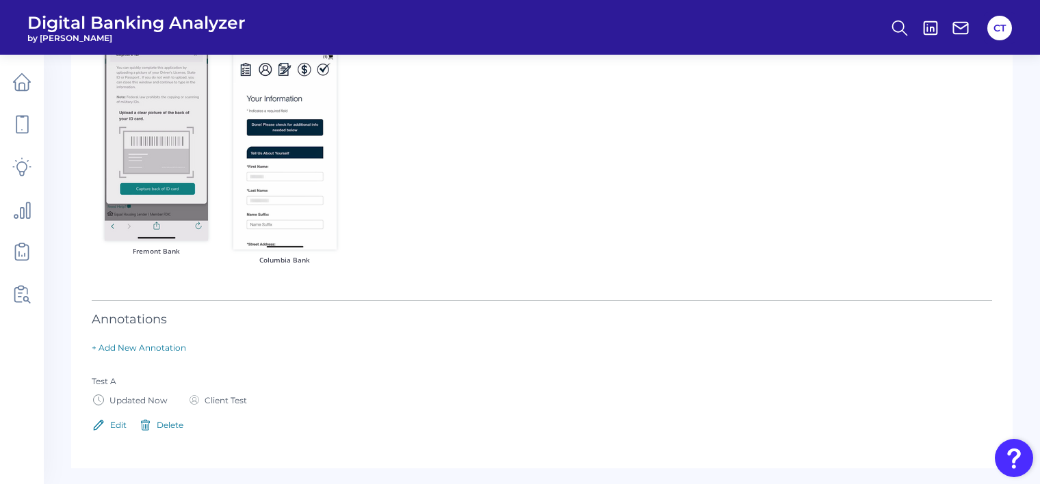
click at [164, 424] on div "Delete" at bounding box center [170, 425] width 27 height 10
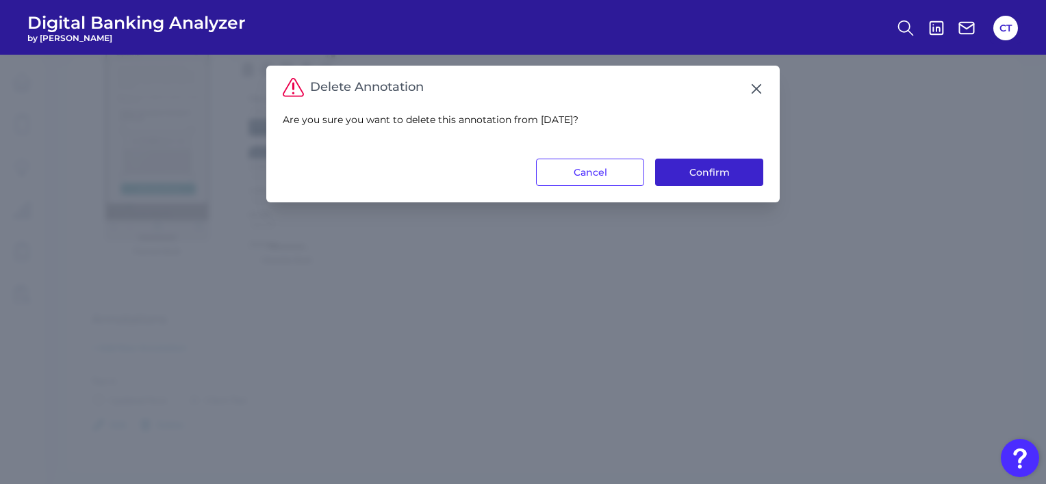
click at [714, 170] on button "Confirm" at bounding box center [709, 172] width 108 height 27
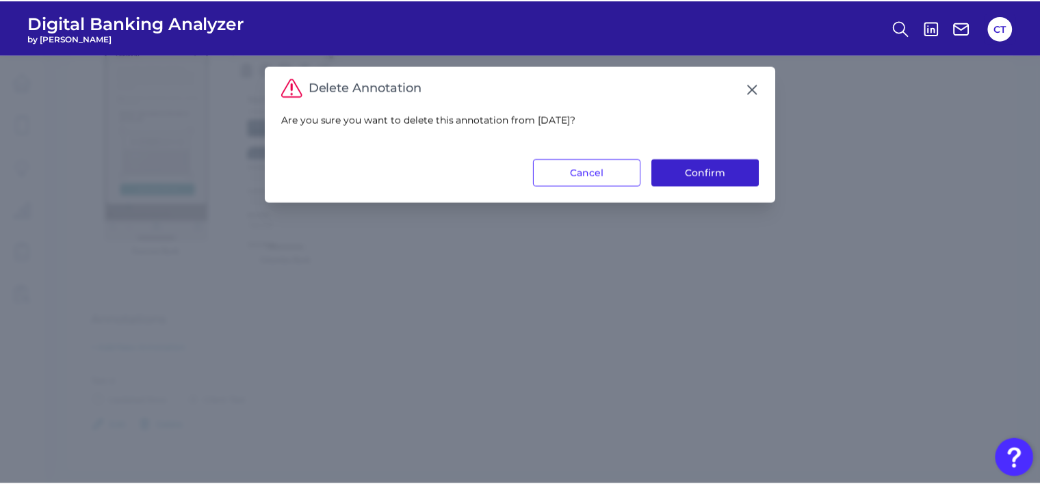
scroll to position [27, 0]
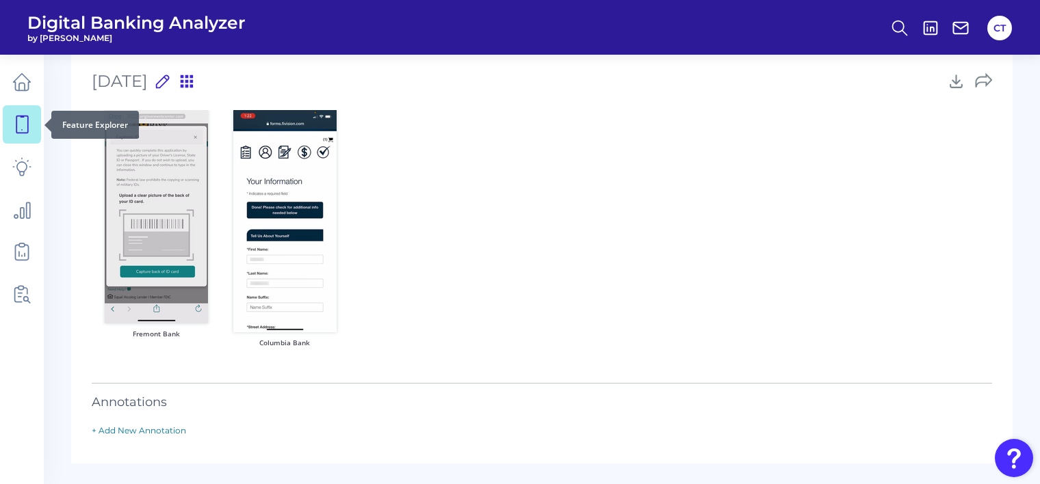
click at [27, 125] on icon at bounding box center [21, 124] width 19 height 19
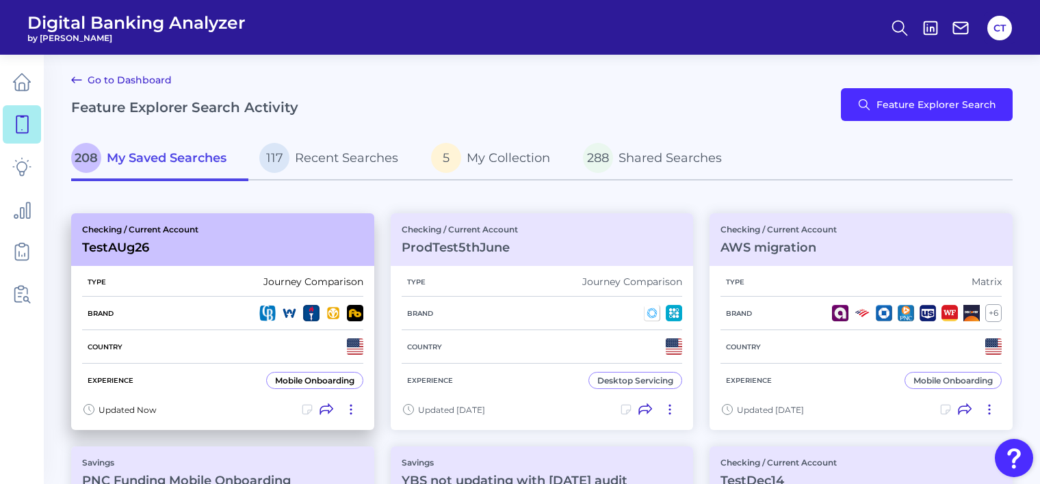
click at [326, 407] on icon at bounding box center [327, 410] width 14 height 14
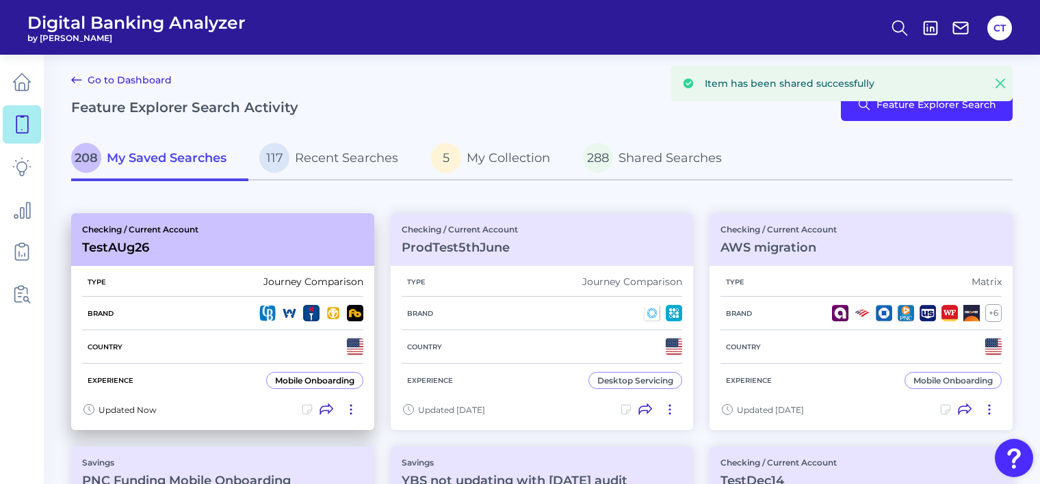
click at [302, 410] on icon at bounding box center [306, 410] width 9 height 9
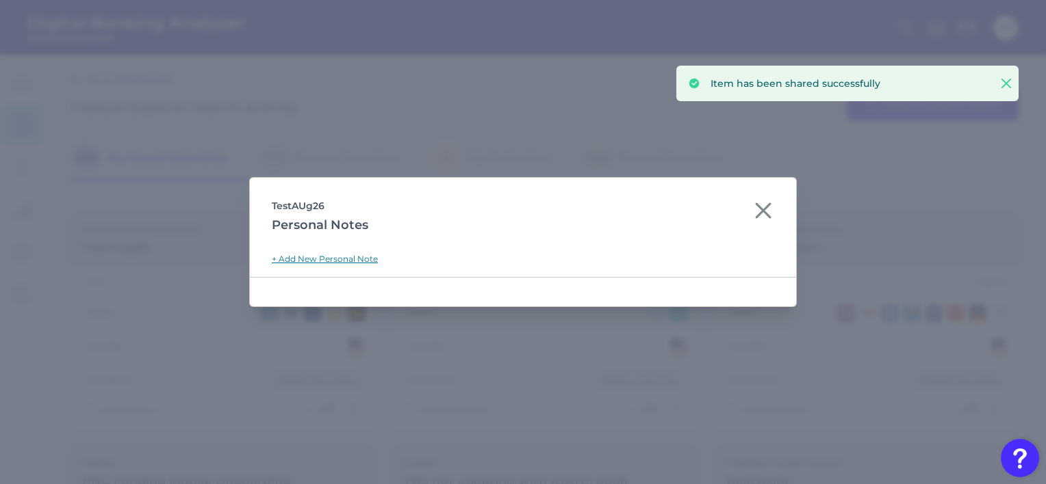
click at [357, 257] on link "+ Add New Personal Note" at bounding box center [325, 259] width 106 height 10
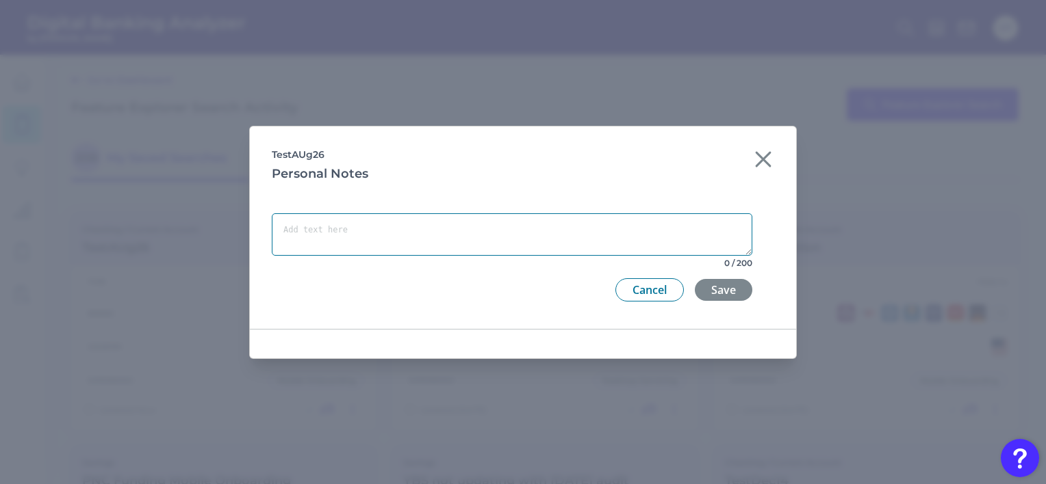
click at [475, 224] on textarea at bounding box center [512, 235] width 480 height 42
type textarea "R"
type textarea "Test"
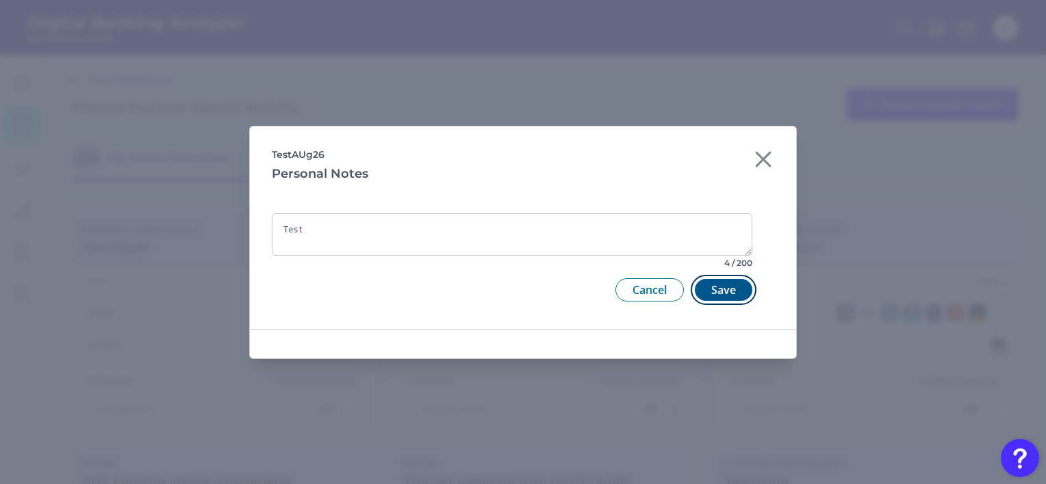
click at [722, 288] on button "Save" at bounding box center [723, 290] width 57 height 22
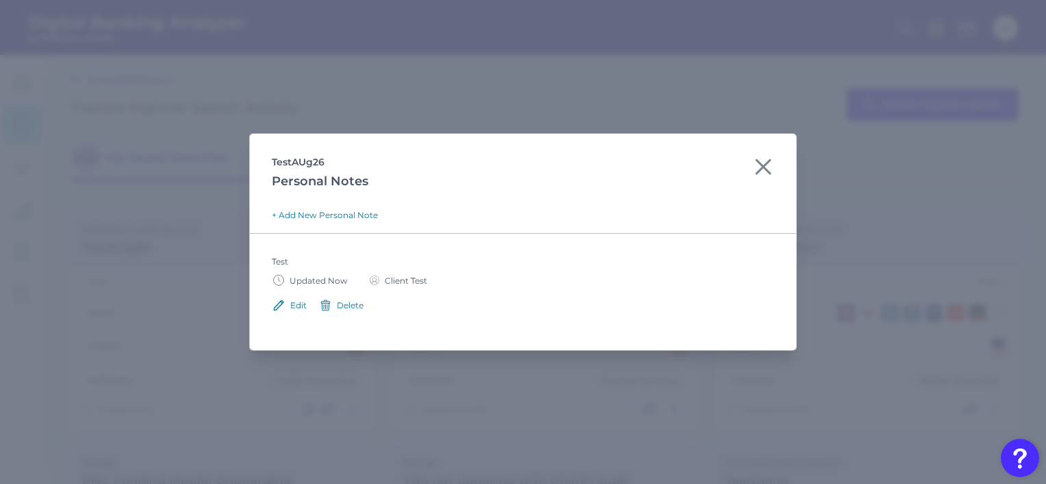
click at [764, 161] on icon at bounding box center [763, 167] width 22 height 22
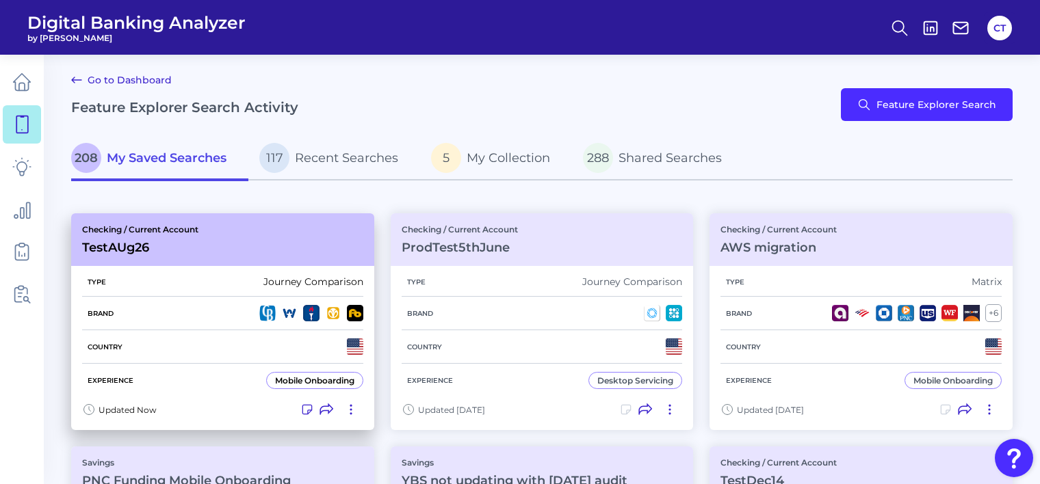
click at [354, 411] on icon at bounding box center [351, 410] width 14 height 14
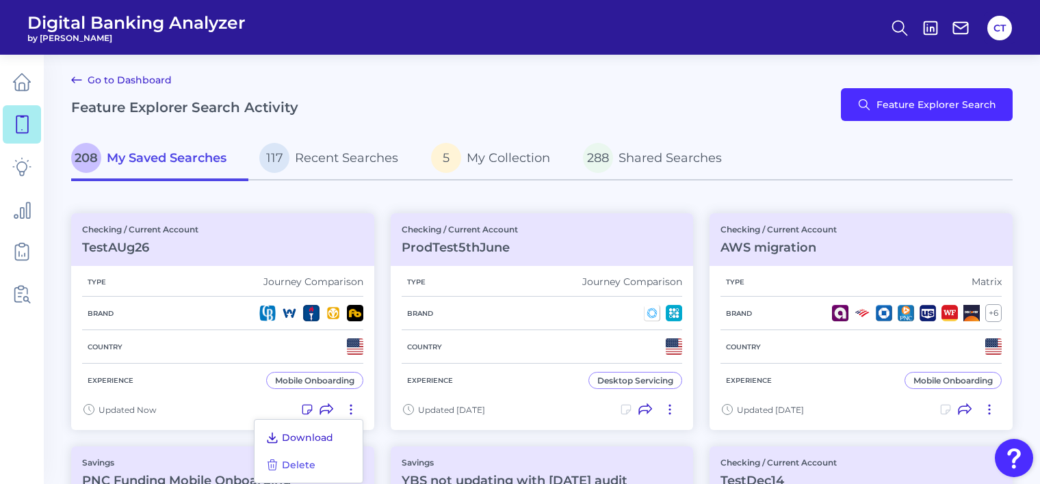
click at [316, 430] on button "Download" at bounding box center [299, 437] width 79 height 19
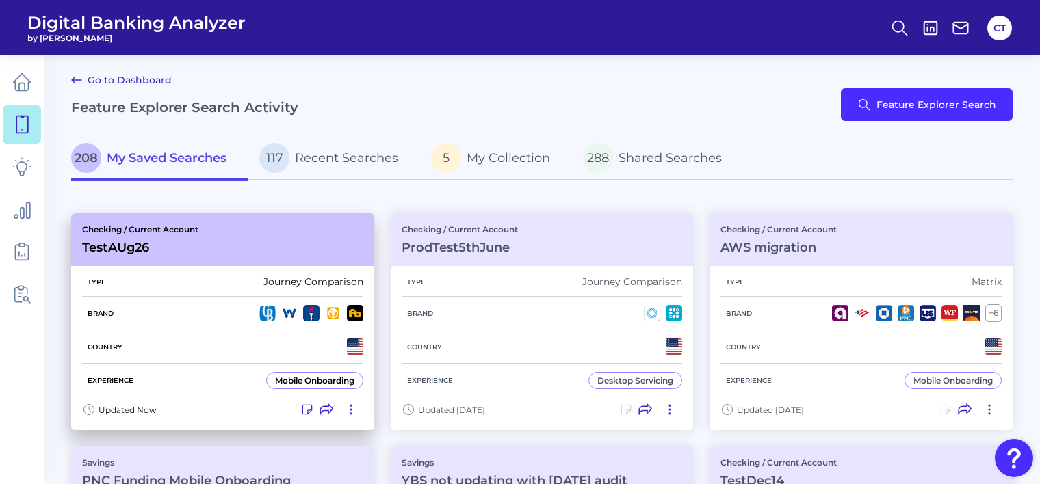
click at [350, 410] on icon at bounding box center [351, 410] width 14 height 14
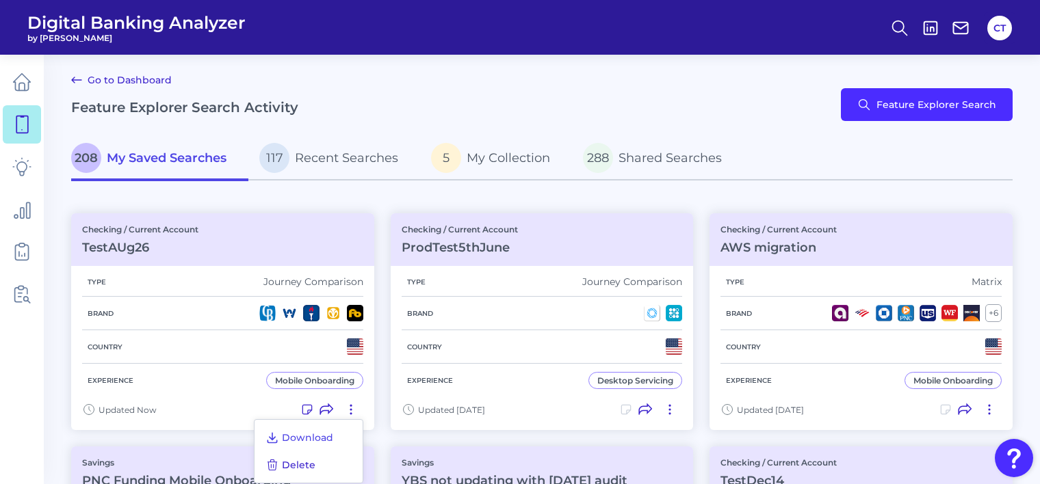
click at [315, 461] on button "Delete" at bounding box center [290, 465] width 61 height 19
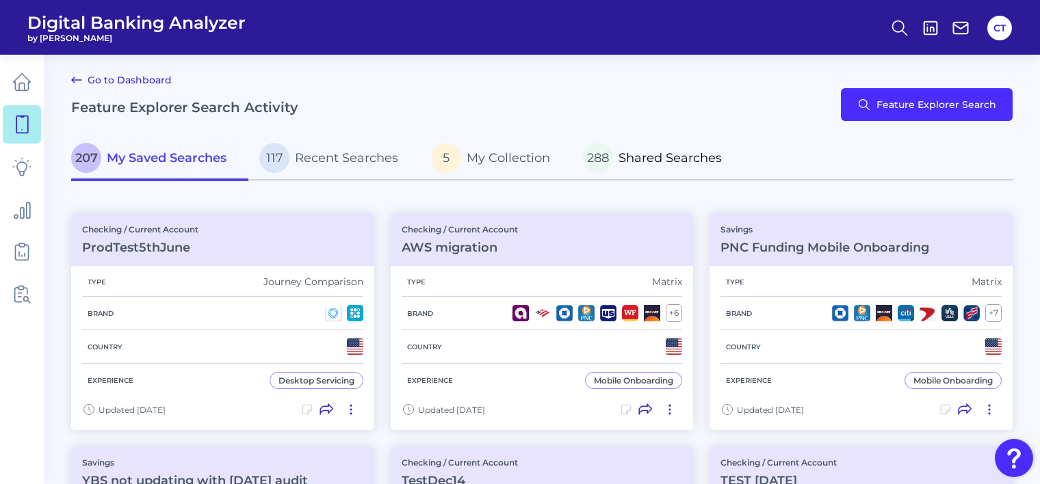
click at [657, 164] on span "Shared Searches" at bounding box center [670, 158] width 103 height 15
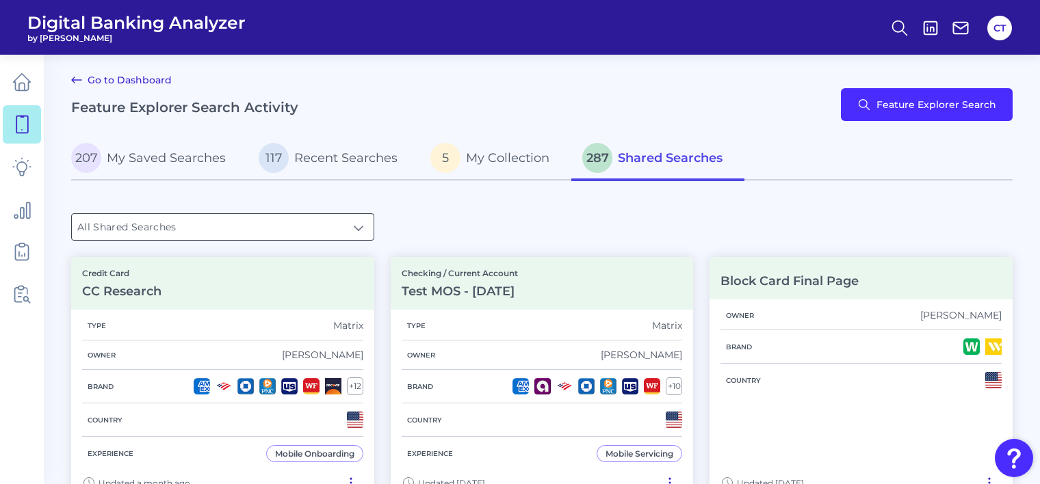
click at [268, 231] on input "All Shared Searches" at bounding box center [223, 227] width 302 height 26
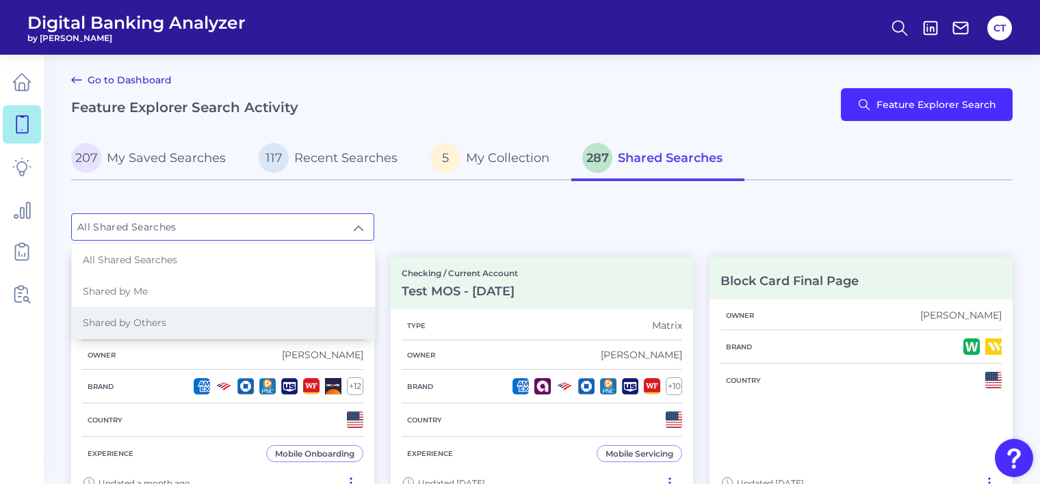
click at [192, 313] on li "Shared by Others" at bounding box center [223, 322] width 303 height 31
type input "Shared by Others"
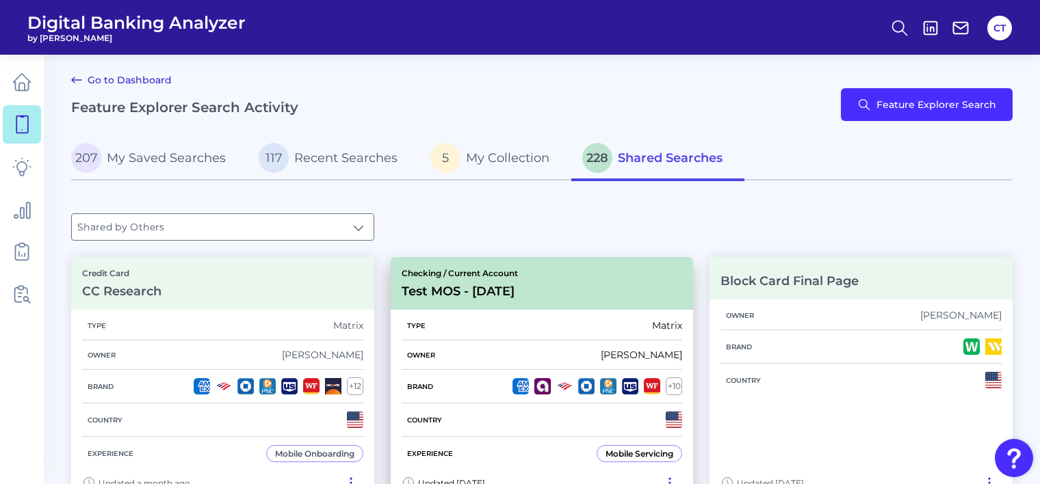
scroll to position [137, 0]
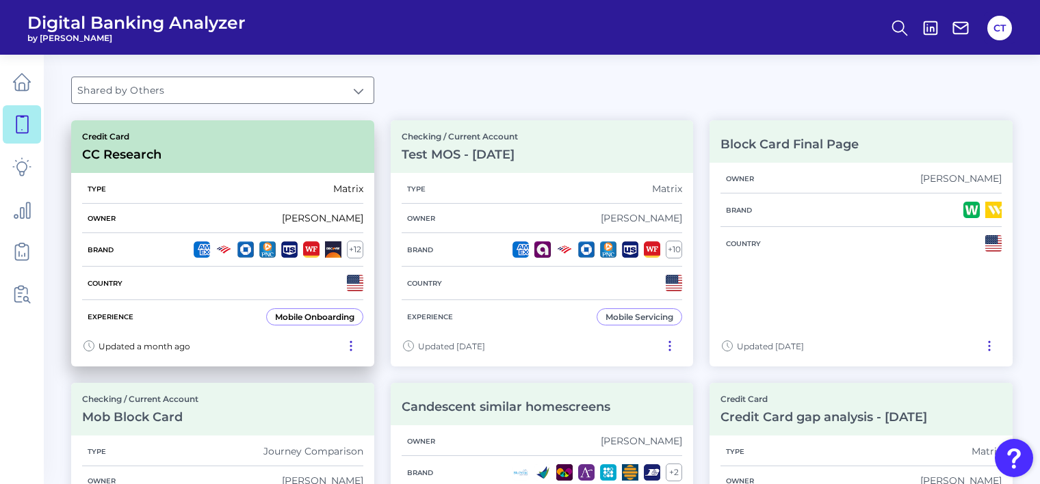
click at [129, 251] on div "Brand + 12" at bounding box center [222, 250] width 281 height 34
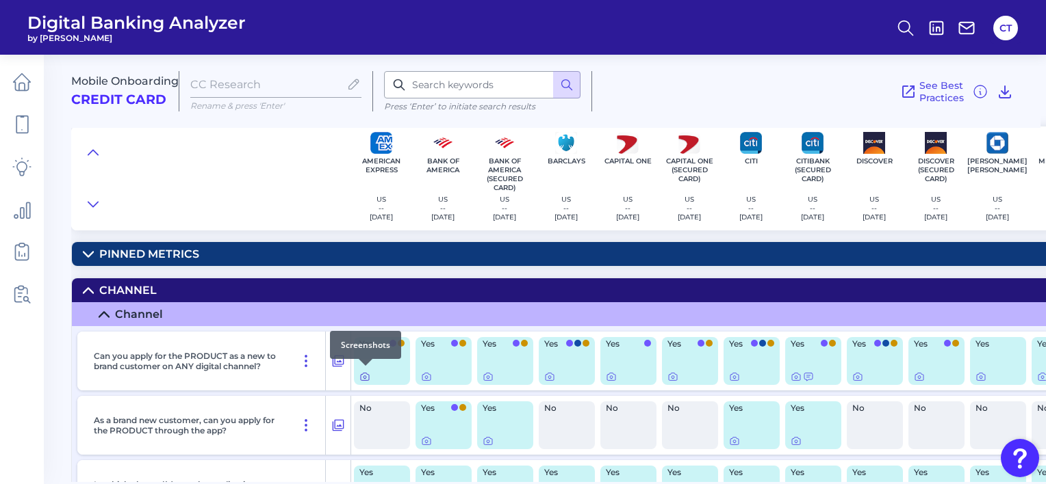
click at [363, 374] on icon at bounding box center [365, 378] width 8 height 8
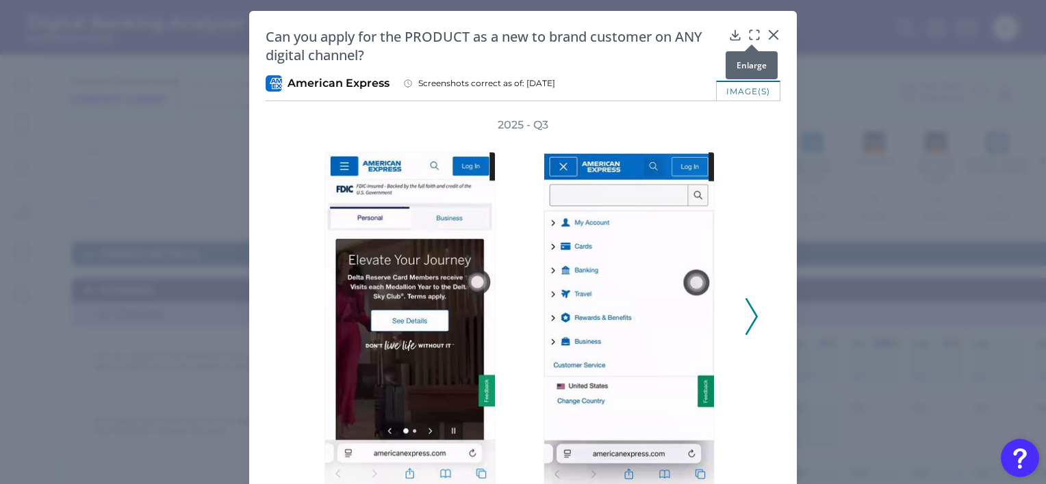
click at [750, 29] on icon at bounding box center [754, 35] width 14 height 14
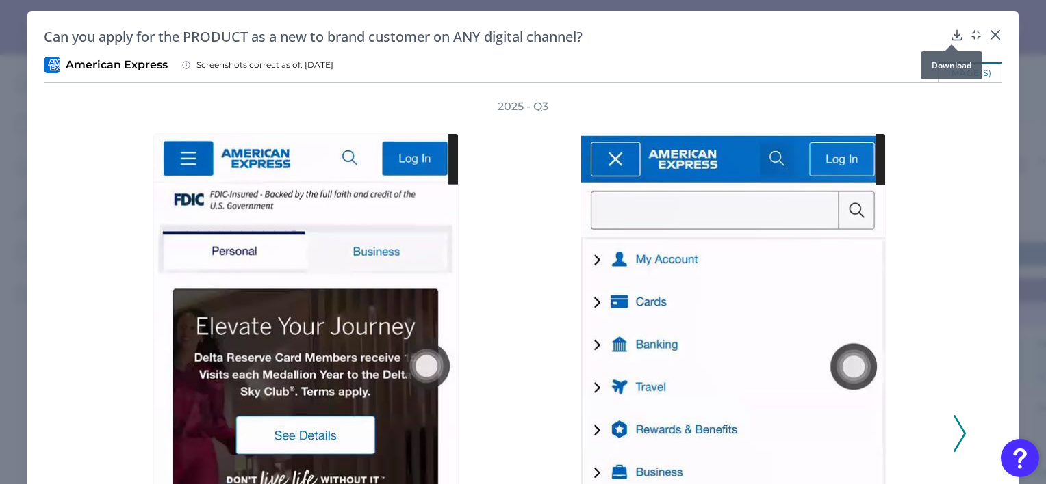
click at [952, 36] on icon at bounding box center [956, 35] width 9 height 10
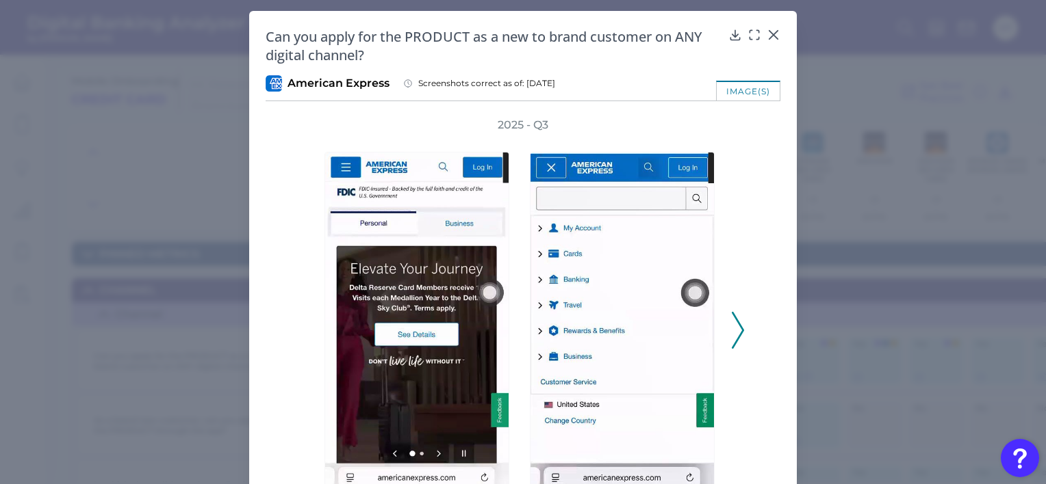
click at [588, 70] on div "Can you apply for the PRODUCT as a new to brand customer on ANY digital channel…" at bounding box center [522, 296] width 547 height 571
click at [771, 34] on icon at bounding box center [773, 35] width 8 height 8
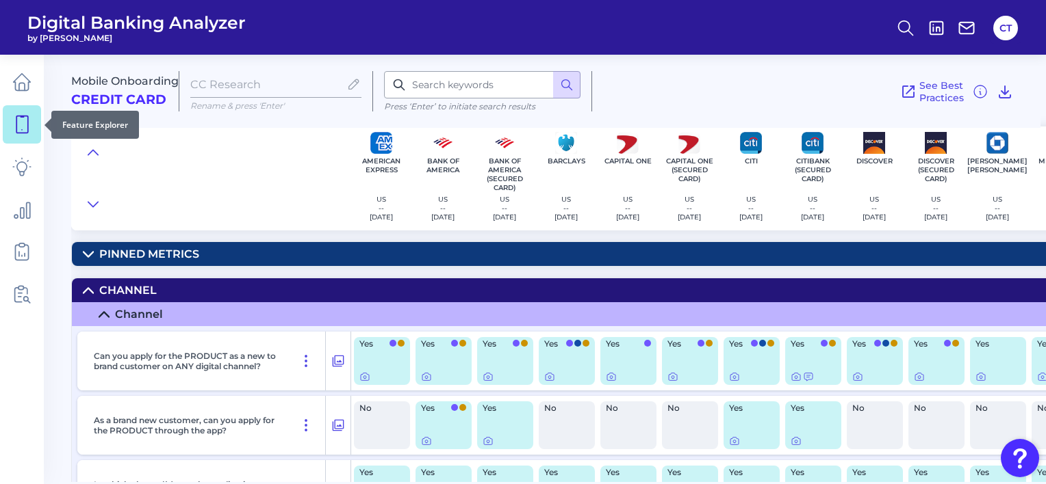
click at [18, 124] on icon at bounding box center [21, 124] width 19 height 19
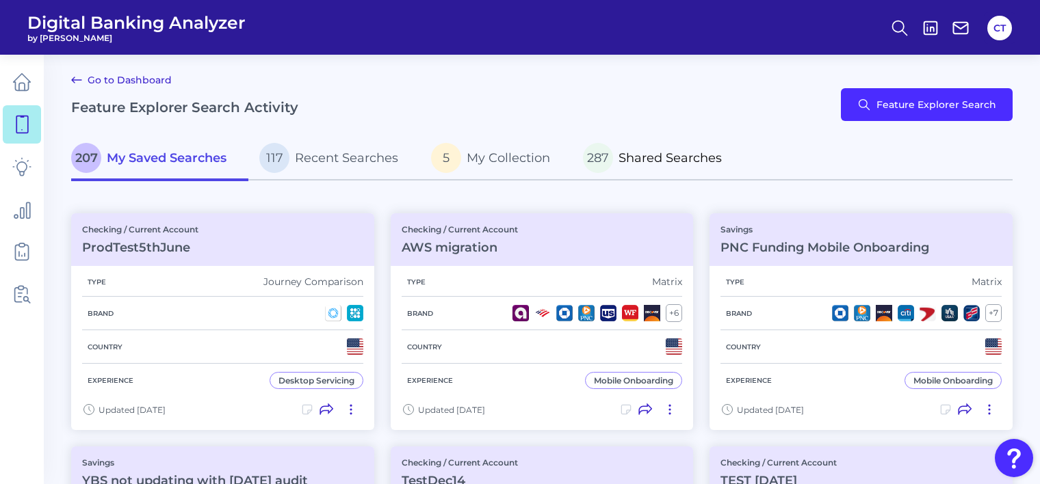
click at [643, 159] on span "Shared Searches" at bounding box center [670, 158] width 103 height 15
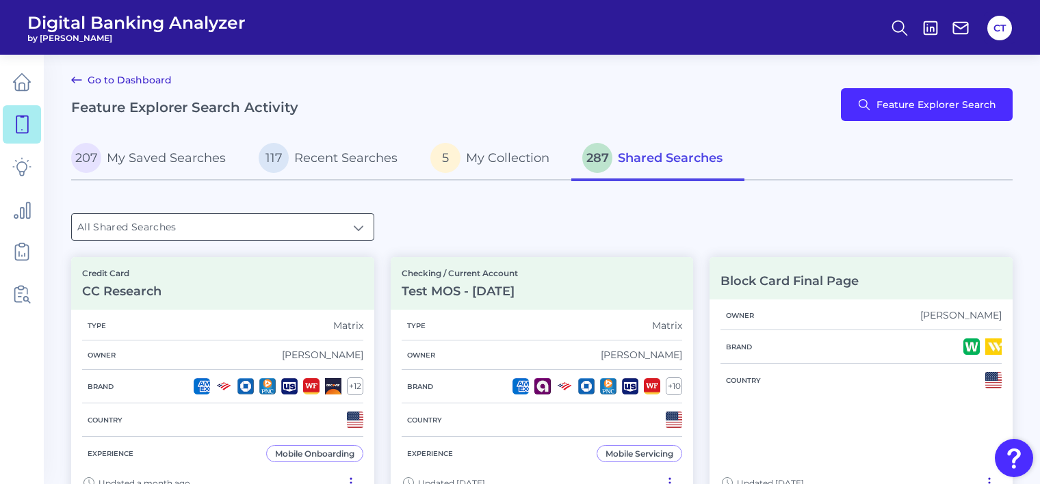
click at [272, 233] on input "All Shared Searches" at bounding box center [223, 227] width 302 height 26
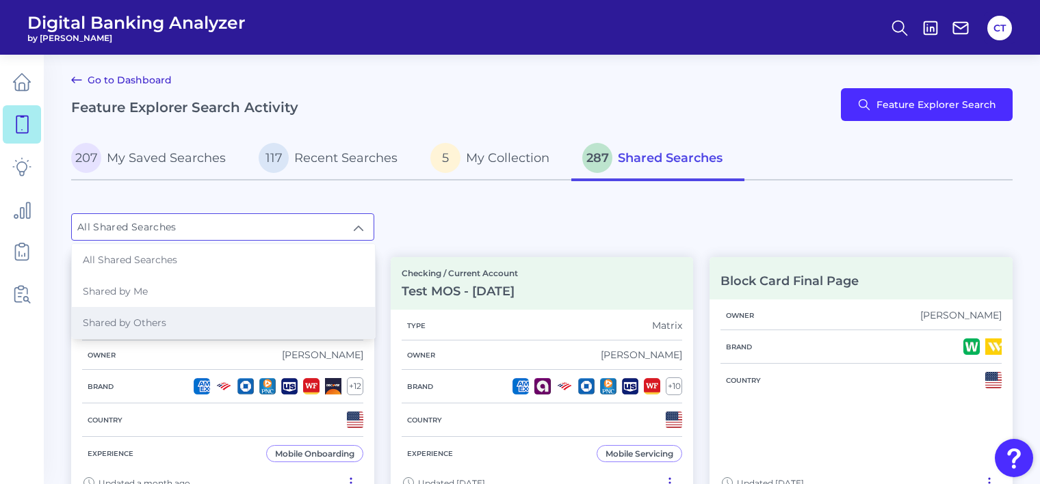
click at [191, 319] on li "Shared by Others" at bounding box center [223, 322] width 303 height 31
type input "Shared by Others"
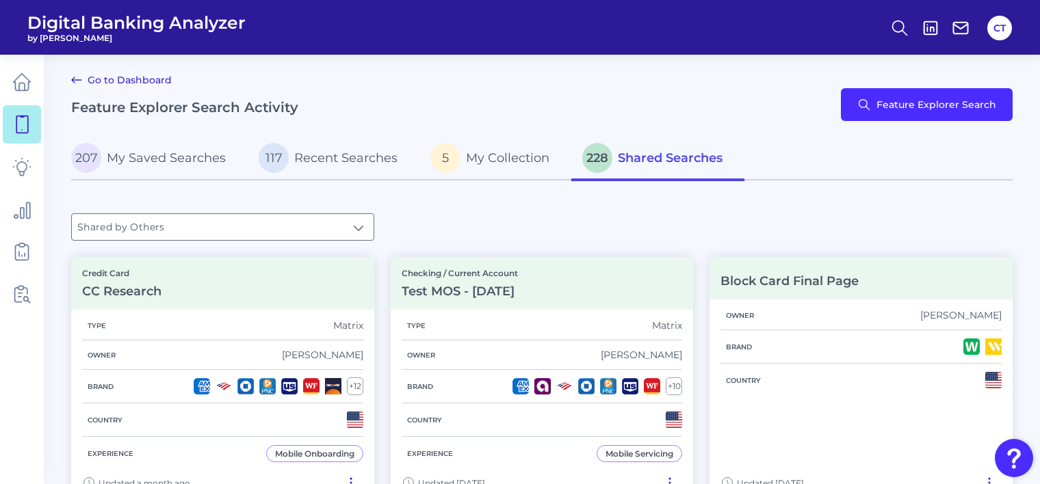
scroll to position [68, 0]
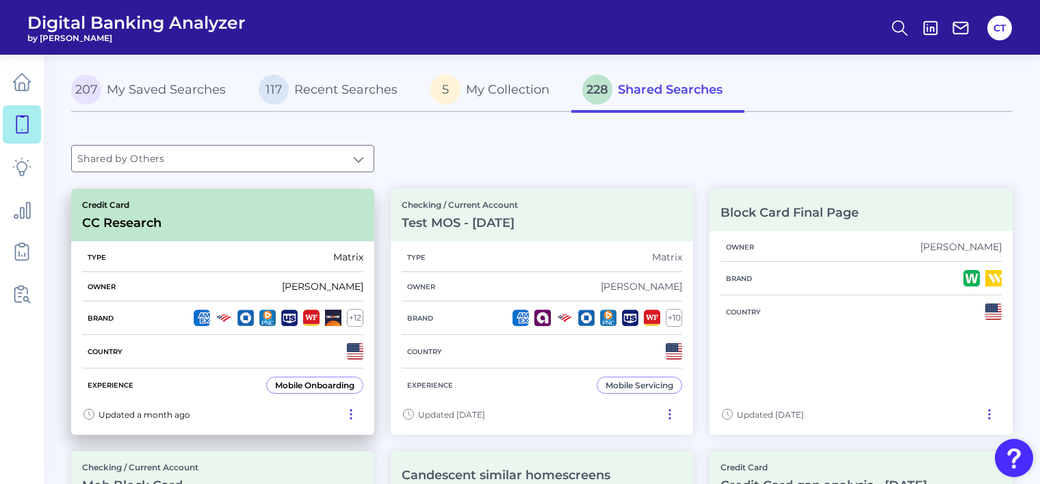
click at [285, 240] on div "Credit Card CC Research" at bounding box center [222, 215] width 303 height 53
